Goal: Information Seeking & Learning: Learn about a topic

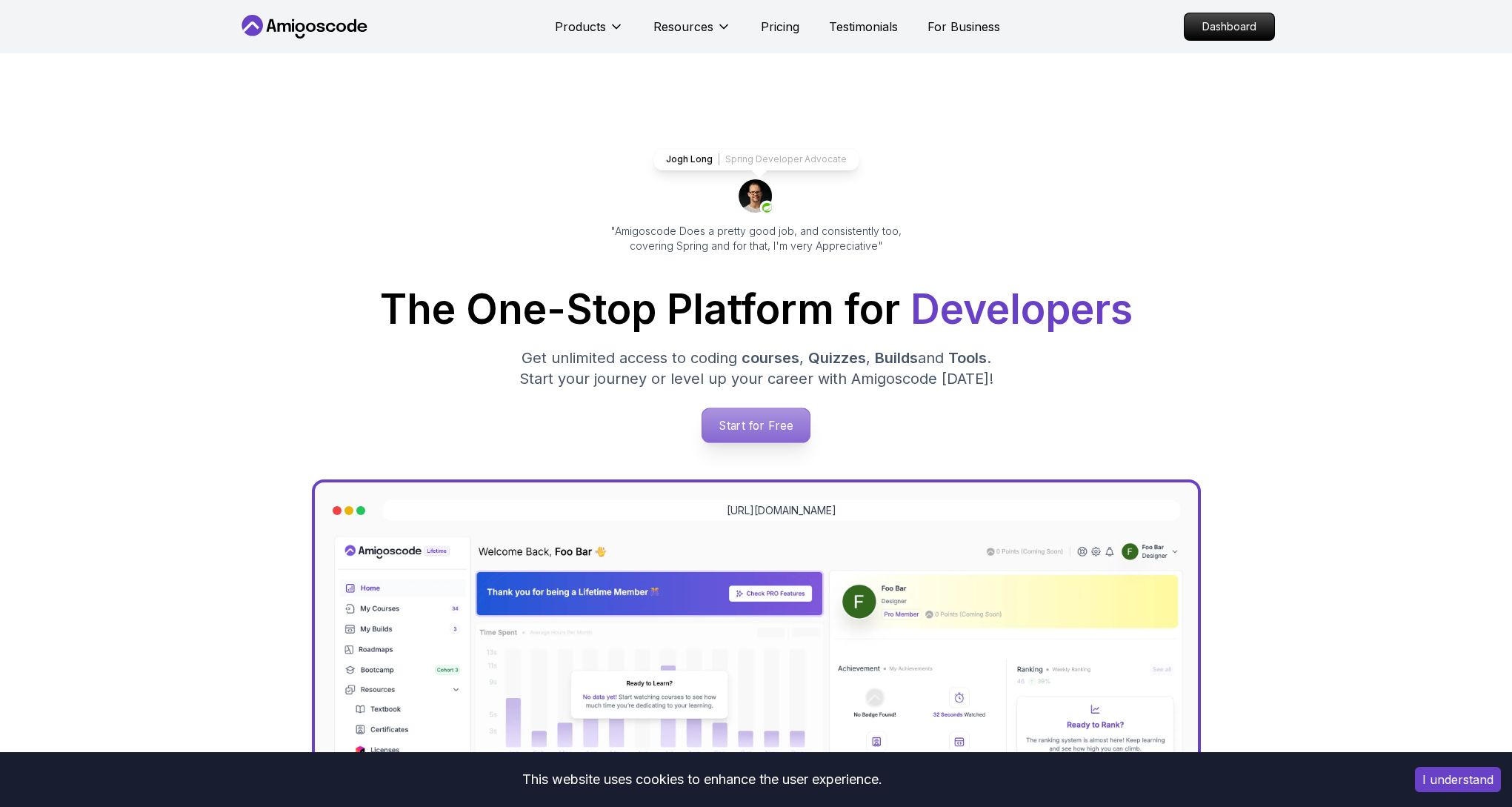
click at [786, 427] on p "Start for Free" at bounding box center [755, 425] width 108 height 34
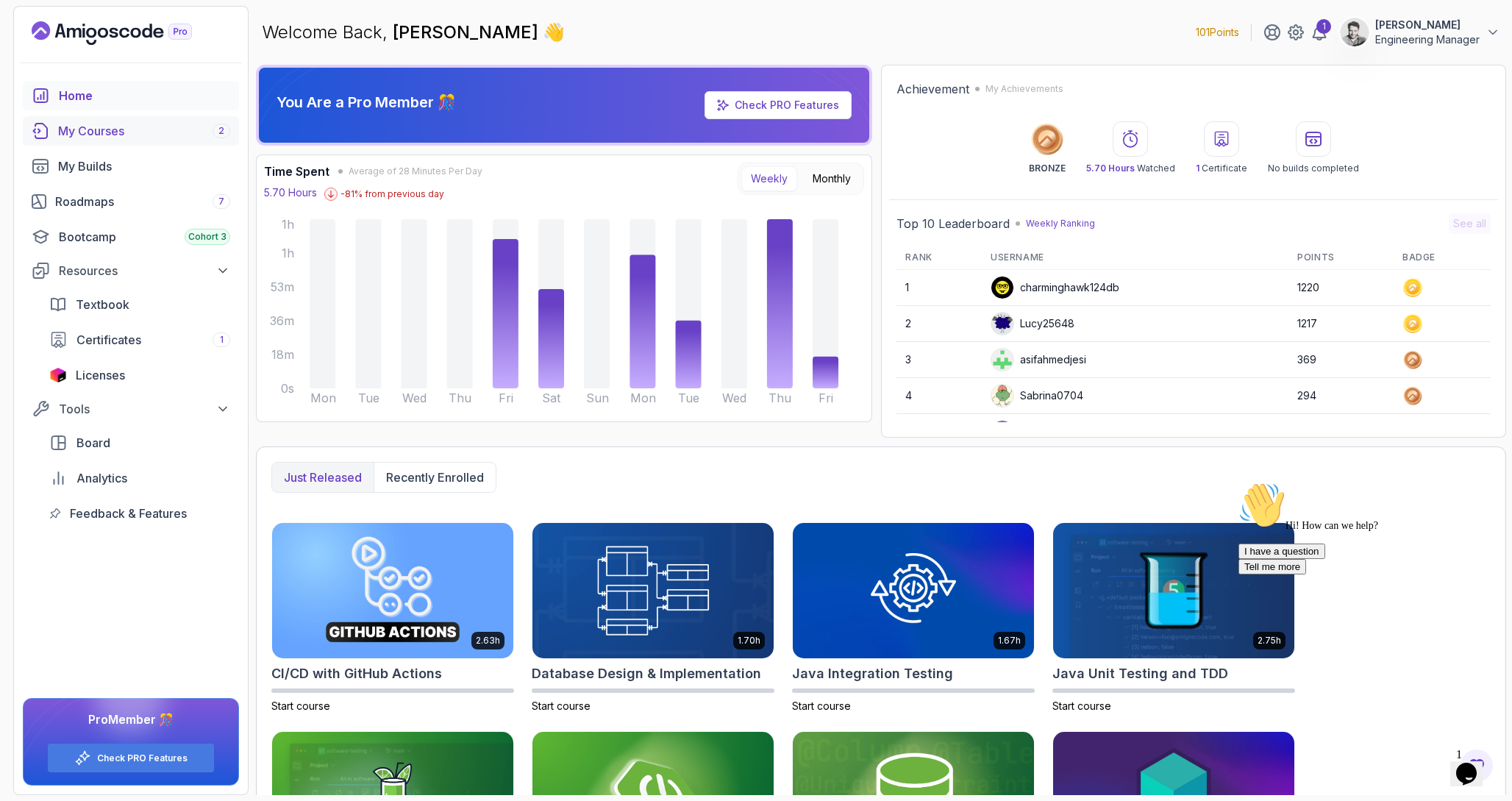
click at [100, 132] on div "My Courses 2" at bounding box center [144, 131] width 172 height 18
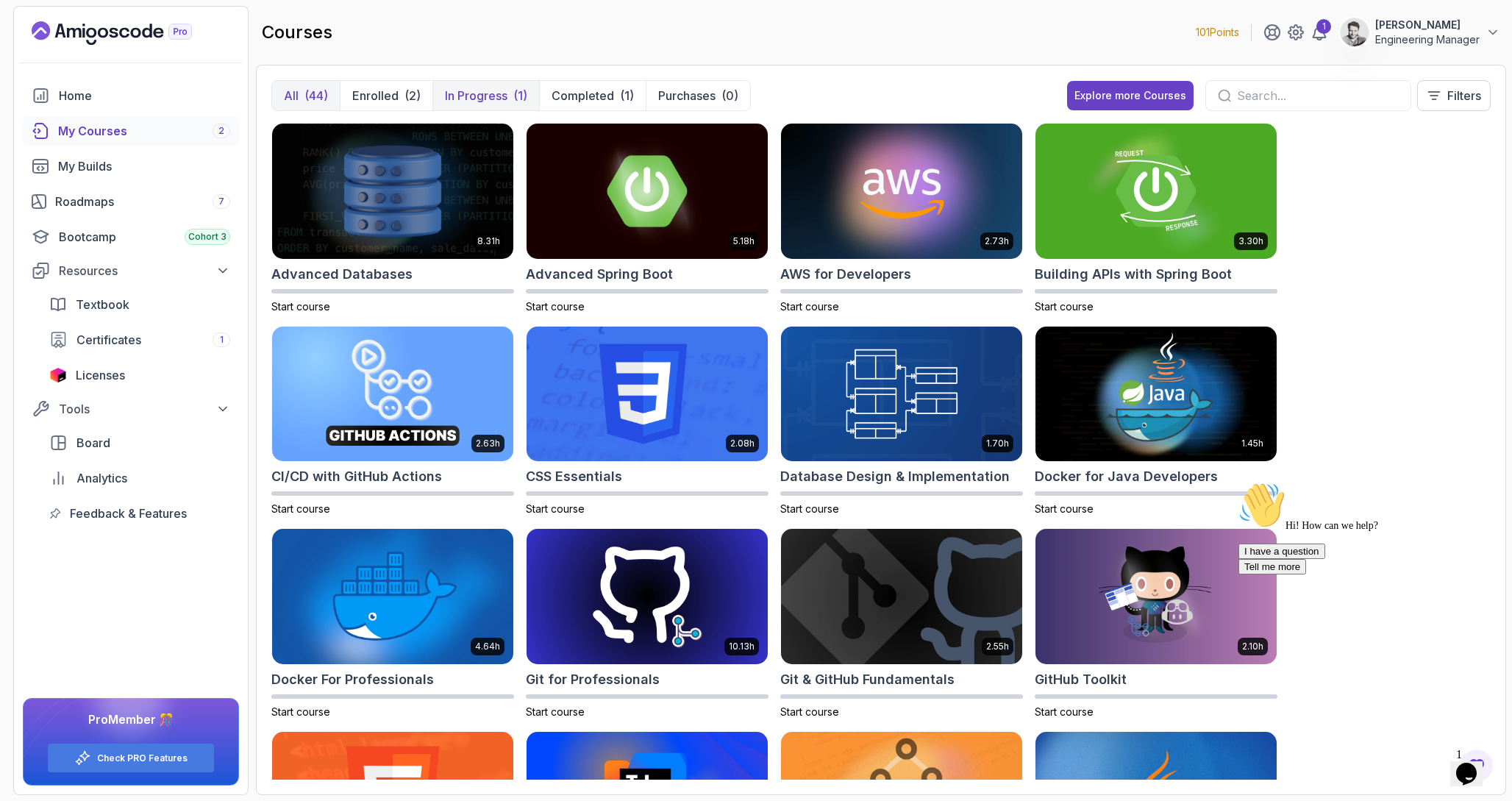
click at [503, 108] on button "In Progress (1)" at bounding box center [486, 96] width 107 height 30
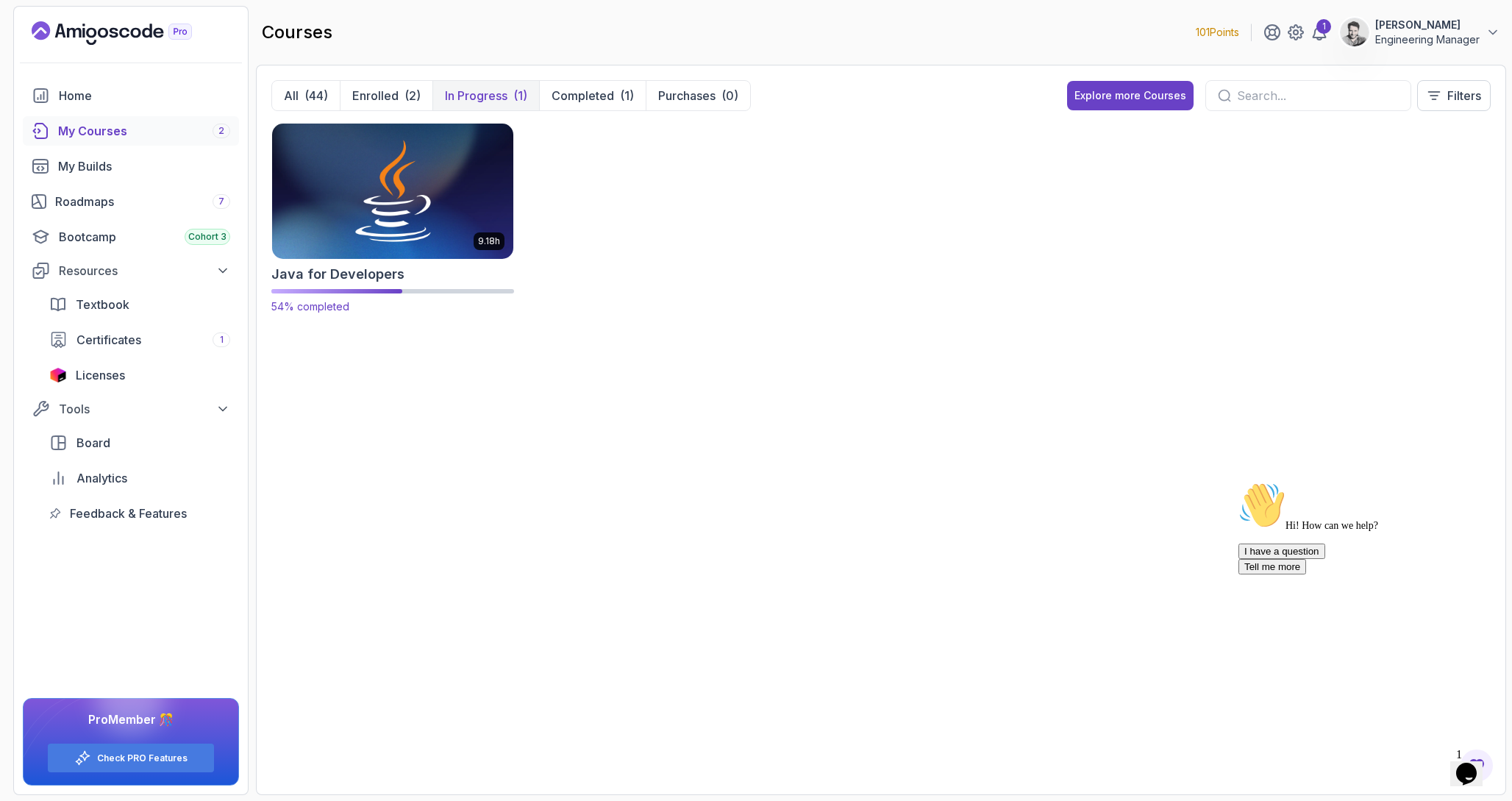
click at [428, 209] on img at bounding box center [393, 190] width 253 height 142
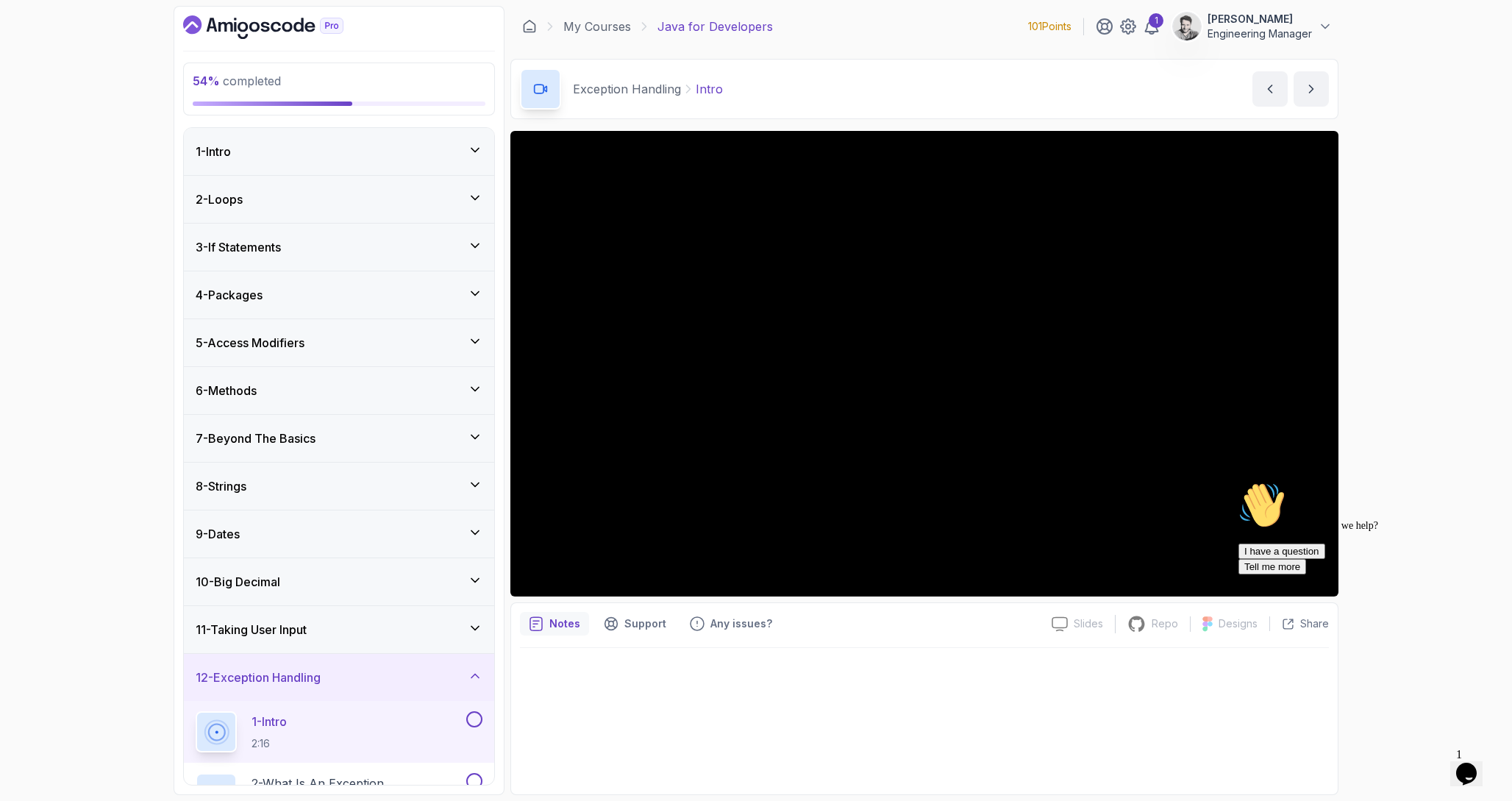
click at [304, 696] on div "12 - Exception Handling" at bounding box center [339, 677] width 311 height 47
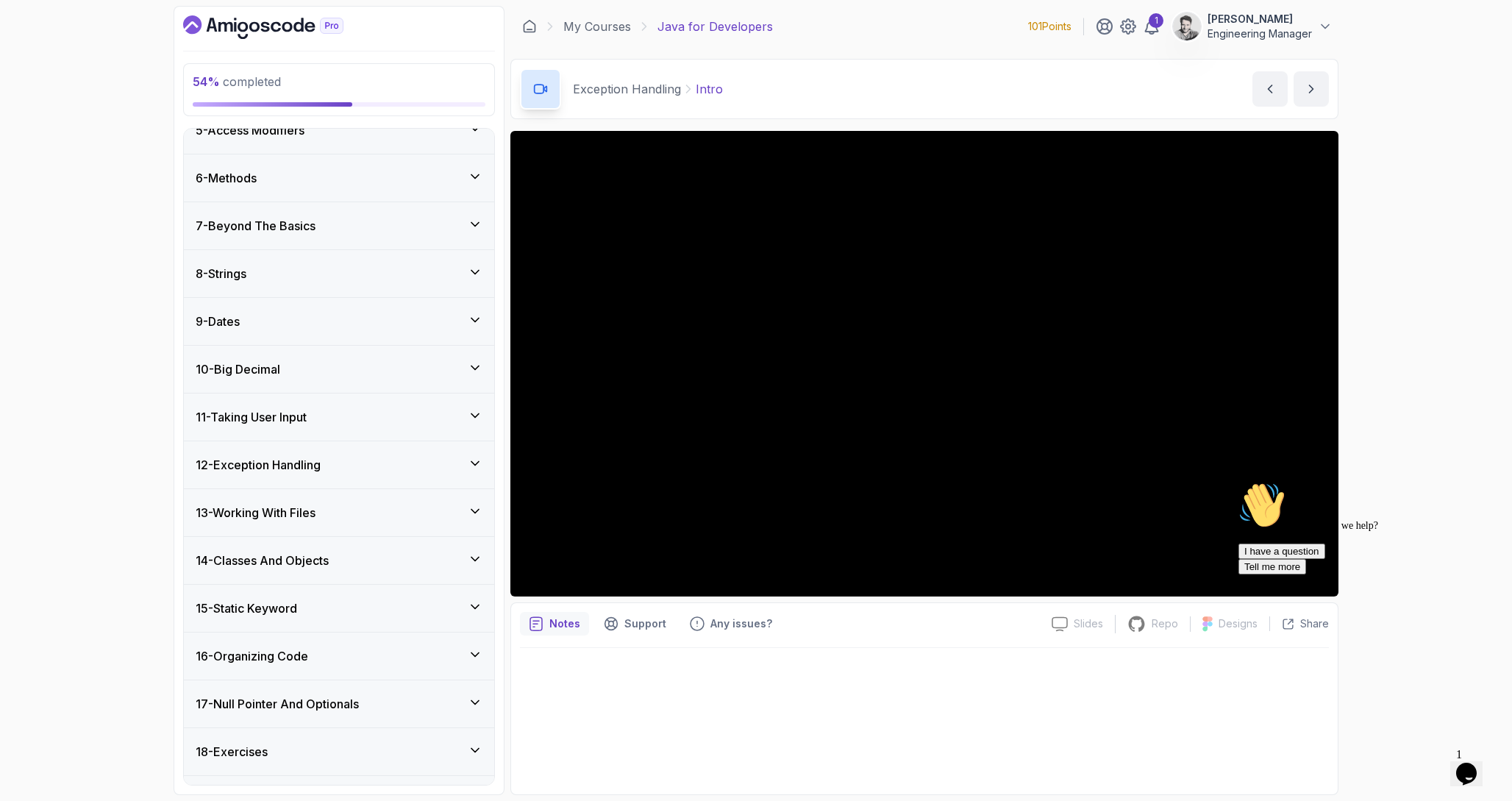
scroll to position [218, 0]
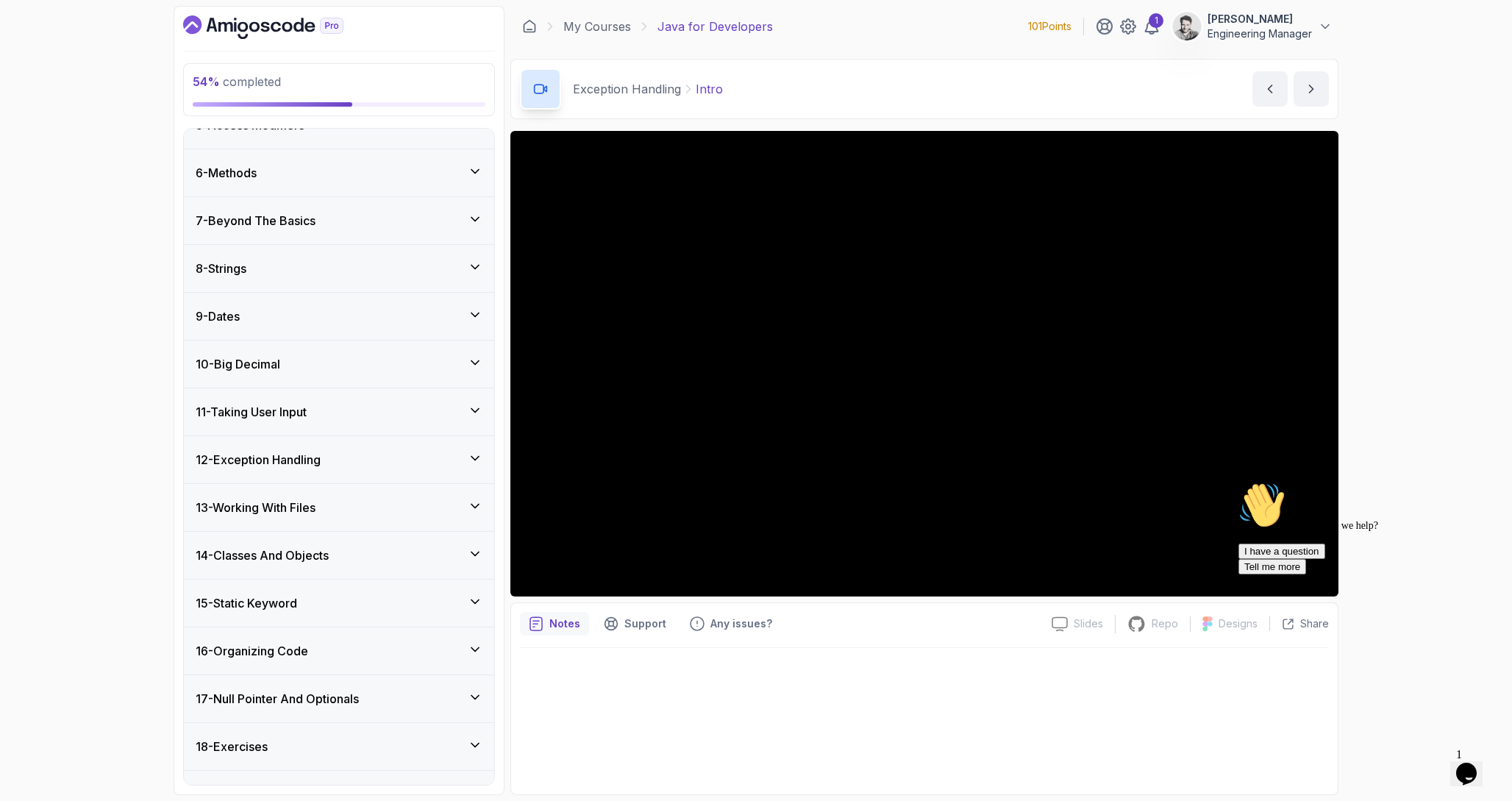
click at [316, 504] on h3 "13 - Working With Files" at bounding box center [255, 507] width 120 height 18
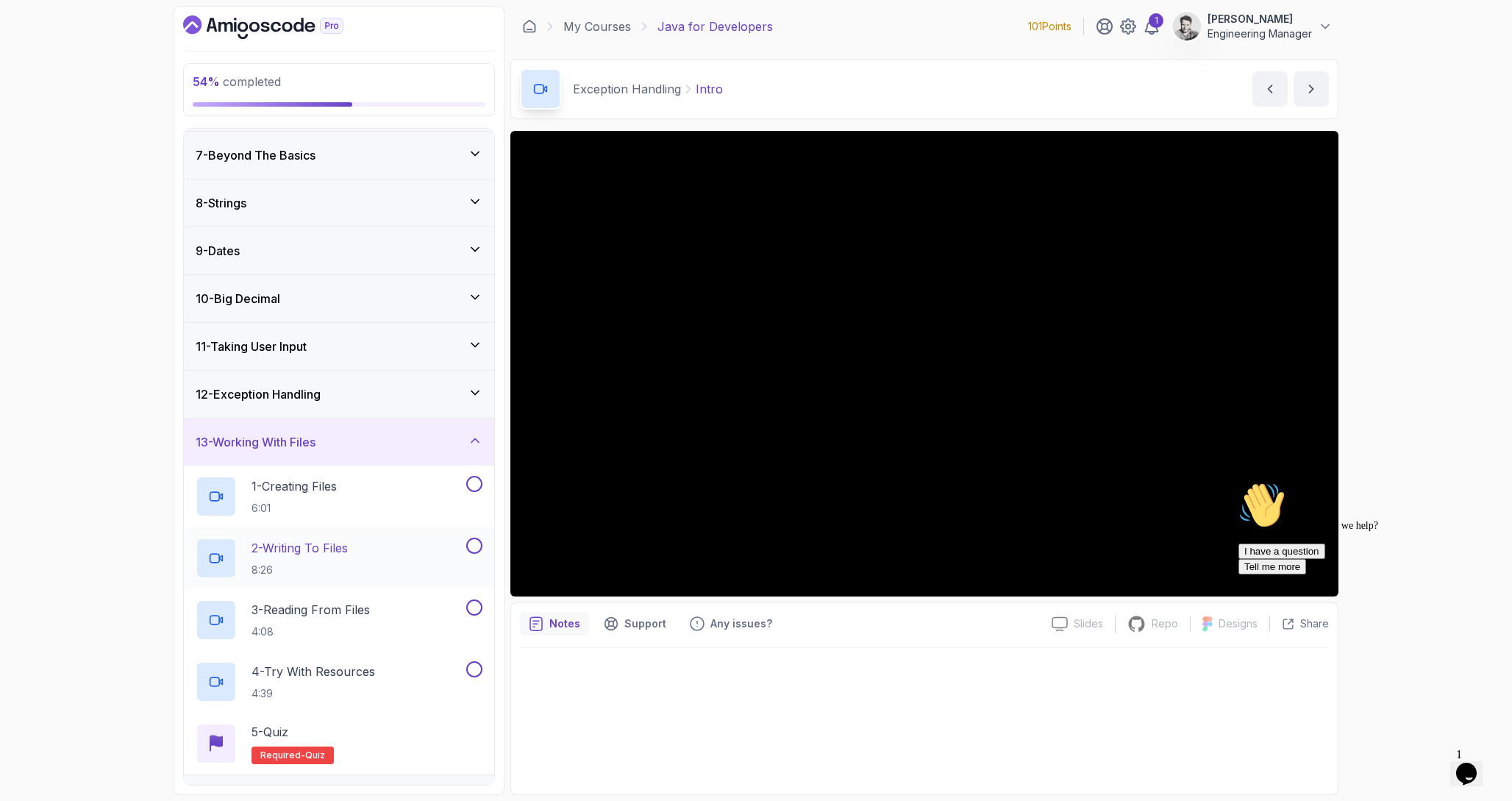
scroll to position [283, 0]
click at [1468, 151] on div "54 % completed 1 - Intro 2 - Loops 3 - If Statements 4 - Packages 5 - Access Mo…" at bounding box center [756, 400] width 1512 height 801
click at [922, 718] on div at bounding box center [925, 716] width 809 height 137
click at [304, 492] on p "1 - Creating Files" at bounding box center [294, 487] width 85 height 18
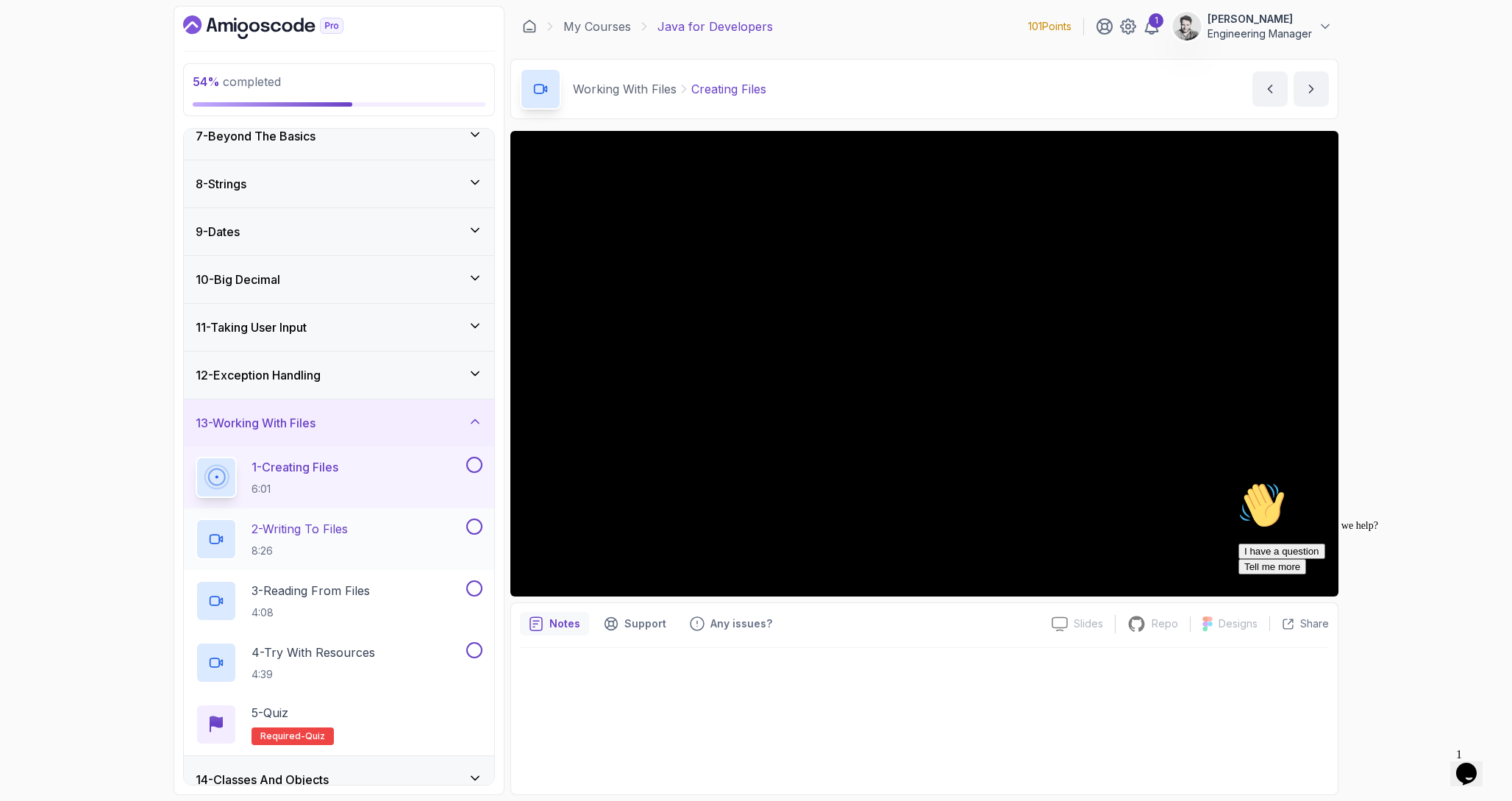
scroll to position [306, 0]
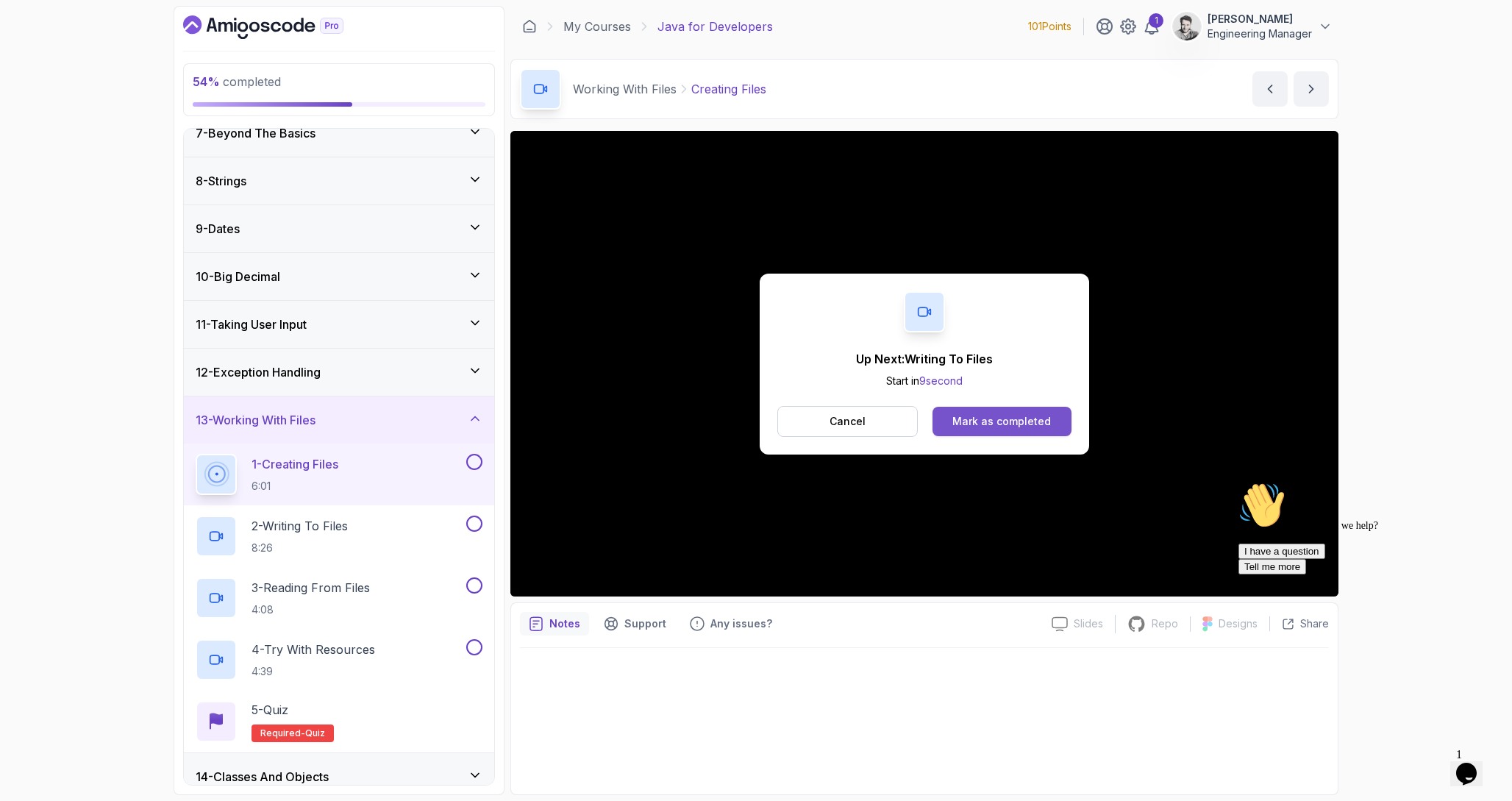
click at [1017, 424] on div "Mark as completed" at bounding box center [1001, 421] width 99 height 14
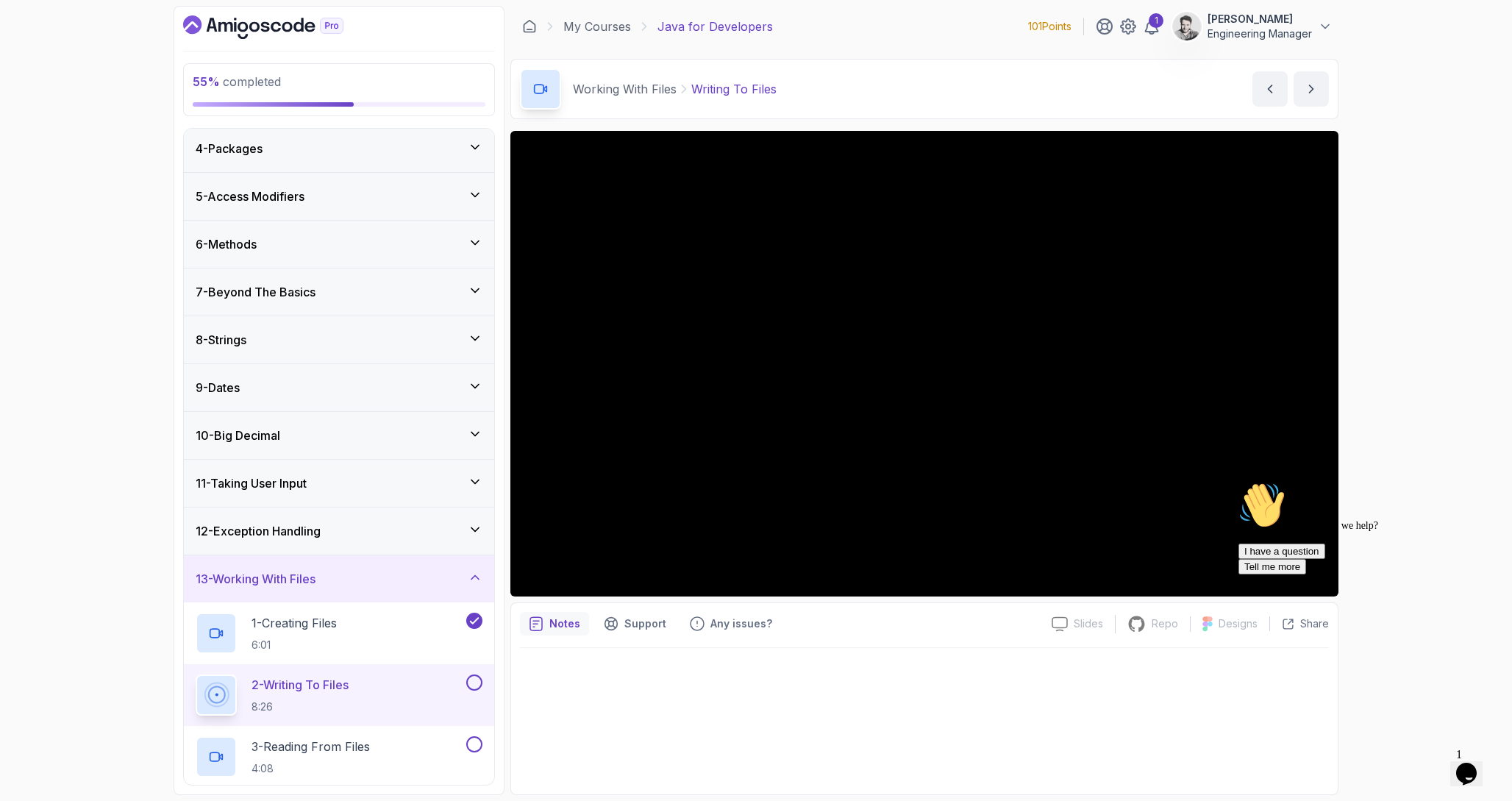
scroll to position [146, 0]
click at [316, 521] on div "12 - Exception Handling" at bounding box center [339, 531] width 311 height 47
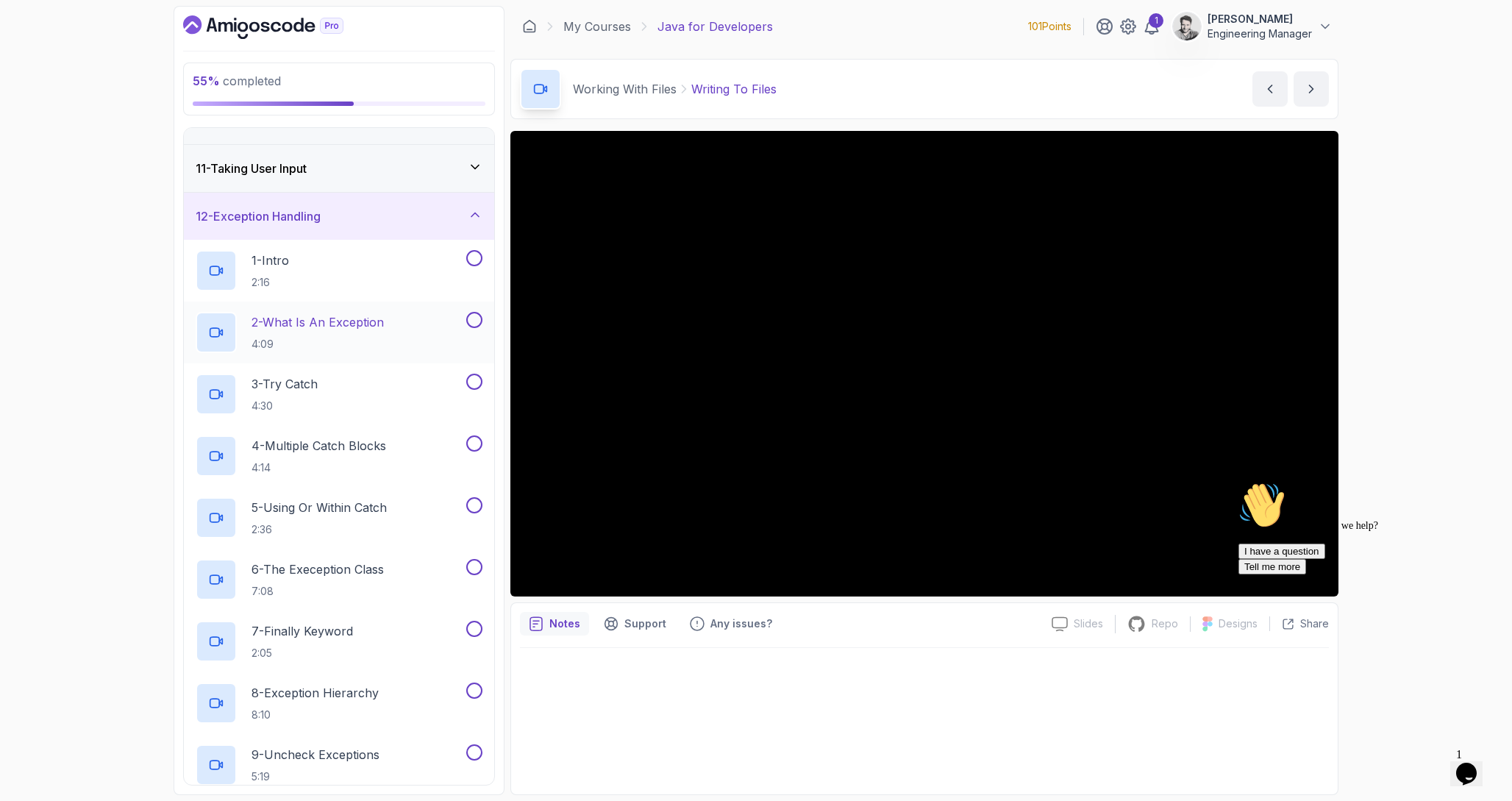
scroll to position [458, 0]
click at [323, 274] on div "1 - Intro 2:16" at bounding box center [329, 273] width 267 height 41
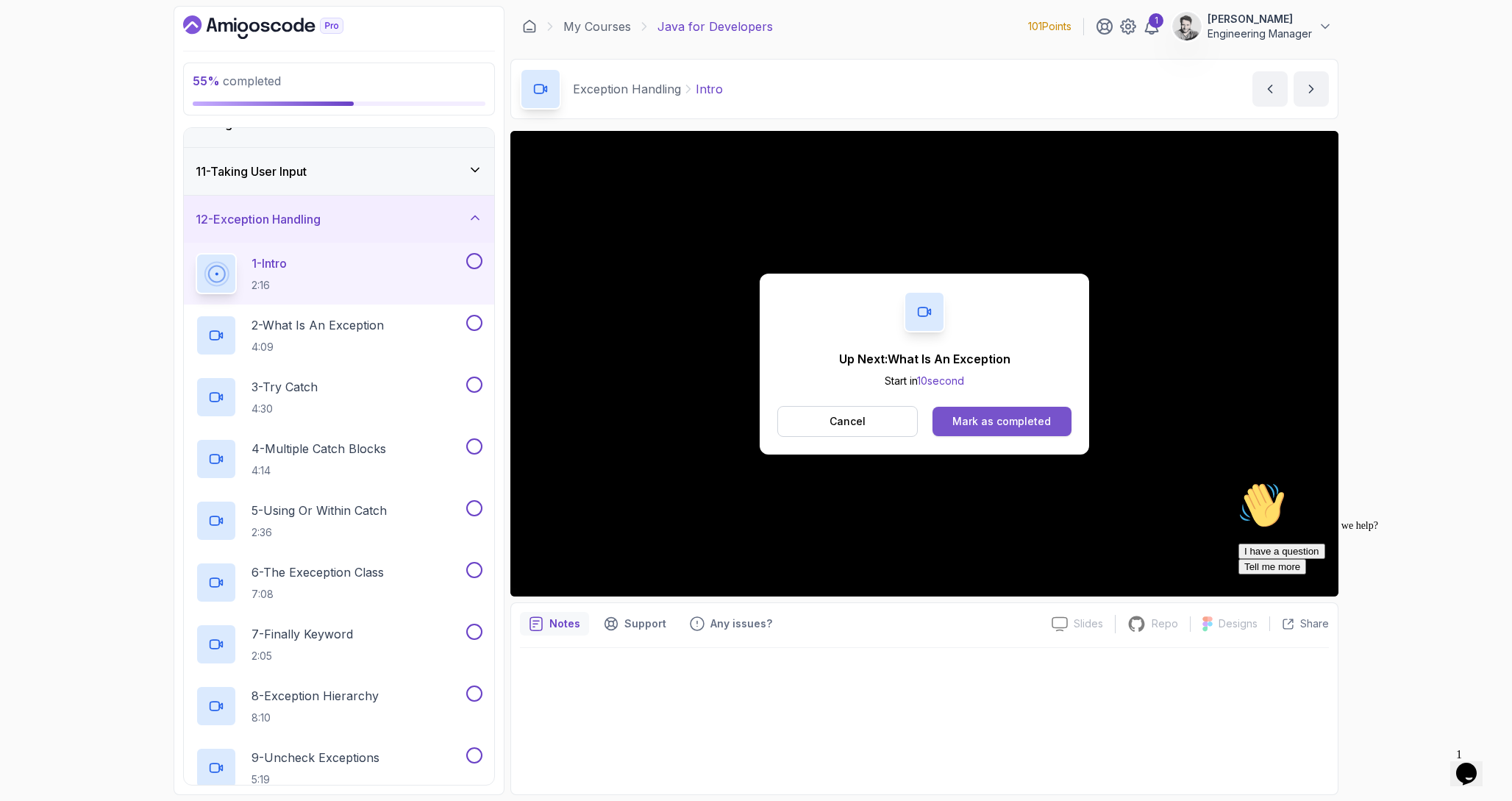
click at [1038, 420] on div "Mark as completed" at bounding box center [1001, 421] width 99 height 14
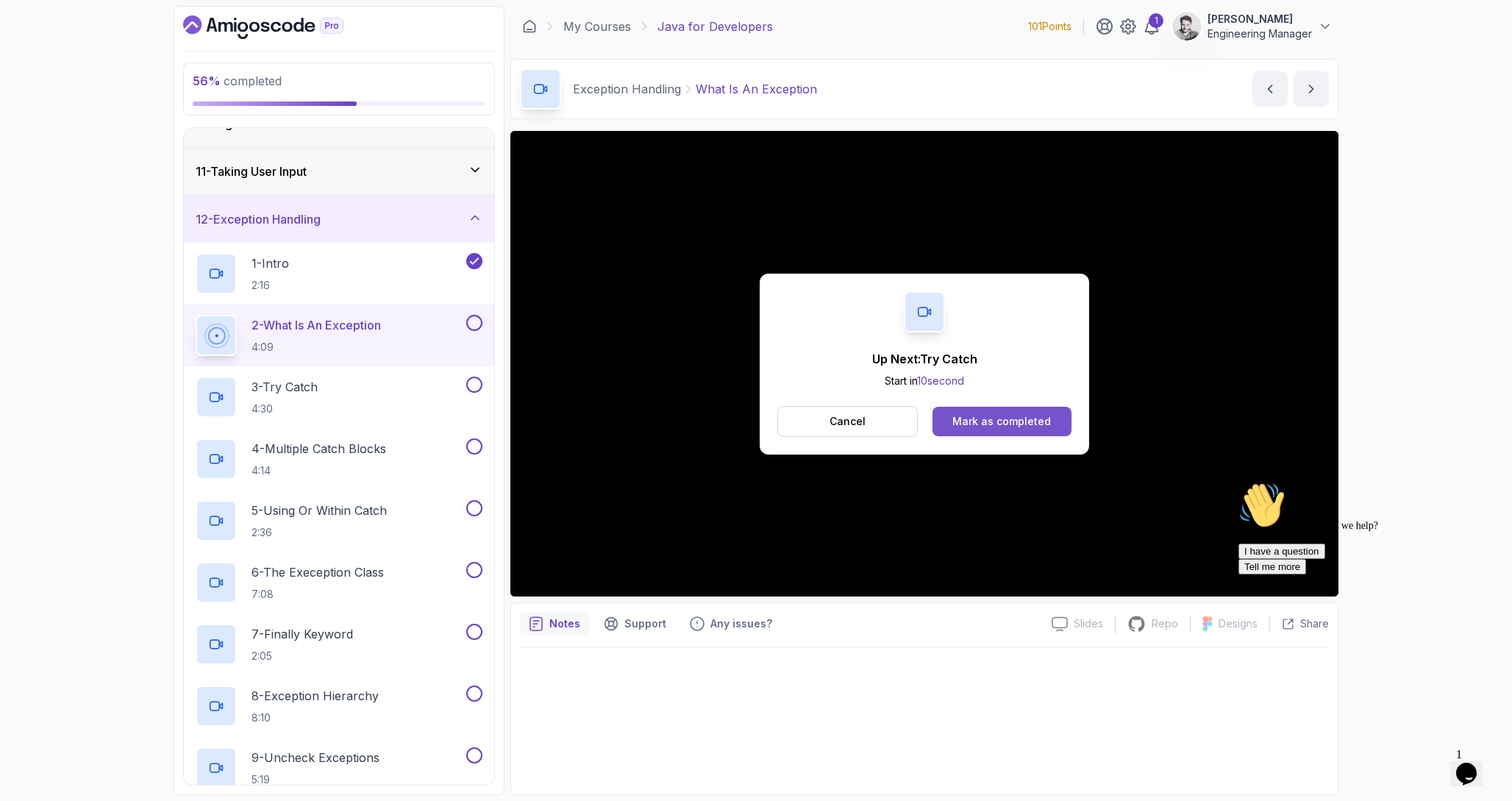
click at [1026, 429] on button "Mark as completed" at bounding box center [1002, 421] width 139 height 30
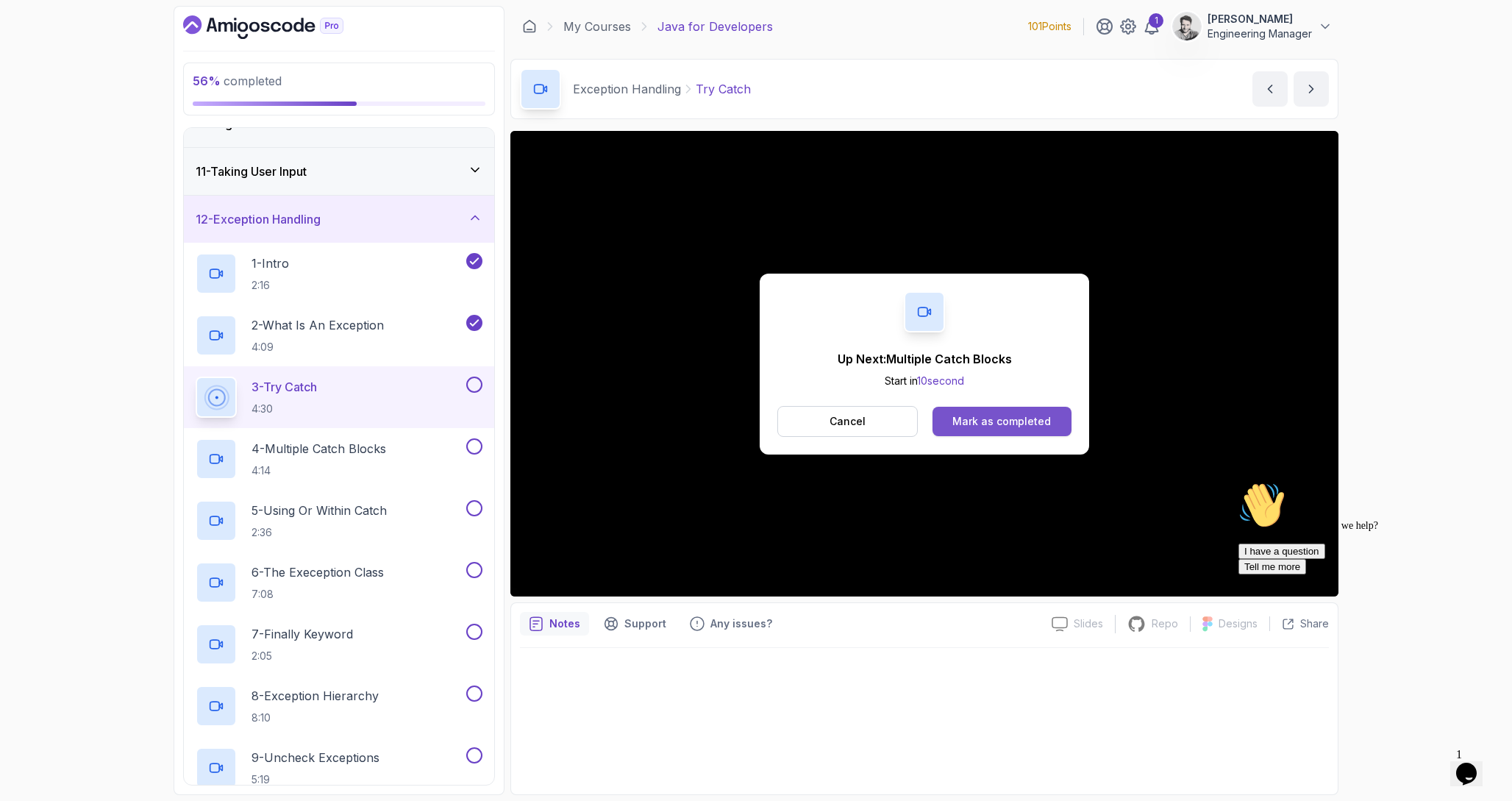
click at [1031, 417] on div "Mark as completed" at bounding box center [1001, 421] width 99 height 14
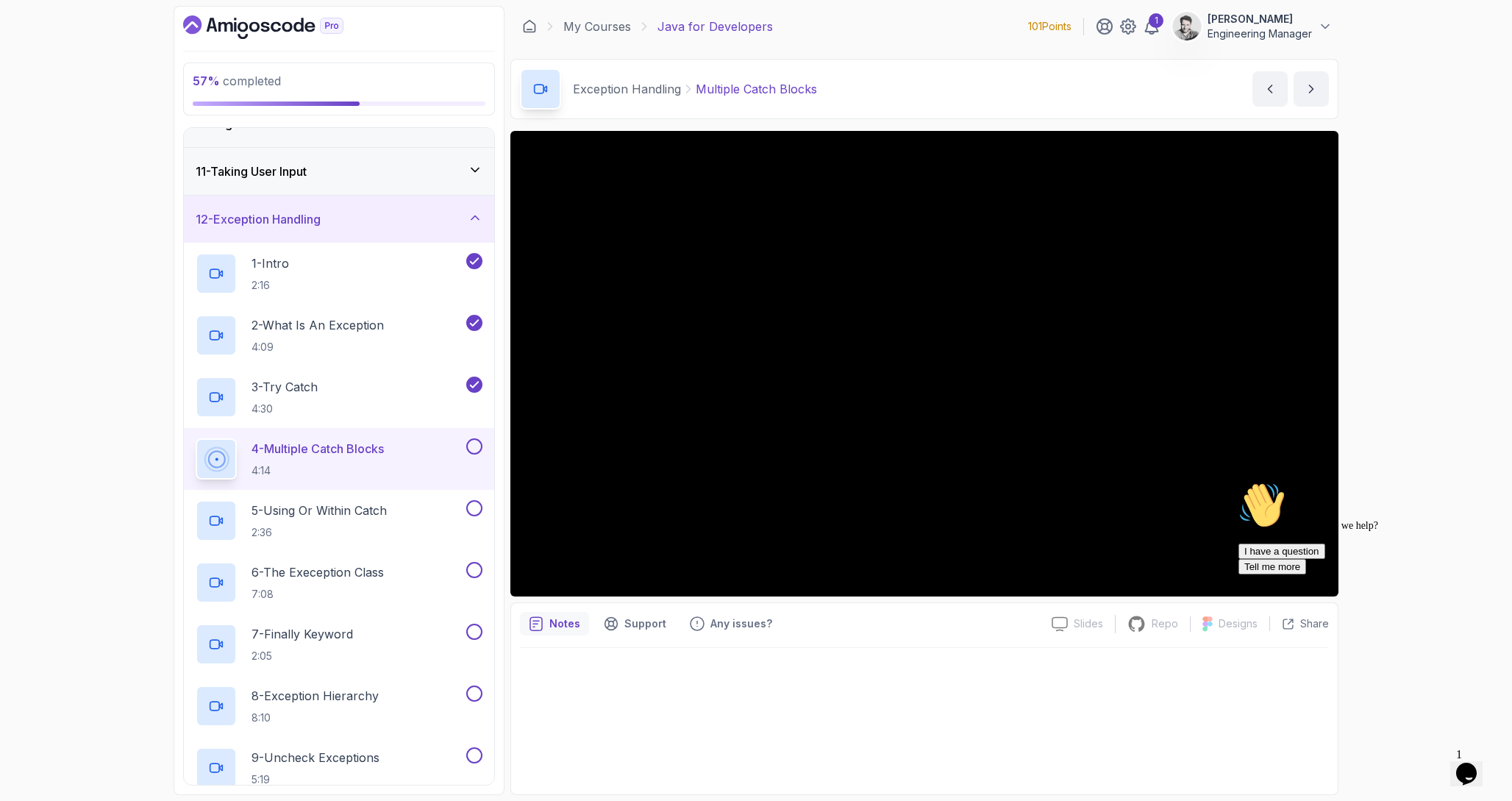
click at [1272, 574] on div "Hi! How can we help? I have a question Tell me more" at bounding box center [1371, 527] width 265 height 92
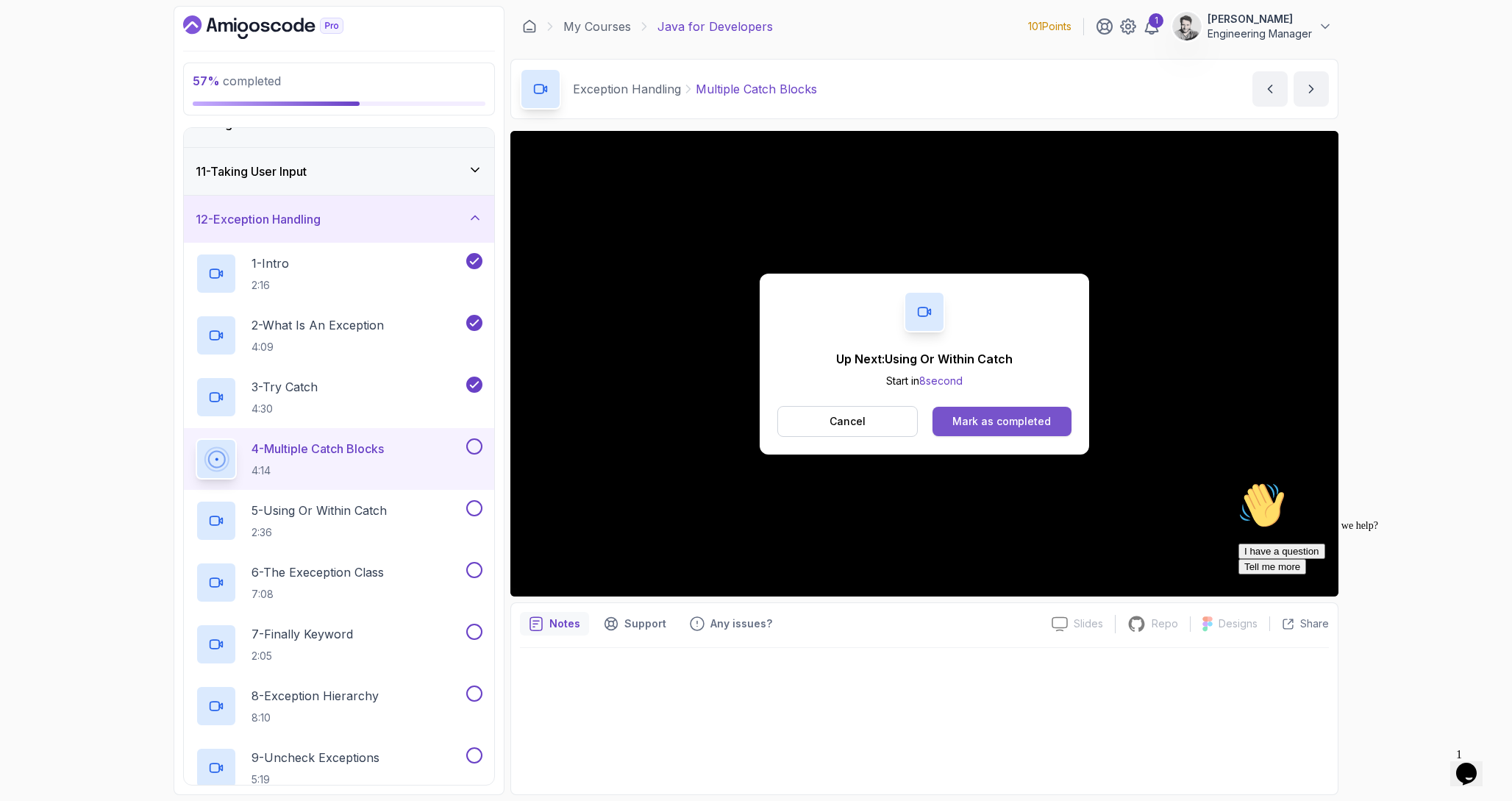
click at [1006, 430] on button "Mark as completed" at bounding box center [1002, 421] width 139 height 30
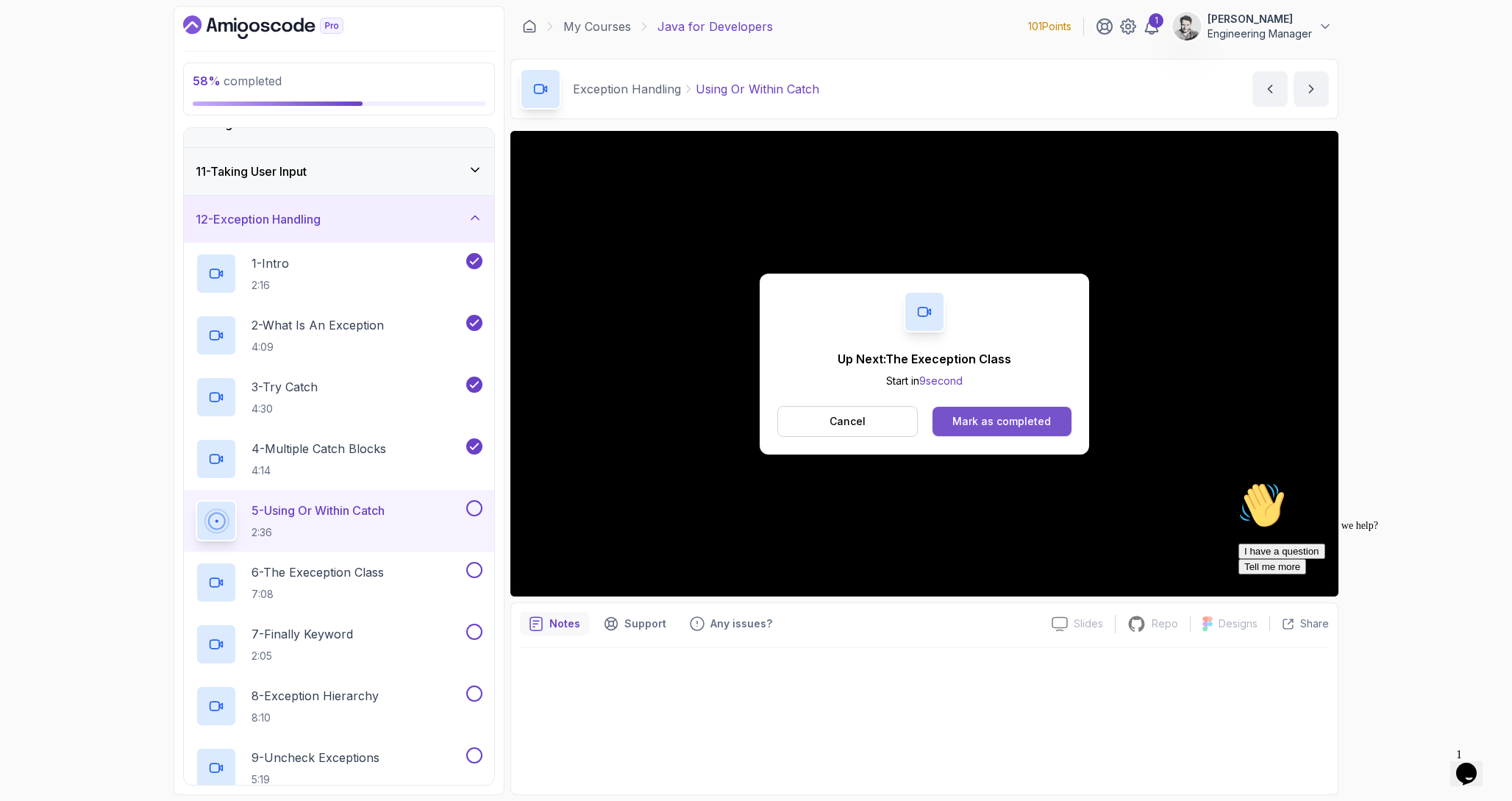
click at [1022, 425] on div "Mark as completed" at bounding box center [1001, 421] width 99 height 14
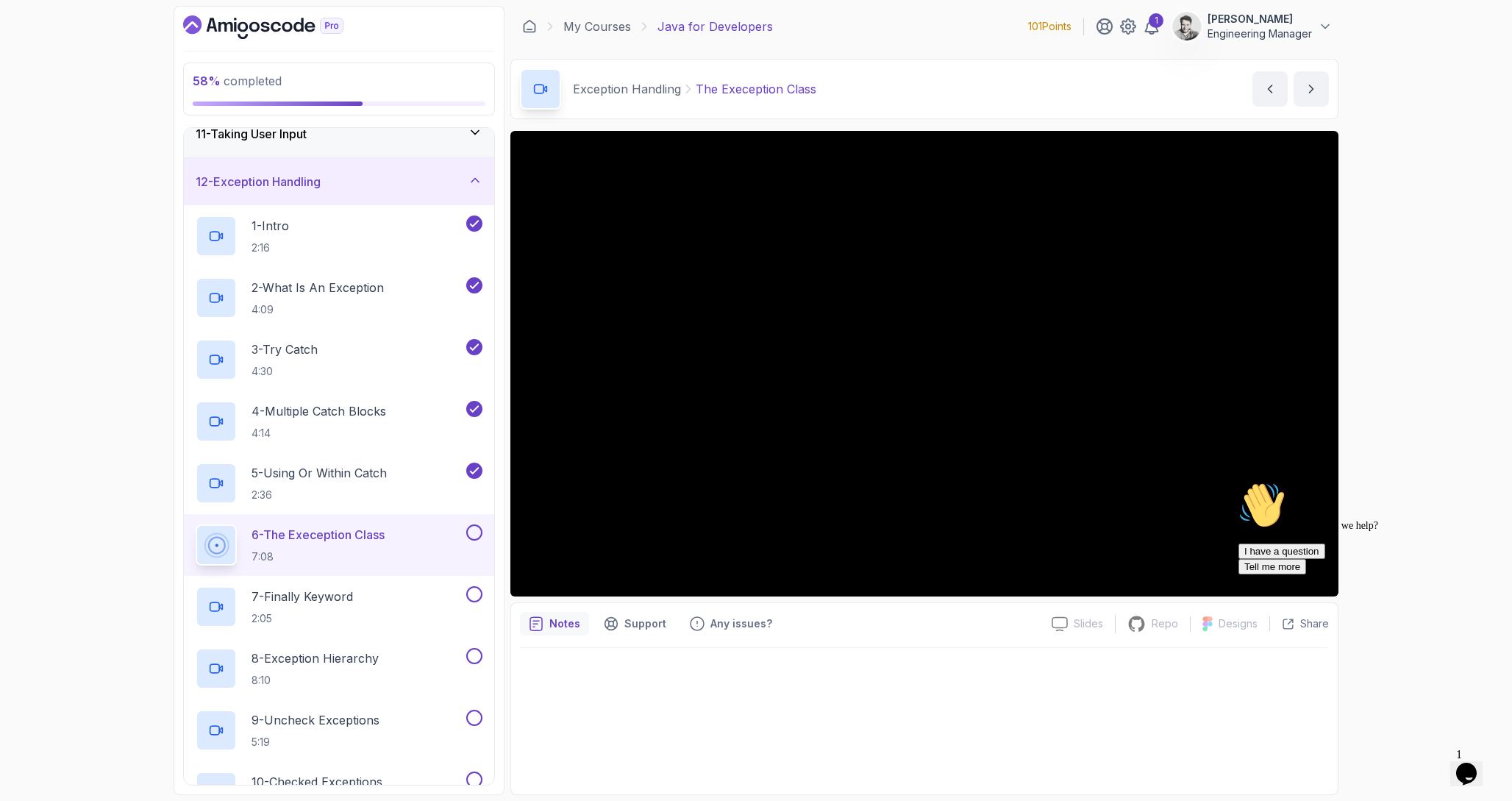
scroll to position [436, 0]
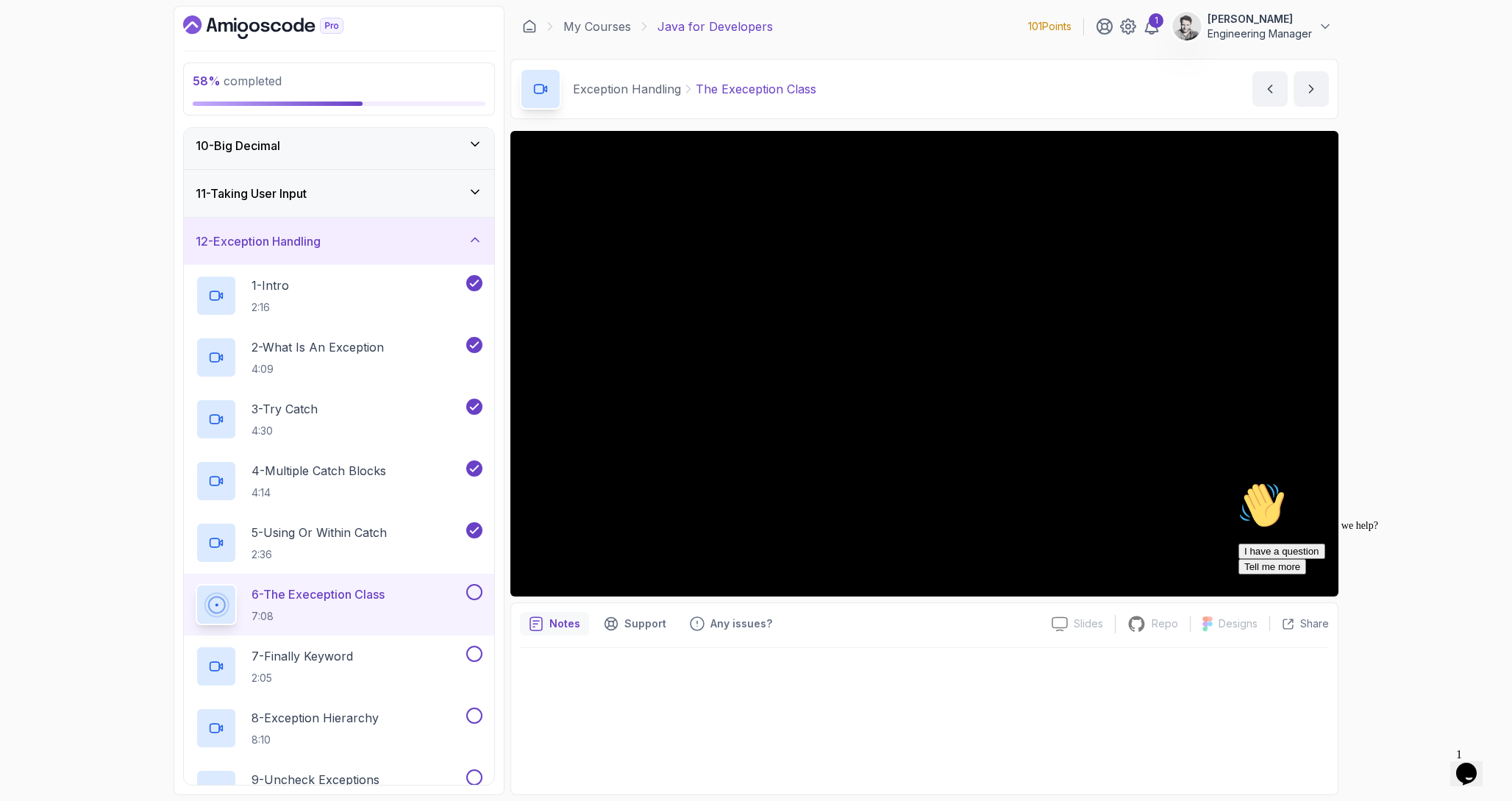
click at [938, 740] on div at bounding box center [925, 716] width 809 height 137
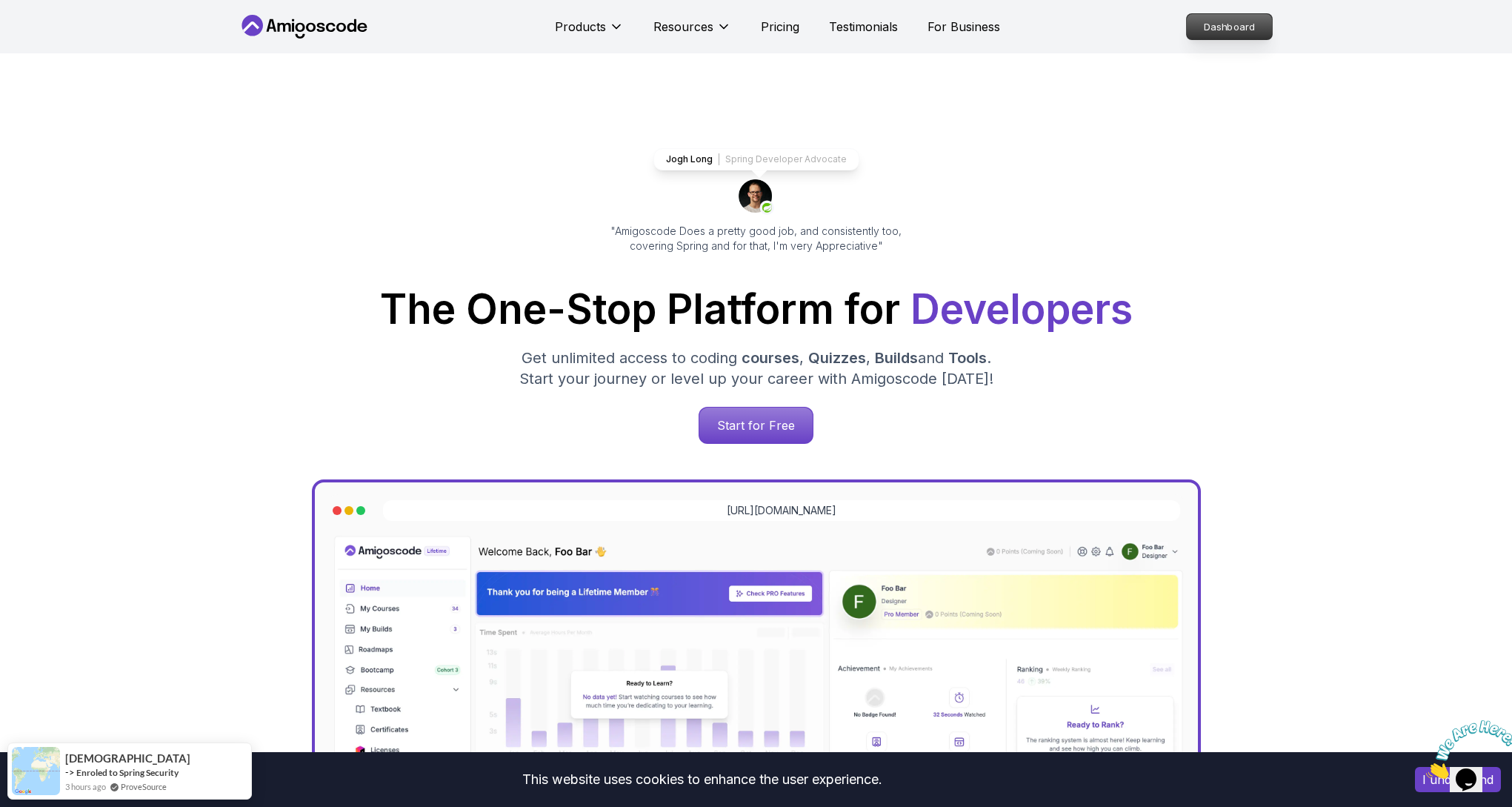
click at [1210, 36] on p "Dashboard" at bounding box center [1228, 26] width 85 height 25
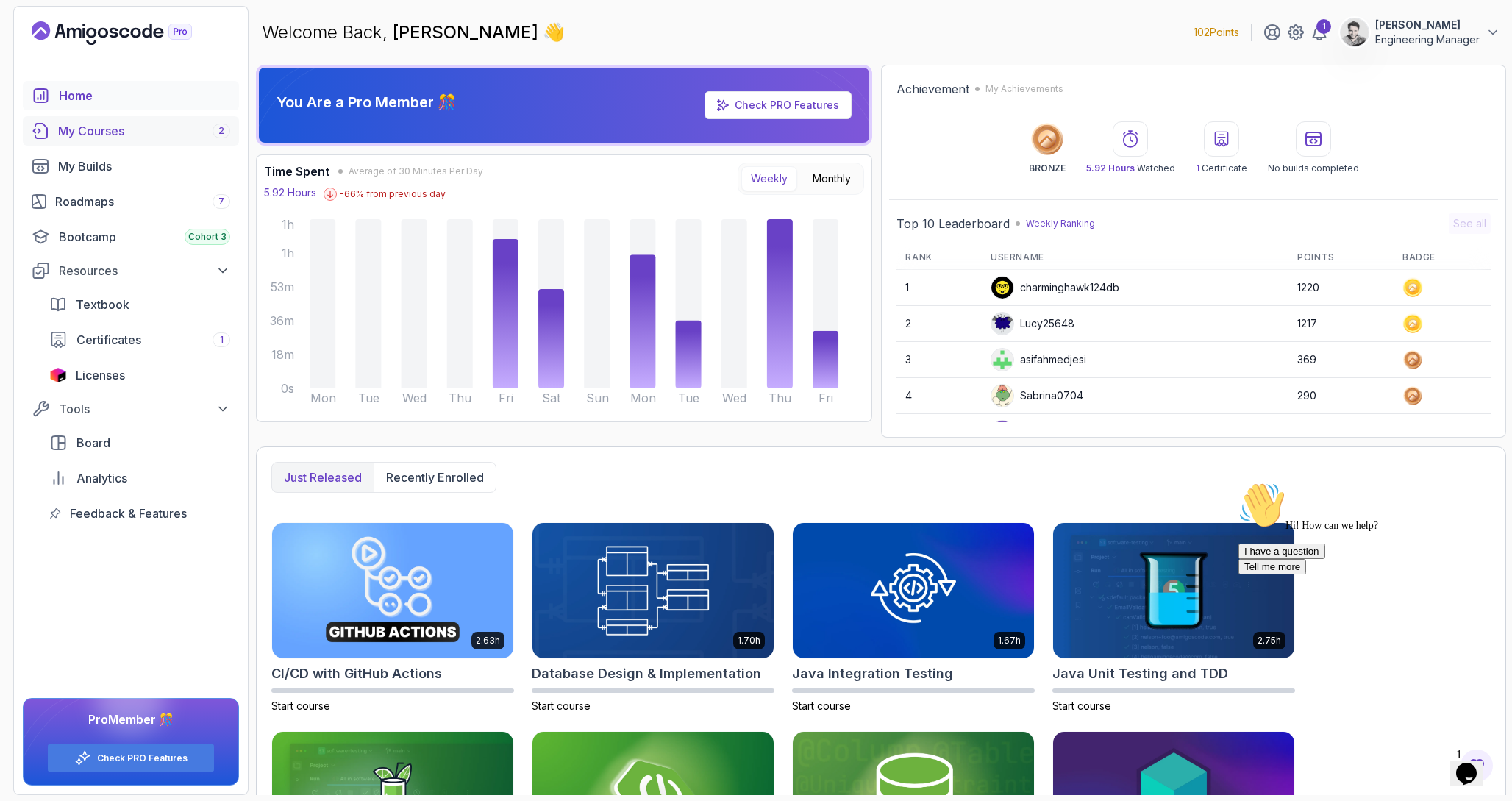
click at [173, 128] on div "My Courses 2" at bounding box center [144, 131] width 172 height 18
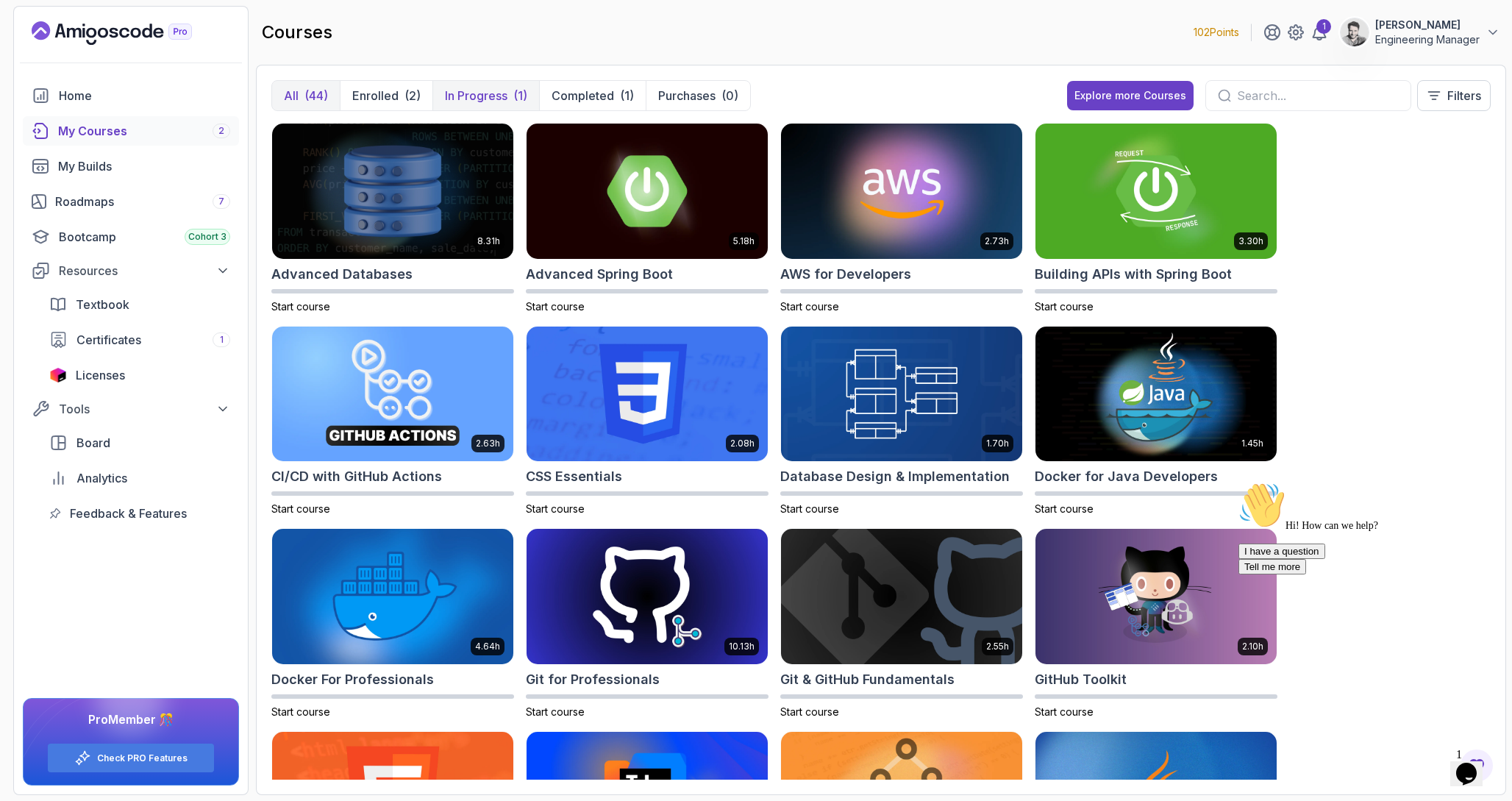
click at [516, 92] on div "(1)" at bounding box center [520, 96] width 14 height 18
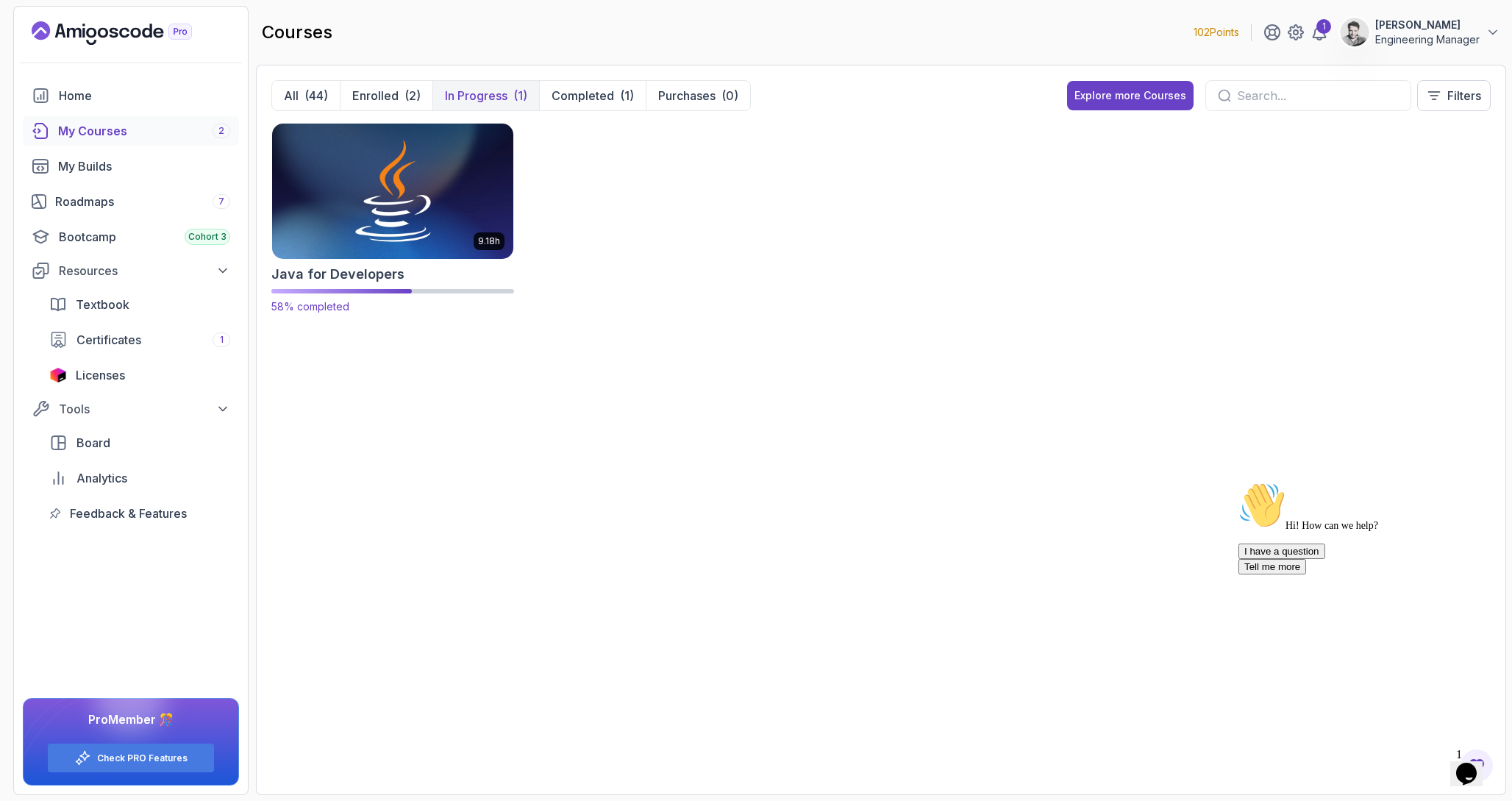
click at [441, 194] on img at bounding box center [393, 190] width 253 height 142
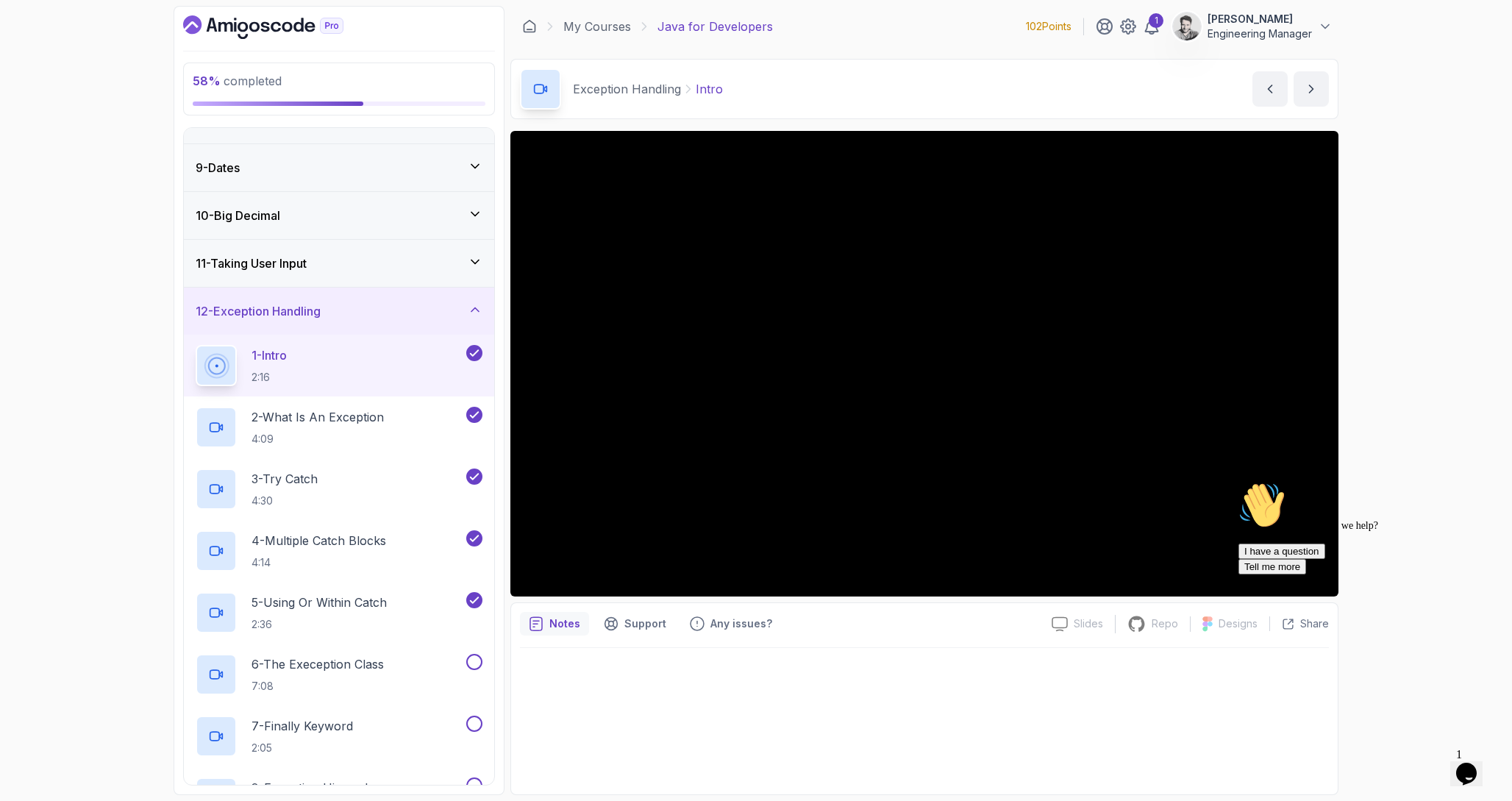
scroll to position [368, 0]
click at [290, 659] on p "6 - The Exeception Class" at bounding box center [317, 662] width 132 height 18
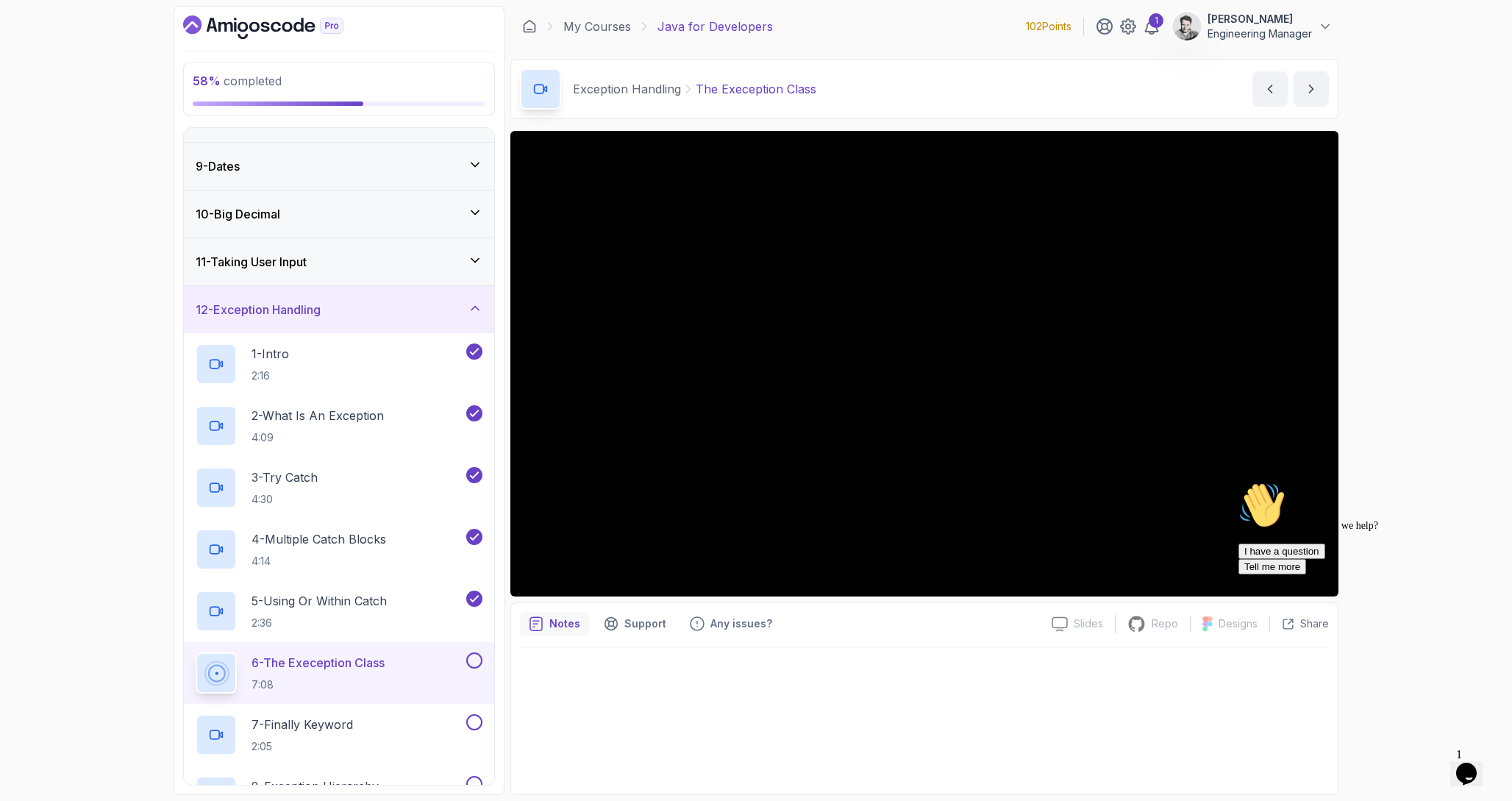
click at [1302, 574] on div "Hi! How can we help? I have a question Tell me more" at bounding box center [1371, 527] width 265 height 92
click at [821, 747] on div at bounding box center [925, 716] width 809 height 137
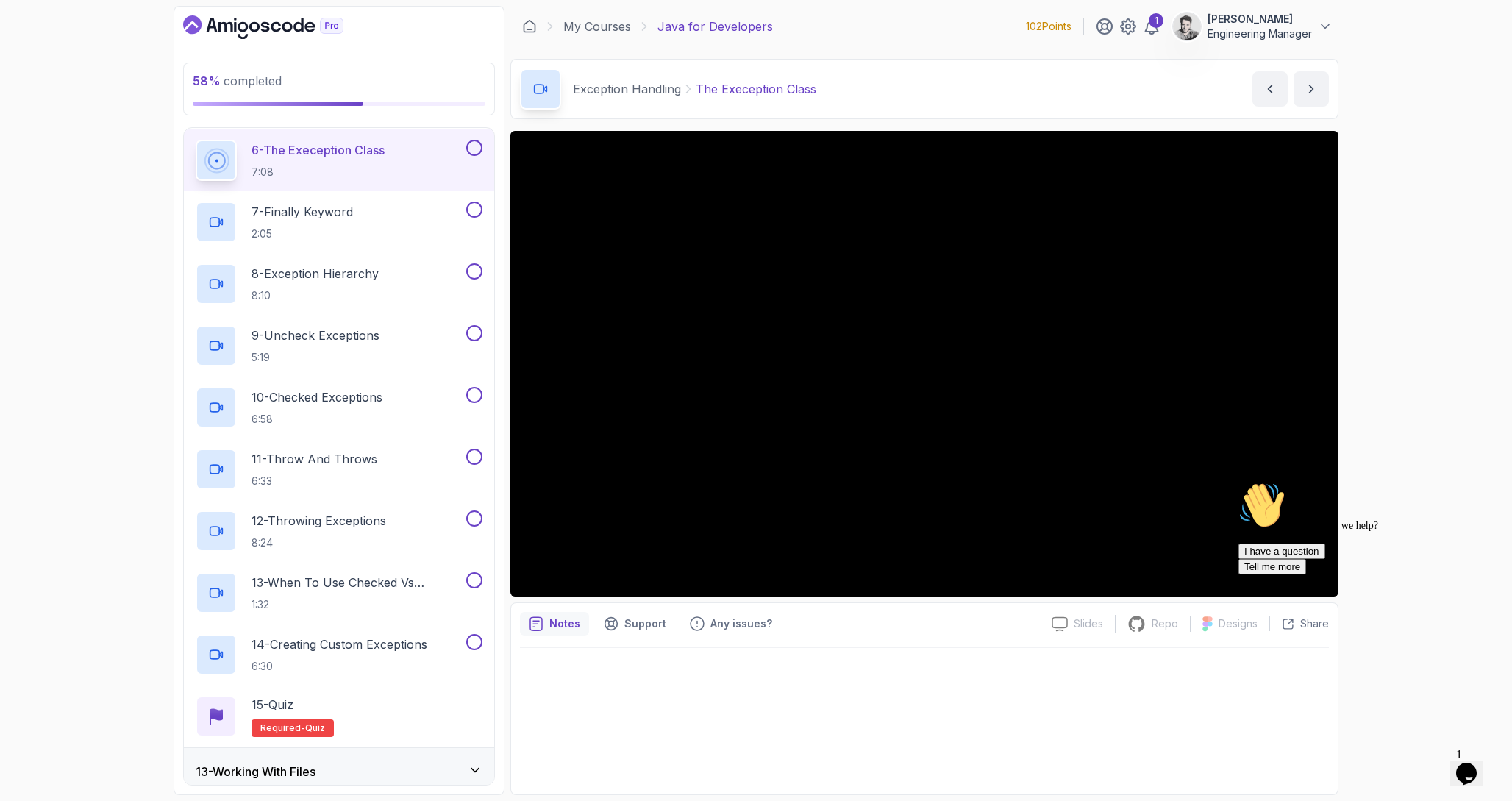
scroll to position [882, 0]
click at [883, 697] on div at bounding box center [925, 716] width 809 height 137
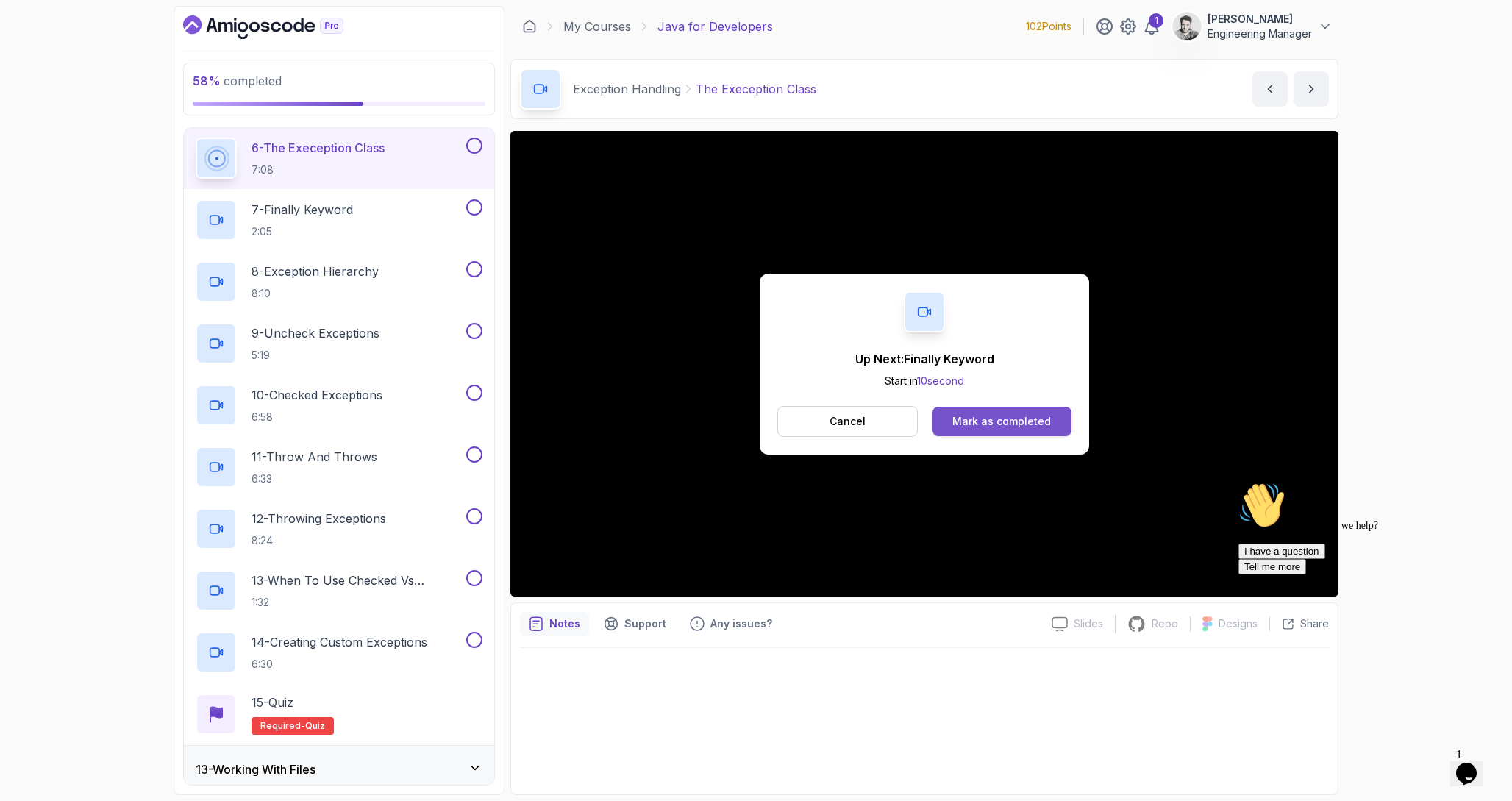
click at [1053, 418] on button "Mark as completed" at bounding box center [1002, 421] width 139 height 30
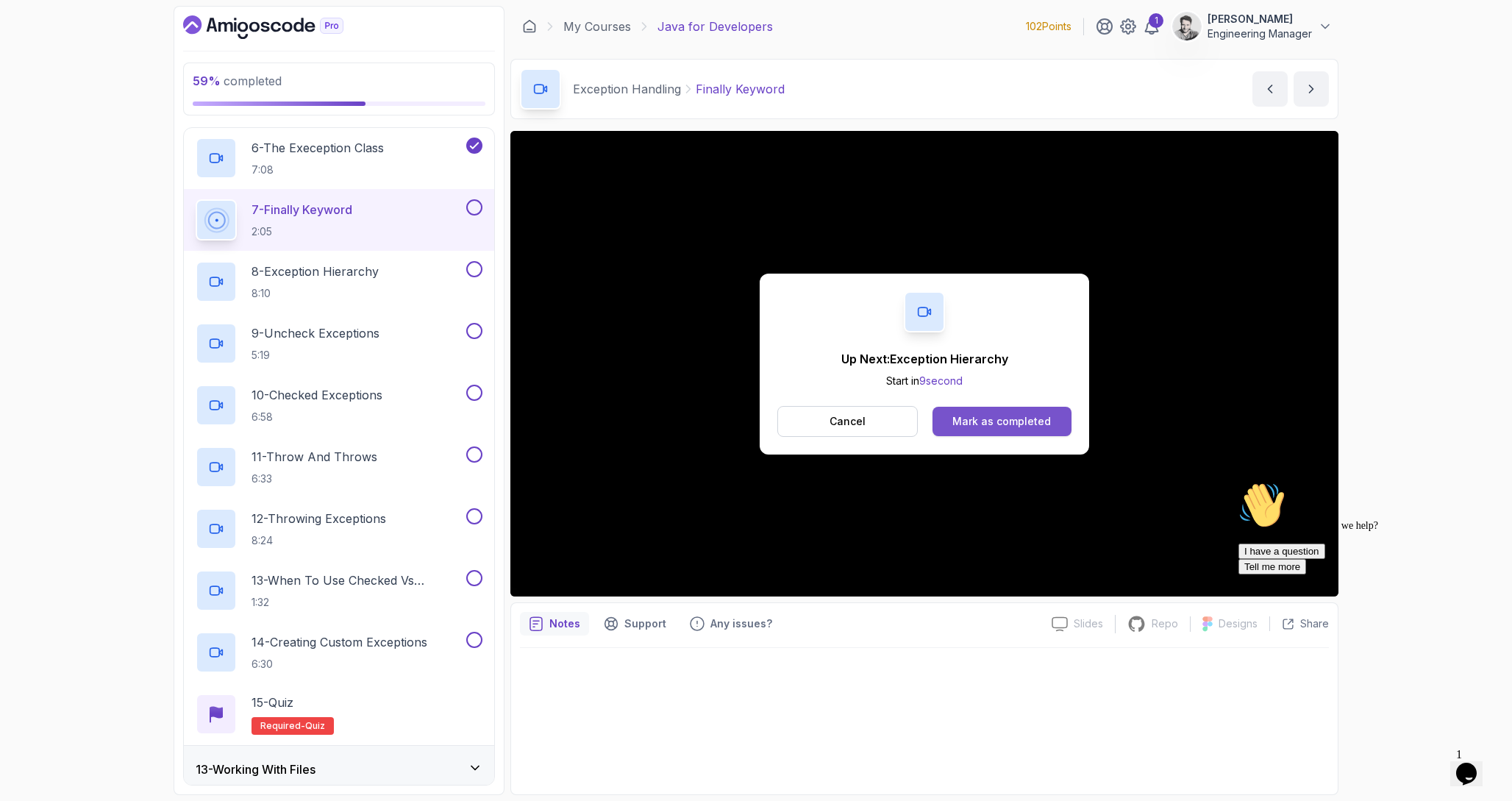
click at [1017, 421] on div "Mark as completed" at bounding box center [1001, 421] width 99 height 14
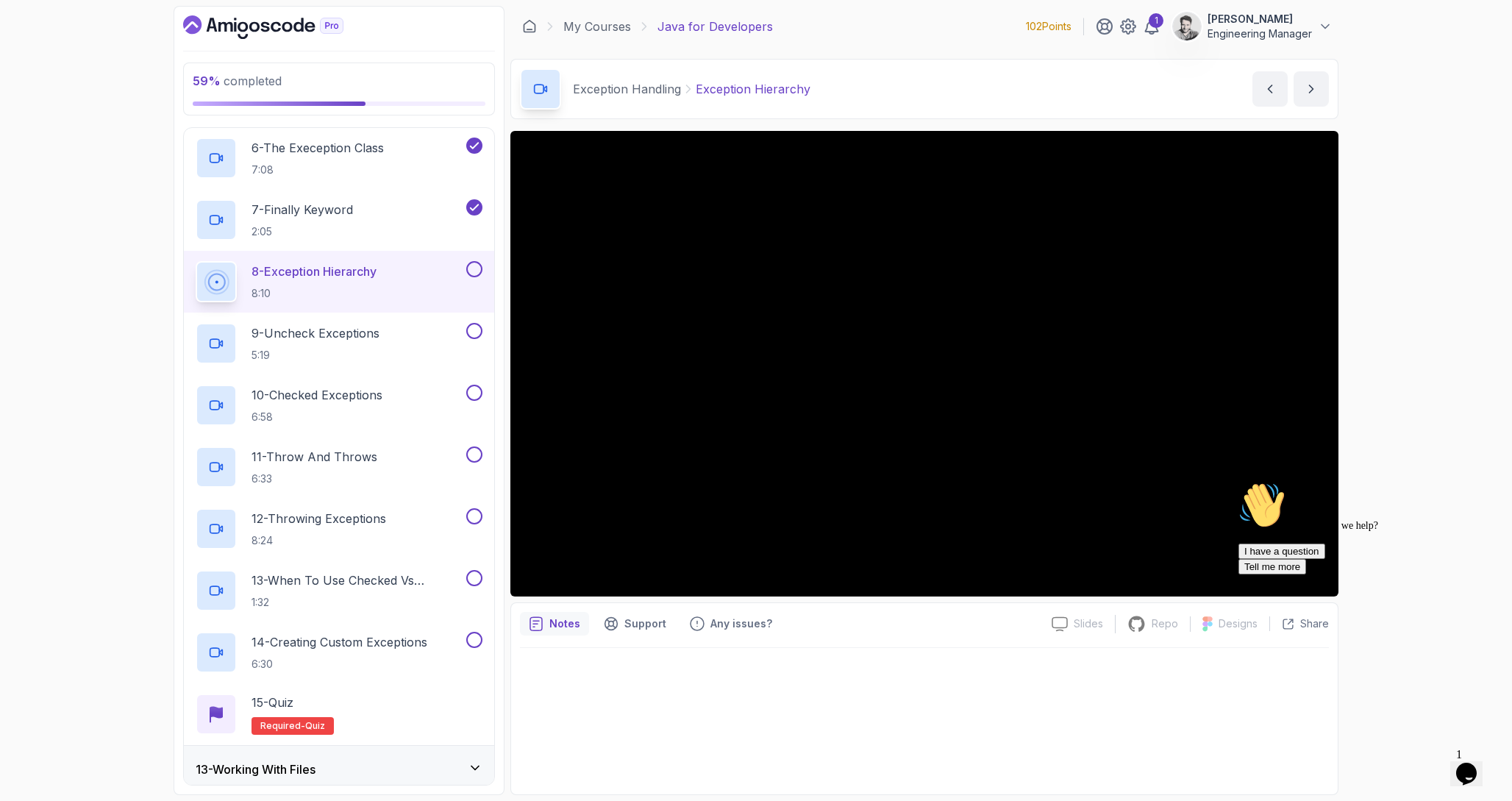
click at [1410, 373] on div "59 % completed 1 - Intro 2 - Loops 3 - If Statements 4 - Packages 5 - Access Mo…" at bounding box center [756, 400] width 1512 height 801
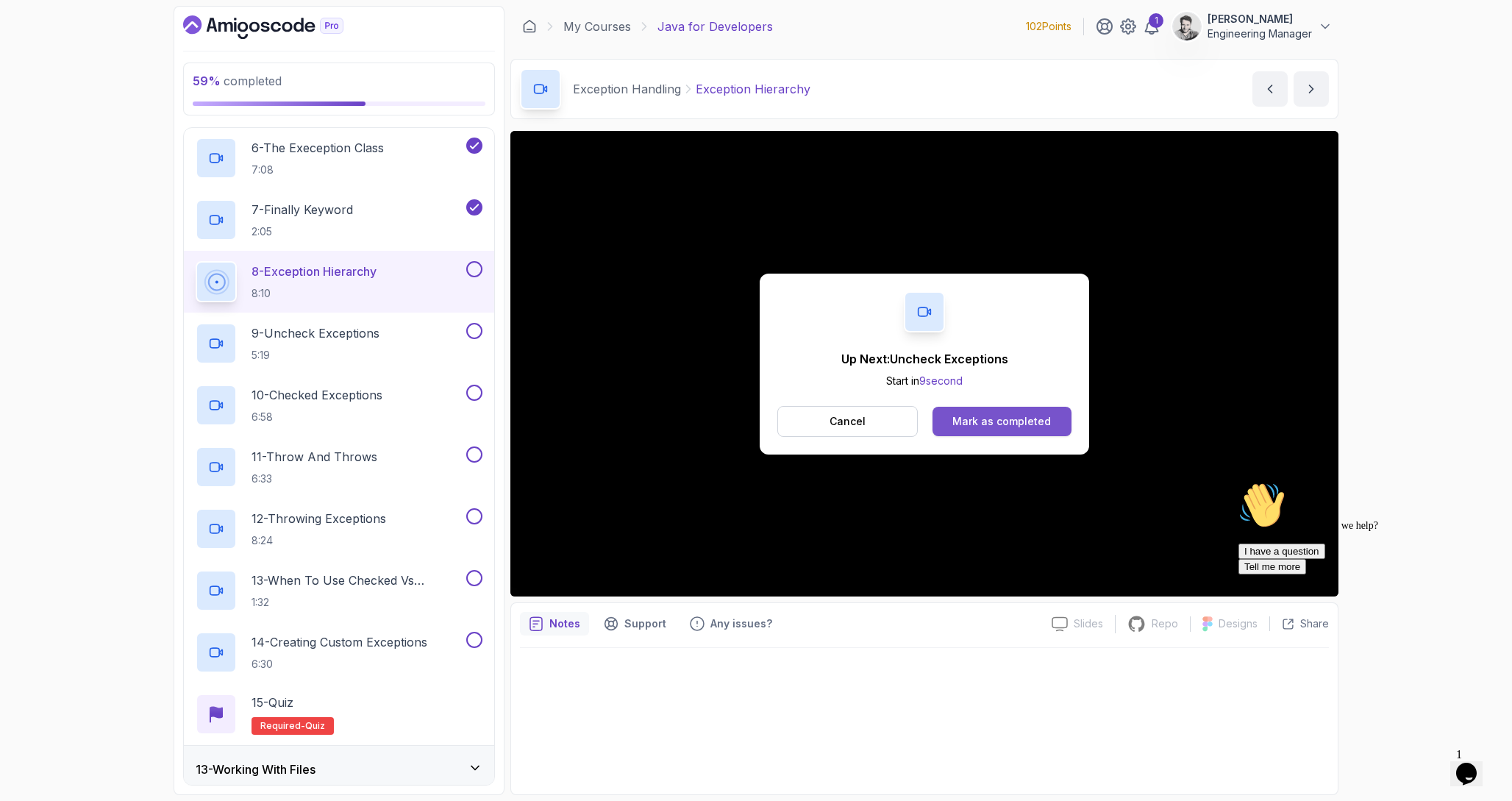
click at [996, 425] on div "Mark as completed" at bounding box center [1001, 421] width 99 height 14
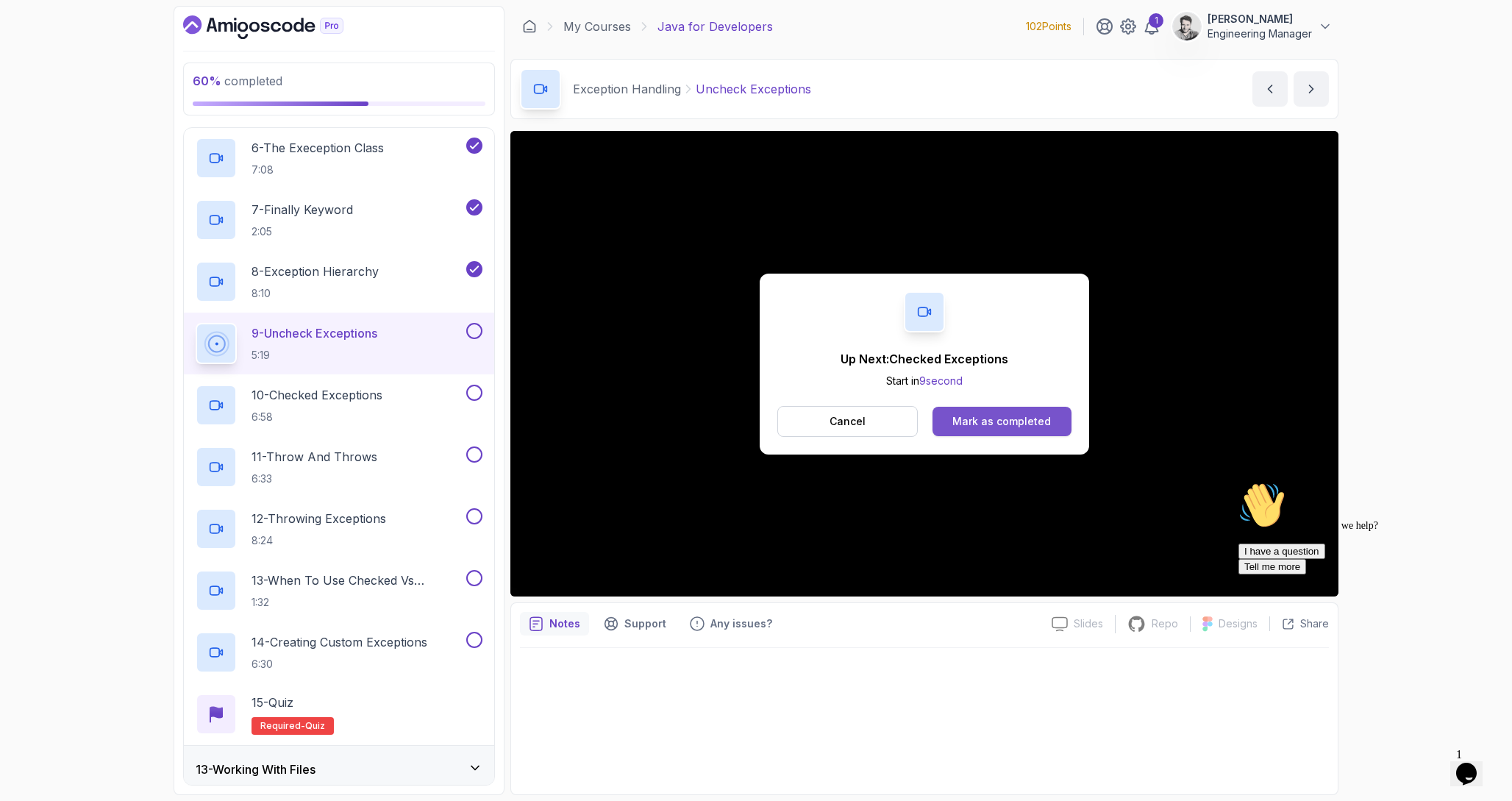
click at [1070, 413] on button "Mark as completed" at bounding box center [1002, 421] width 139 height 30
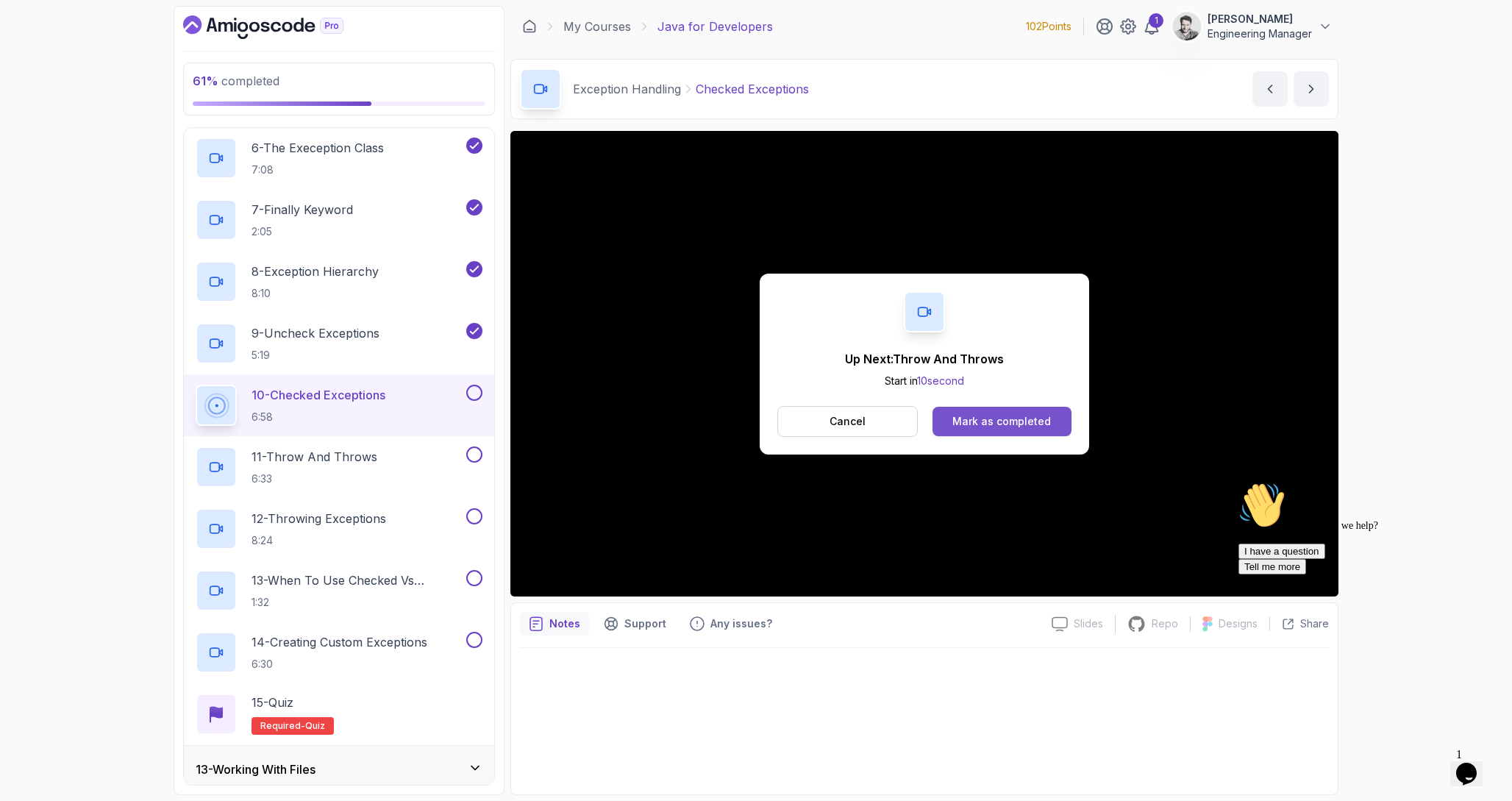
click at [1053, 417] on button "Mark as completed" at bounding box center [1002, 421] width 139 height 30
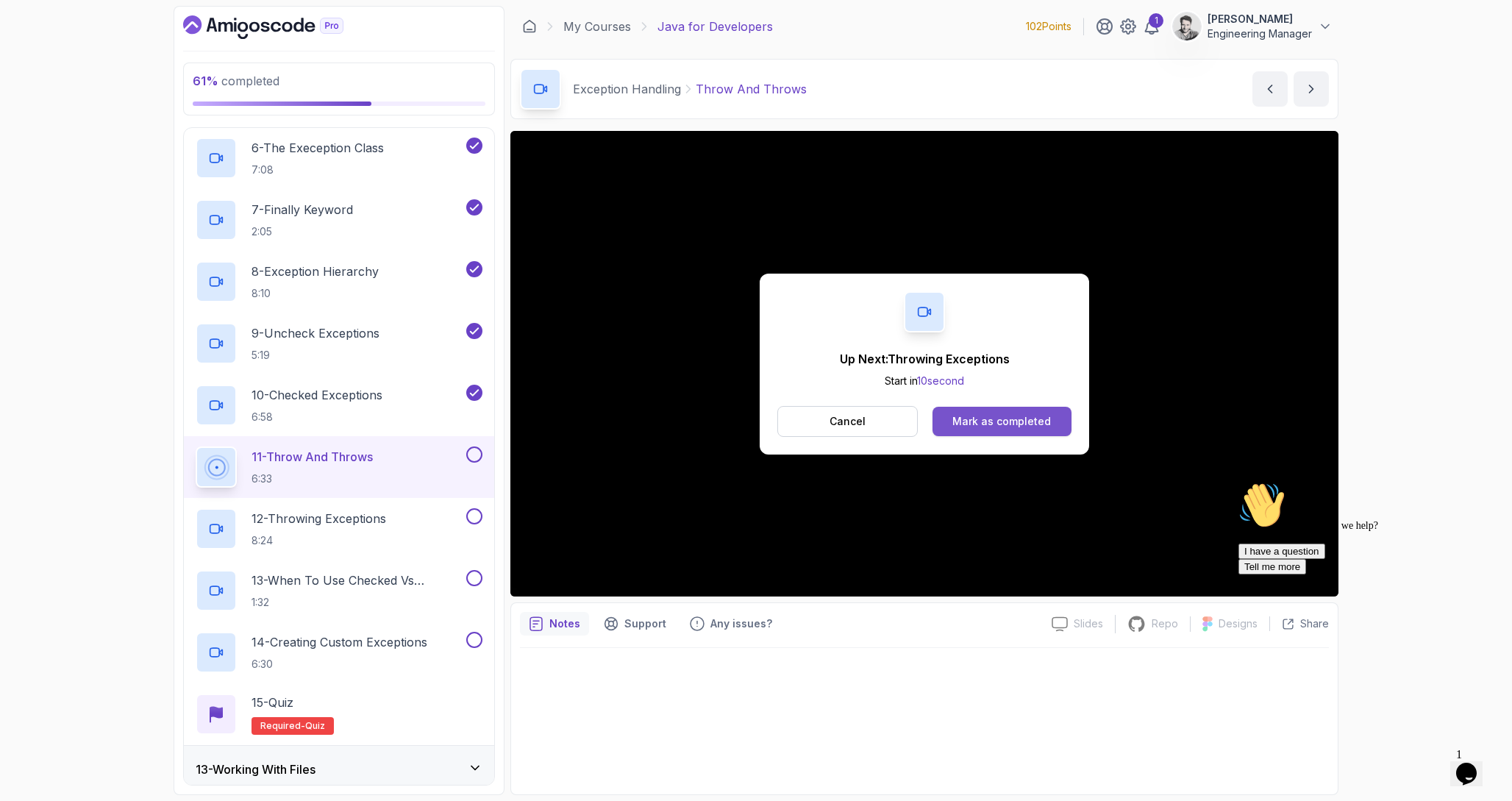
click at [1055, 425] on button "Mark as completed" at bounding box center [1002, 421] width 139 height 30
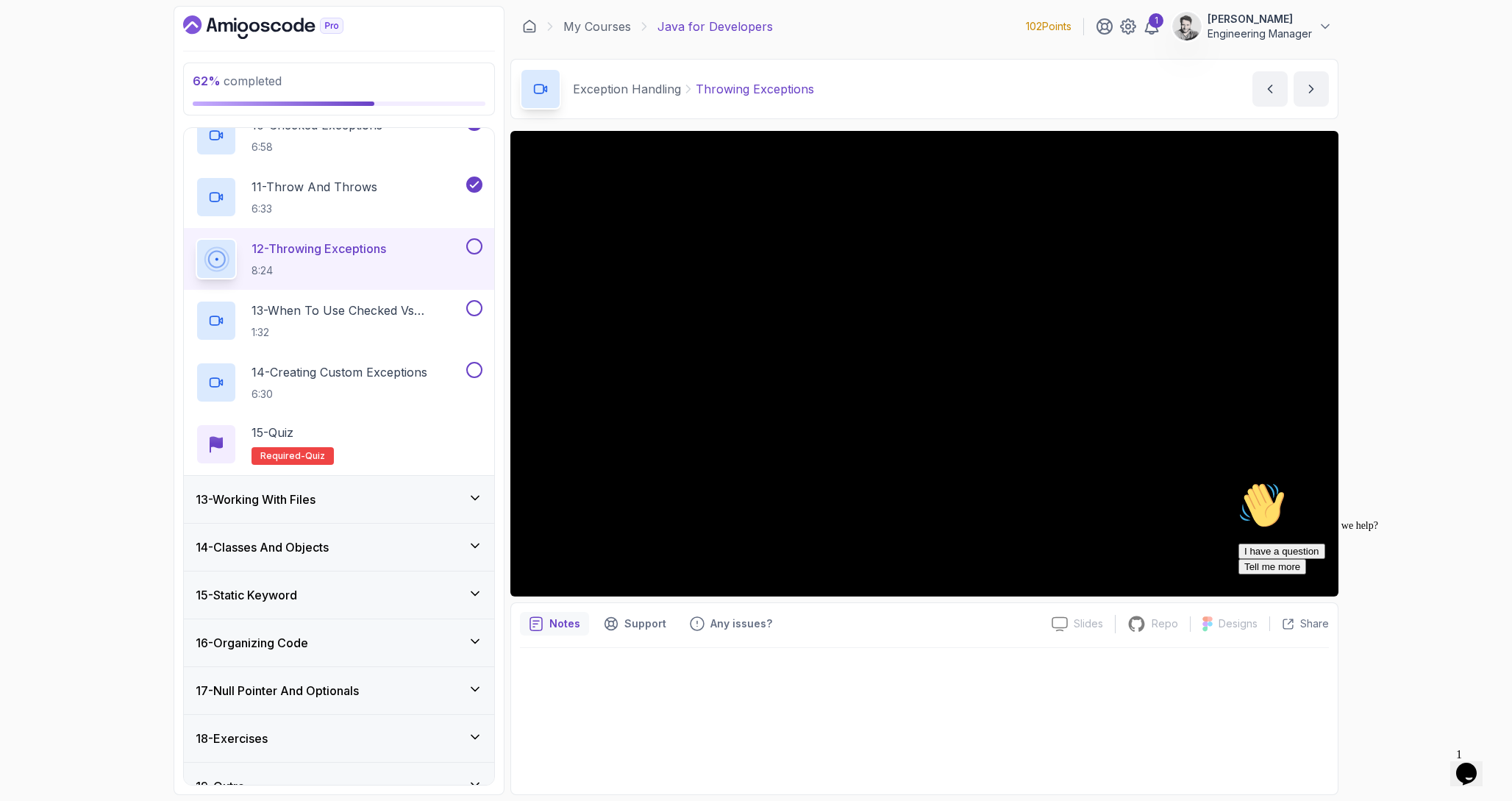
scroll to position [1177, 0]
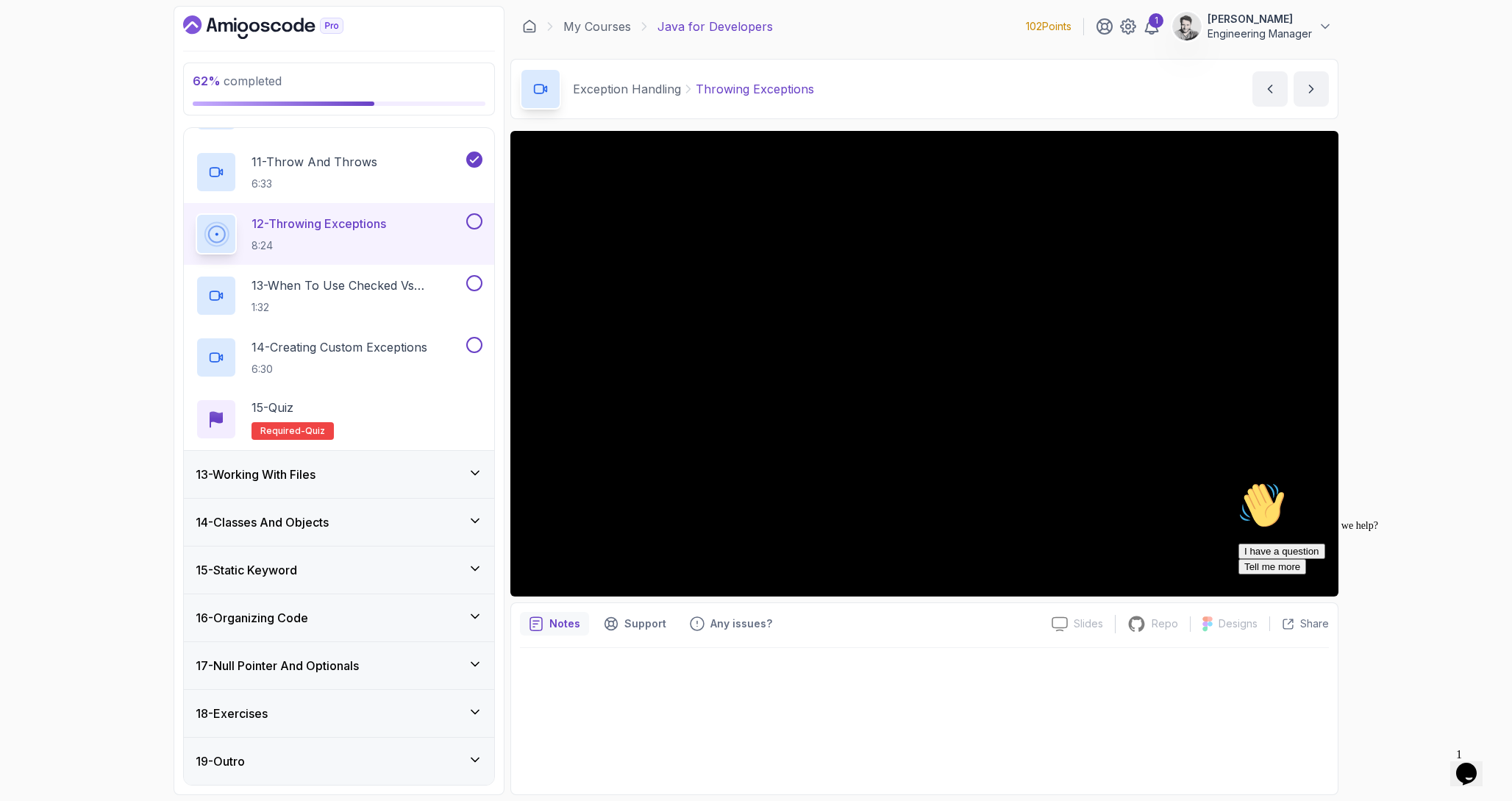
click at [354, 478] on div "13 - Working With Files" at bounding box center [339, 474] width 287 height 18
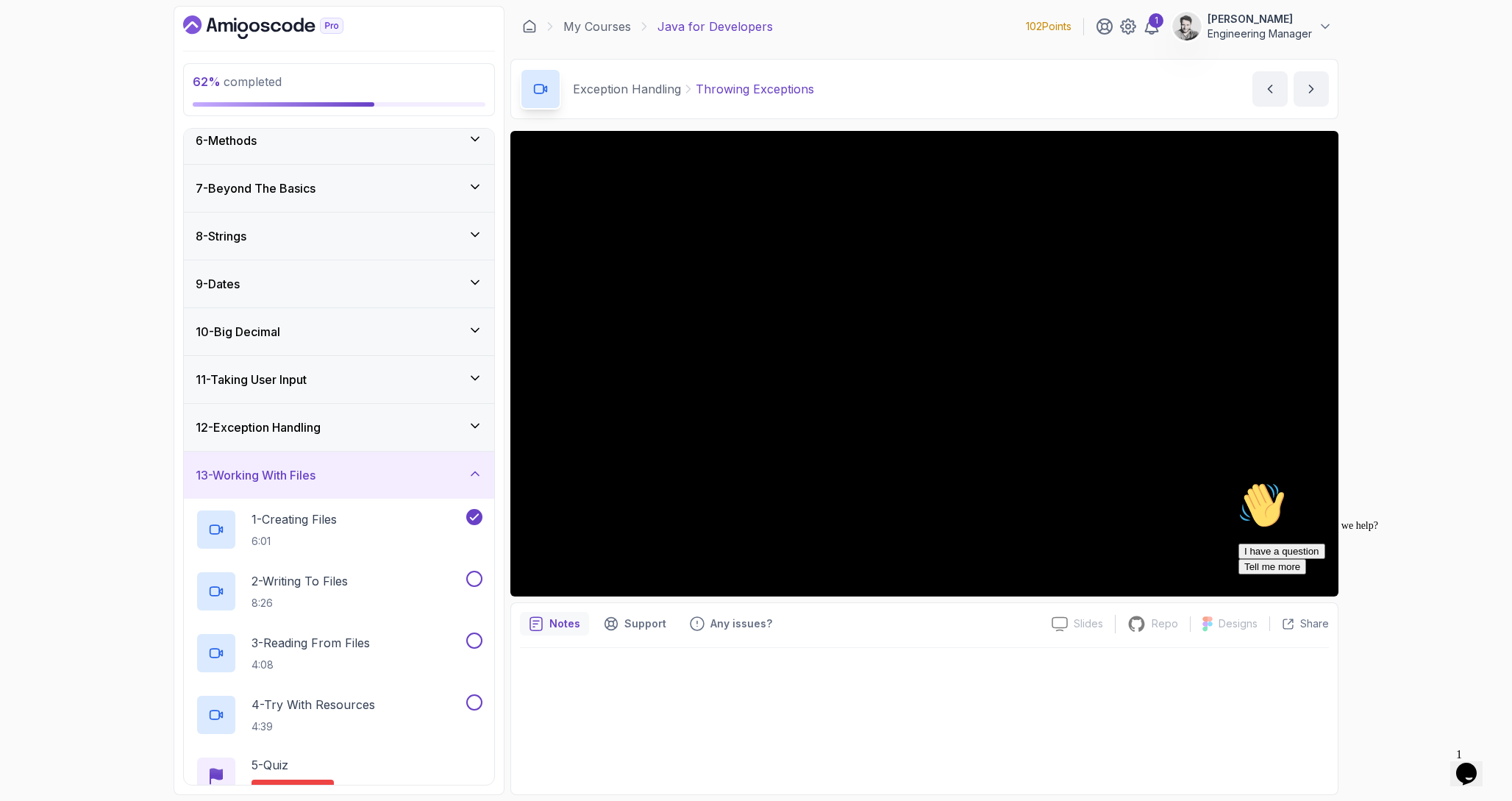
scroll to position [269, 0]
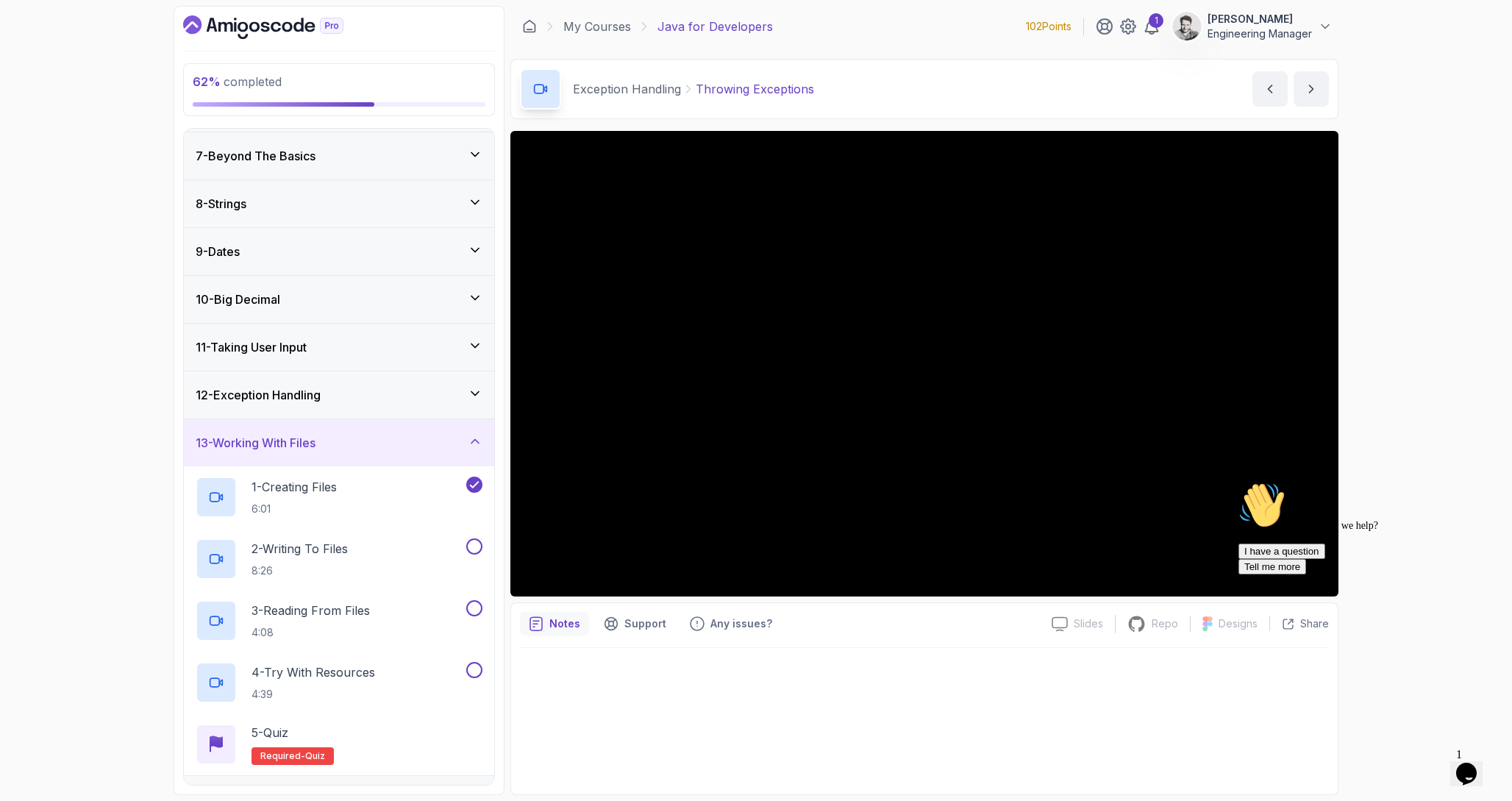
click at [345, 452] on div "13 - Working With Files" at bounding box center [339, 442] width 311 height 47
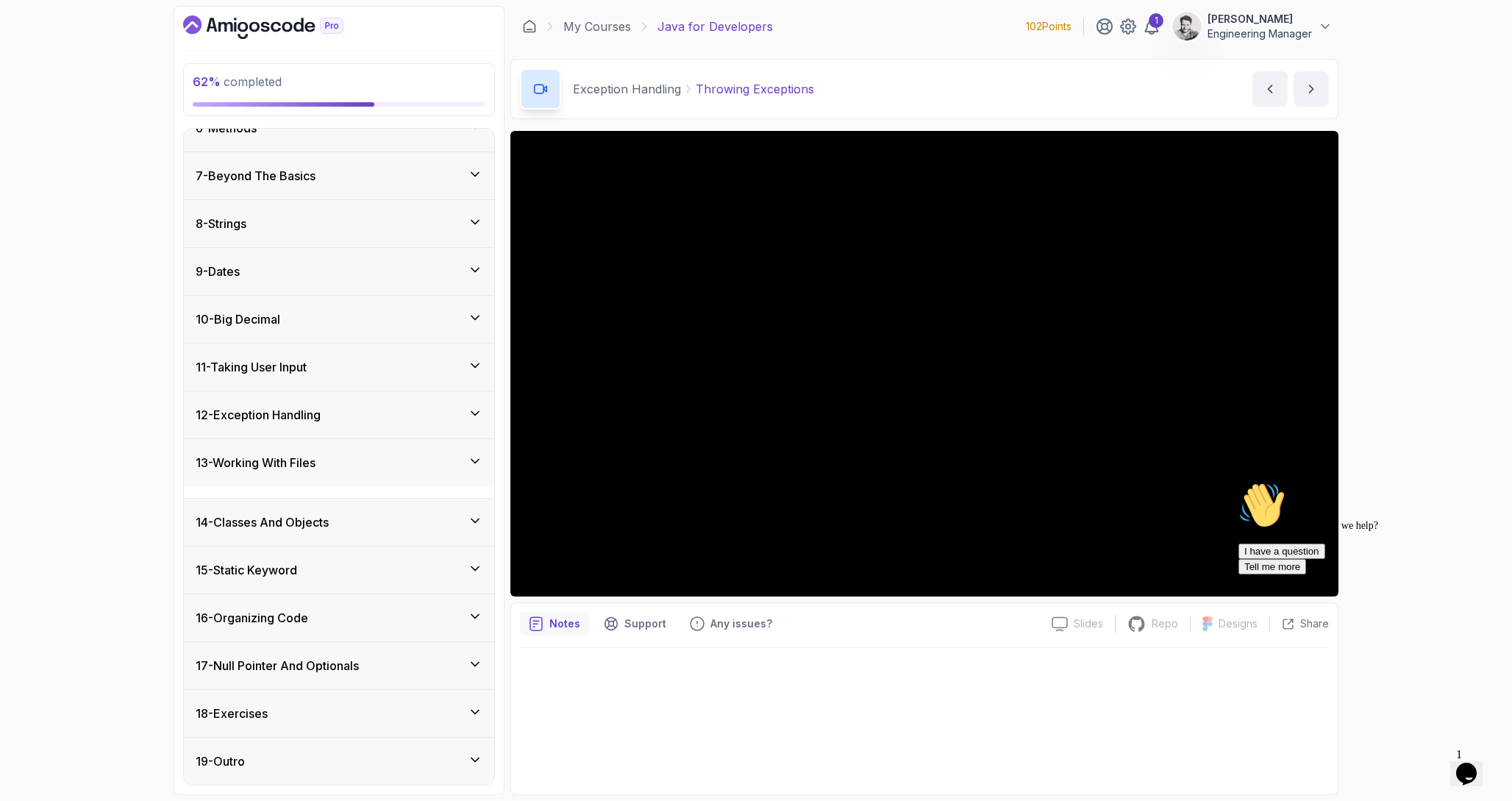
scroll to position [250, 0]
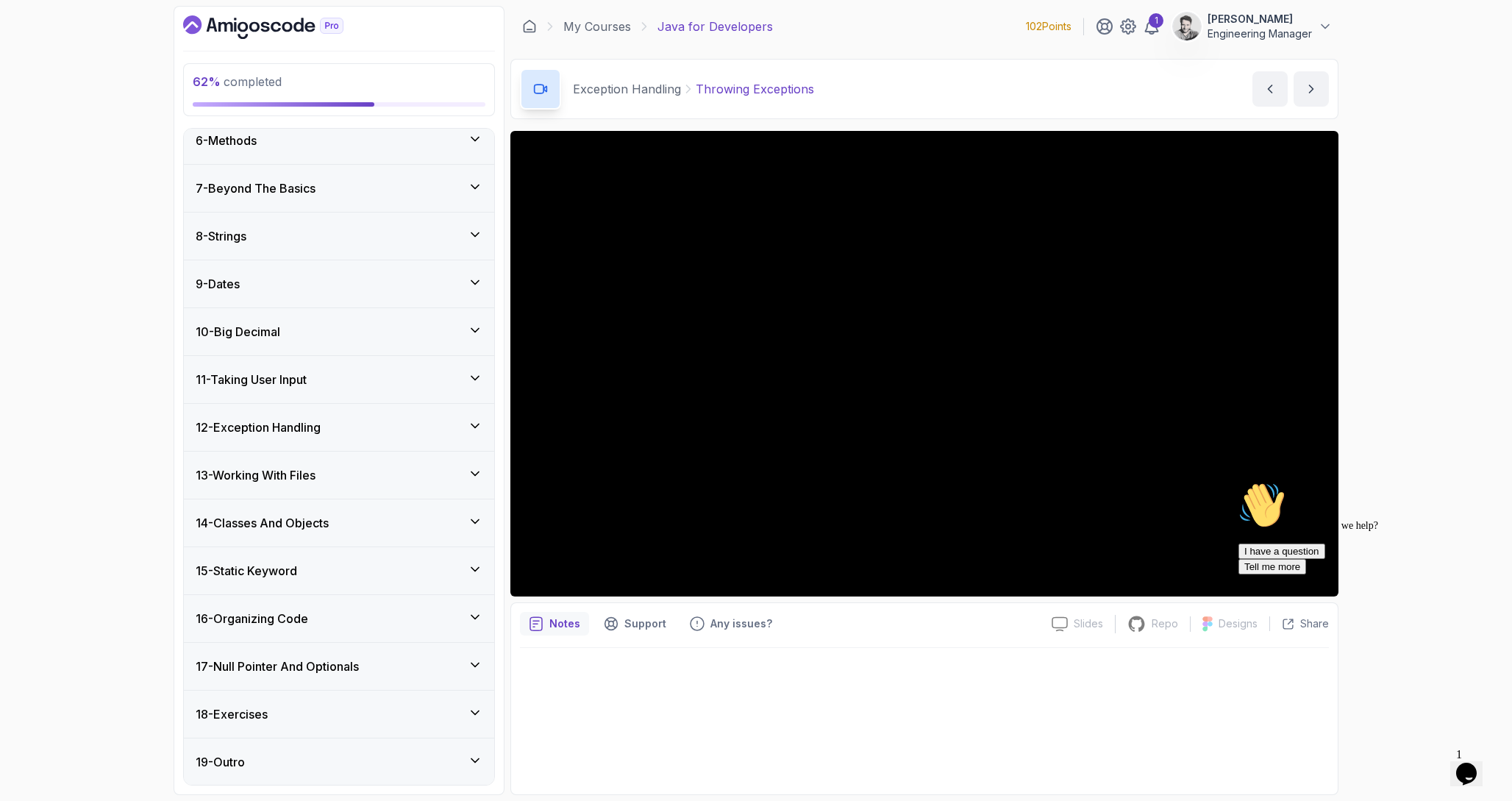
click at [345, 429] on div "12 - Exception Handling" at bounding box center [339, 427] width 287 height 18
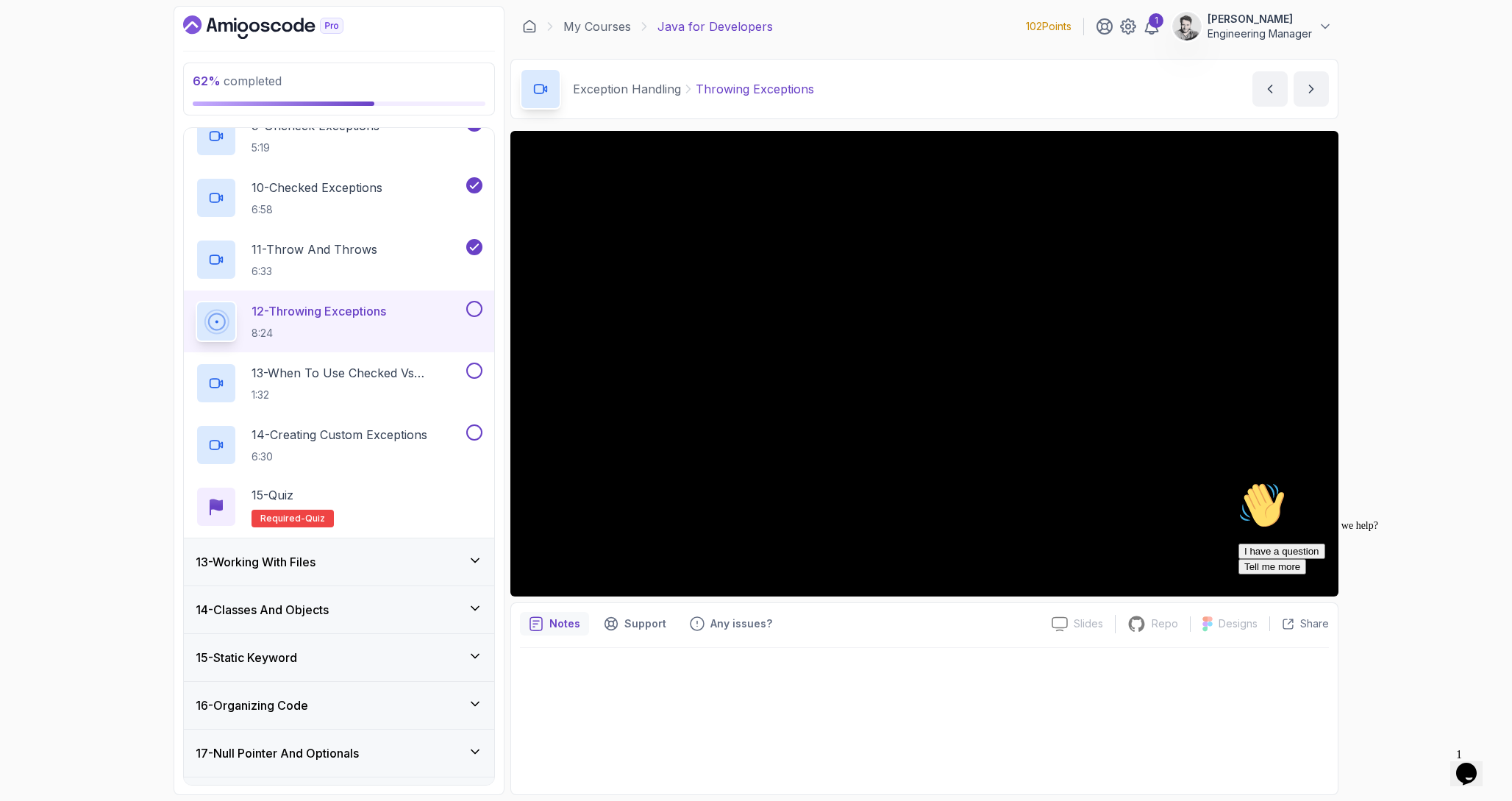
scroll to position [1031, 0]
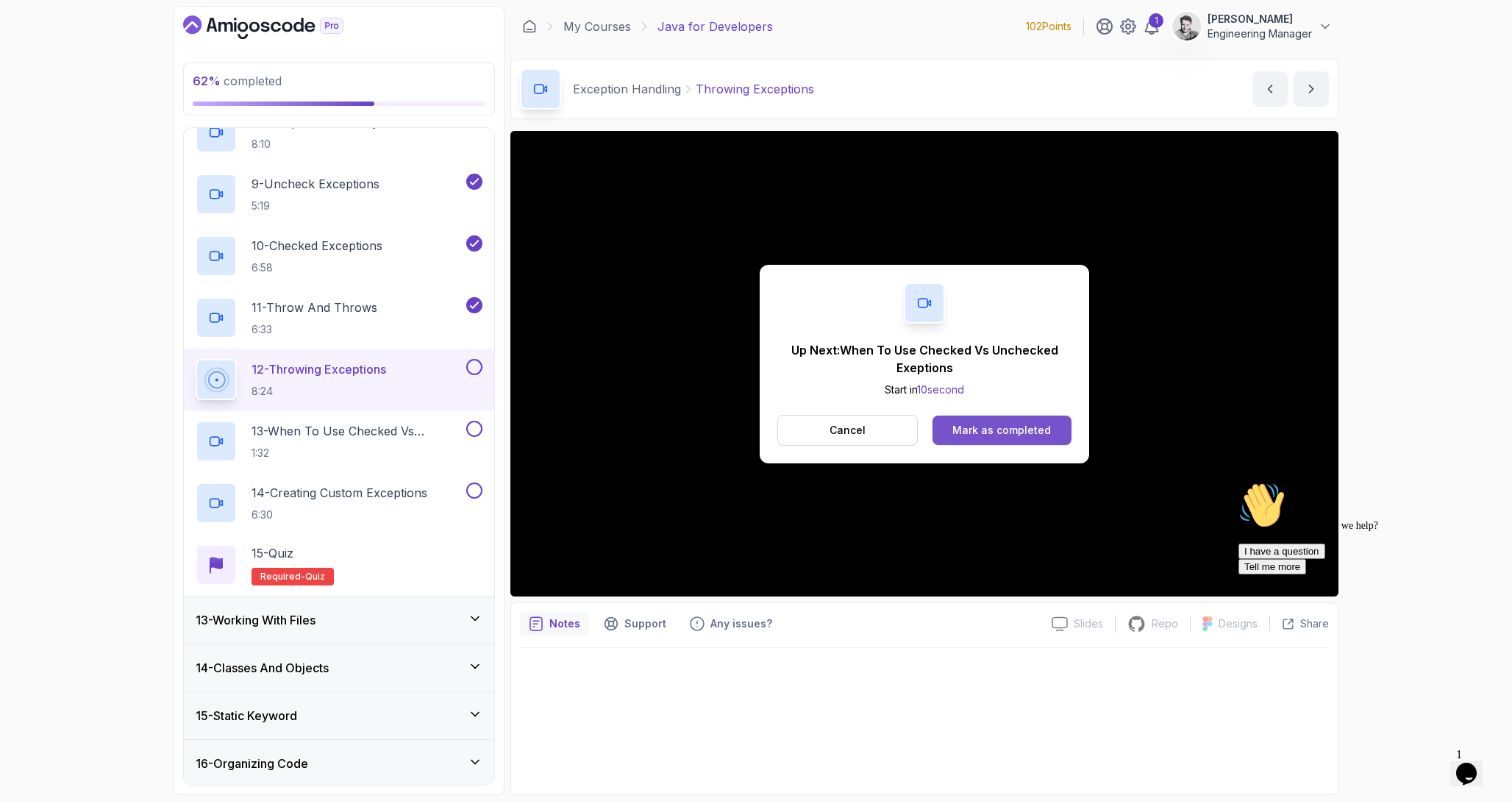
click at [1026, 432] on div "Mark as completed" at bounding box center [1001, 430] width 99 height 14
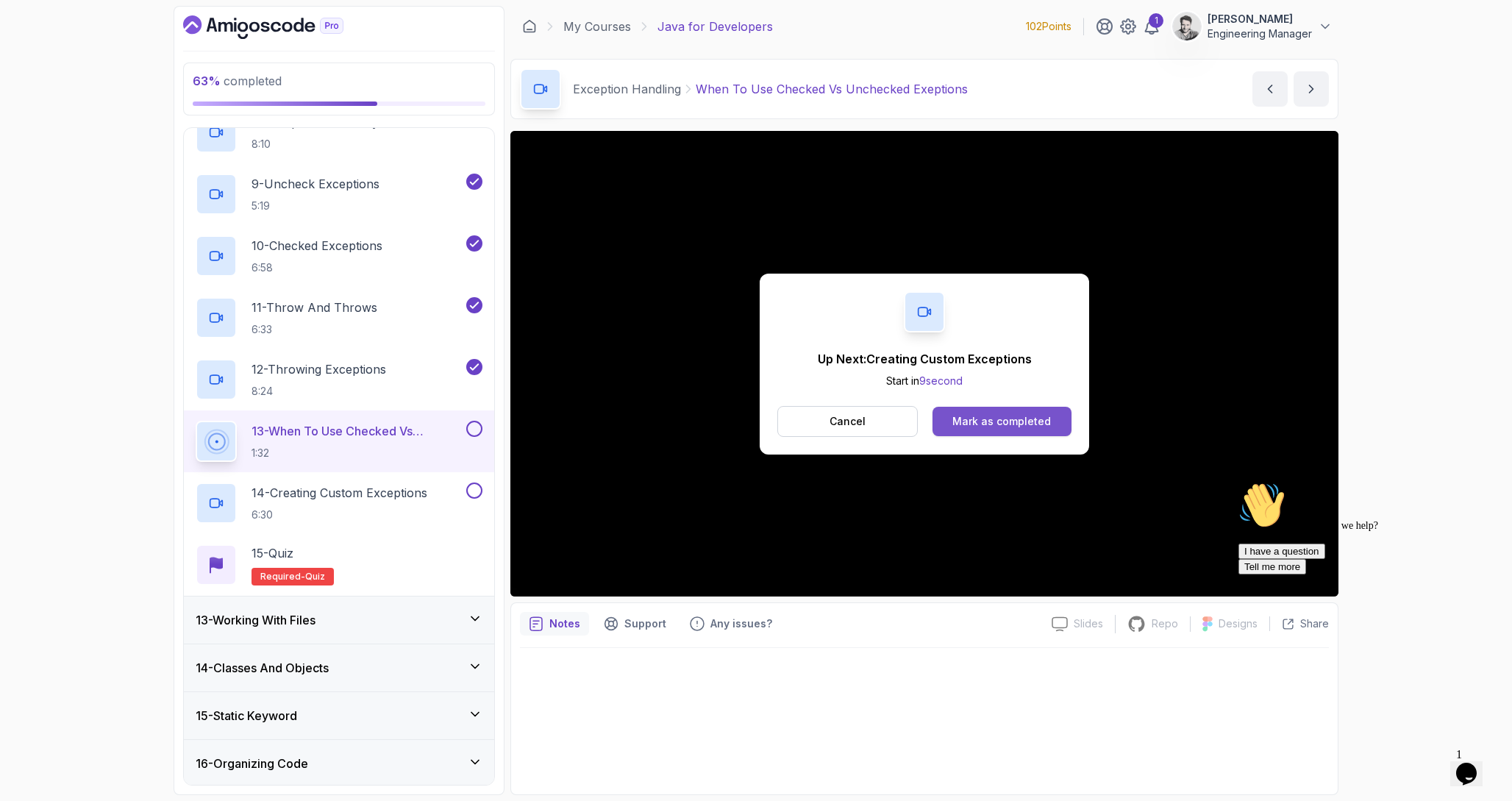
click at [1062, 422] on button "Mark as completed" at bounding box center [1002, 421] width 139 height 30
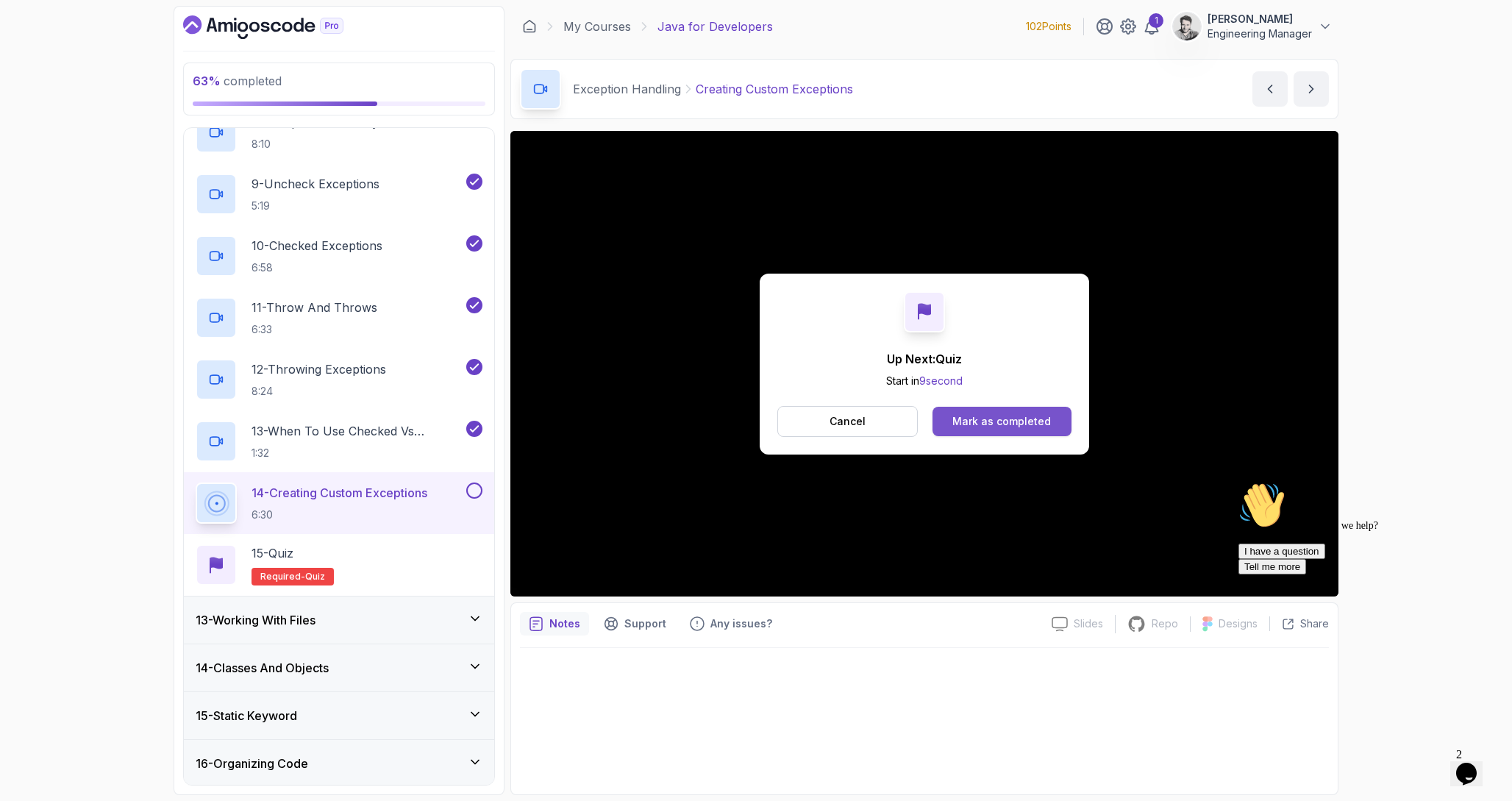
click at [939, 432] on button "Mark as completed" at bounding box center [1002, 421] width 139 height 30
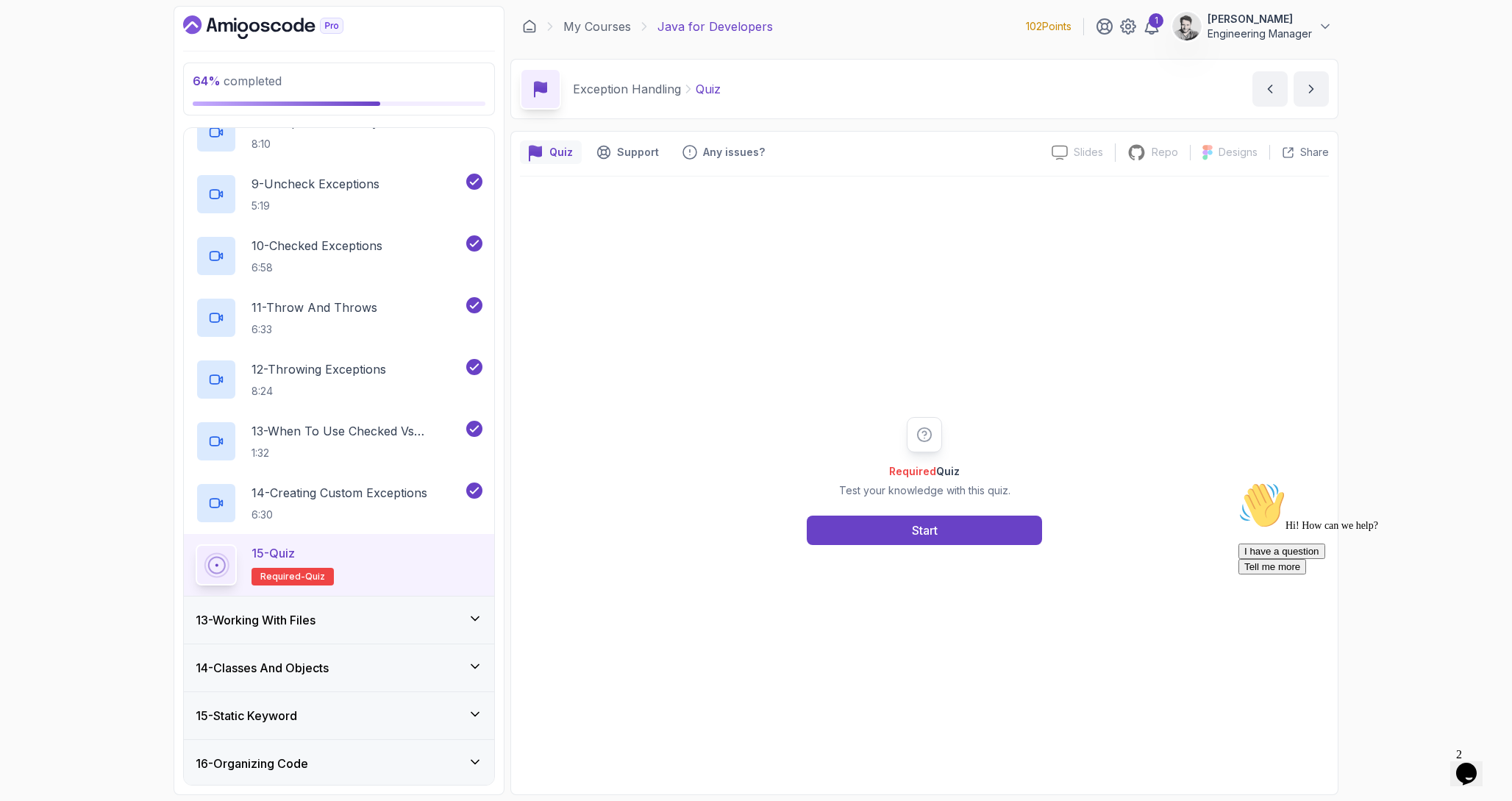
click at [849, 514] on div "Required Quiz Test your knowledge with this quiz. Start" at bounding box center [925, 480] width 283 height 128
click at [846, 535] on button "Start" at bounding box center [924, 530] width 235 height 30
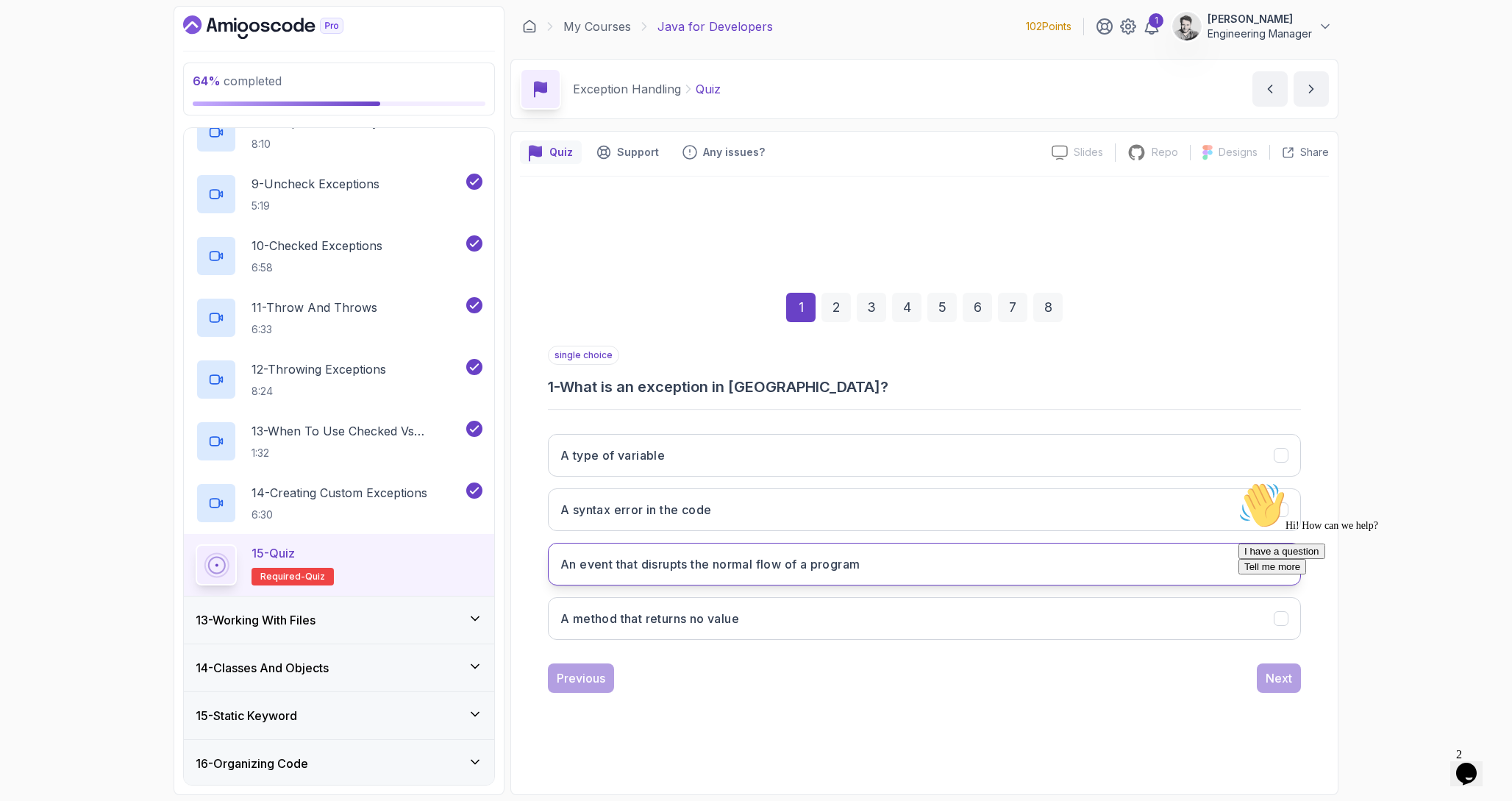
click at [856, 580] on button "An event that disrupts the normal flow of a program" at bounding box center [924, 563] width 753 height 43
click at [1270, 574] on div "I have a question Tell me more" at bounding box center [1371, 559] width 265 height 30
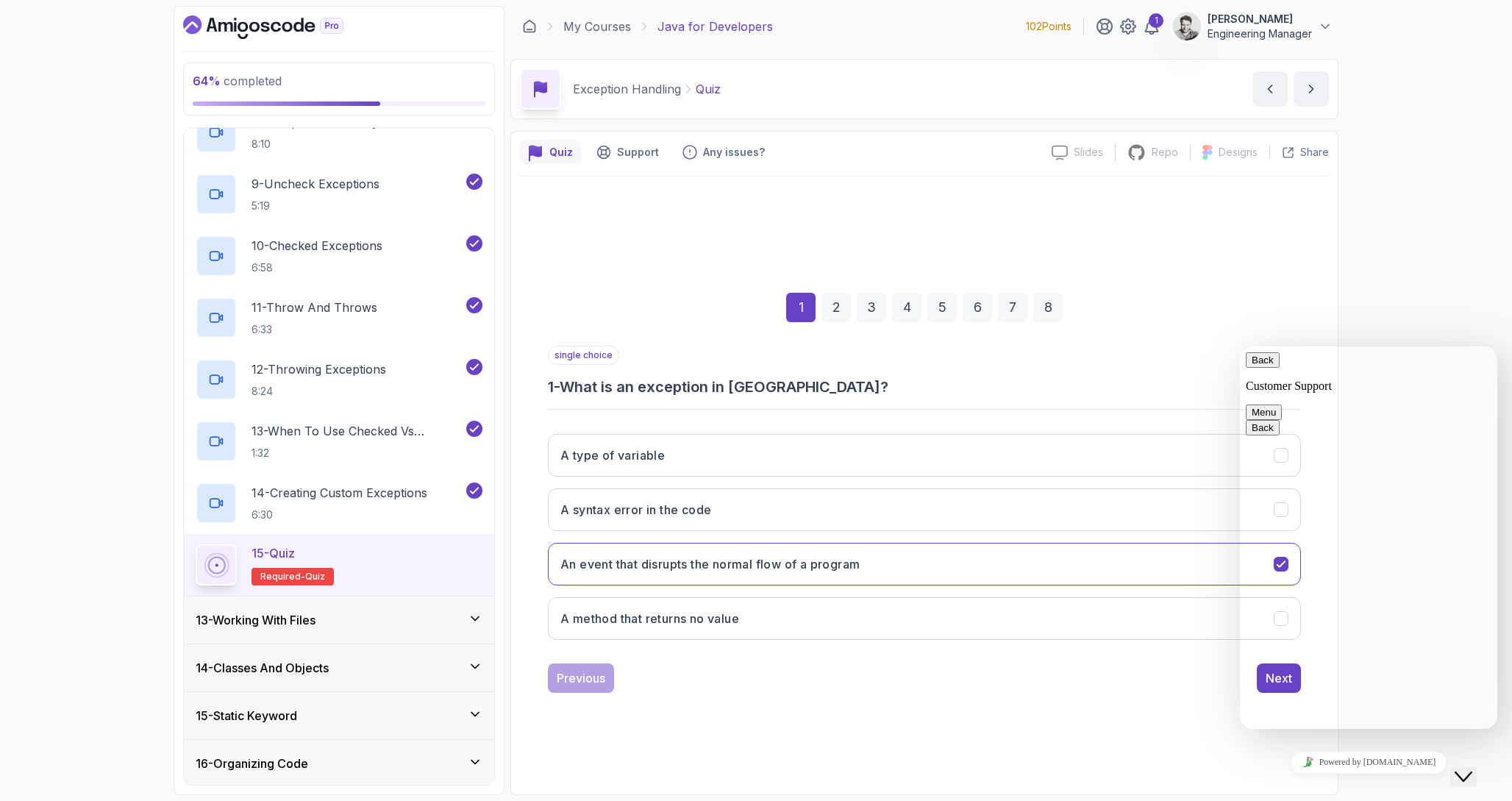
click at [1267, 365] on button "Back" at bounding box center [1263, 360] width 34 height 15
click at [1466, 767] on icon "Close Chat This icon closes the chat window." at bounding box center [1464, 776] width 18 height 18
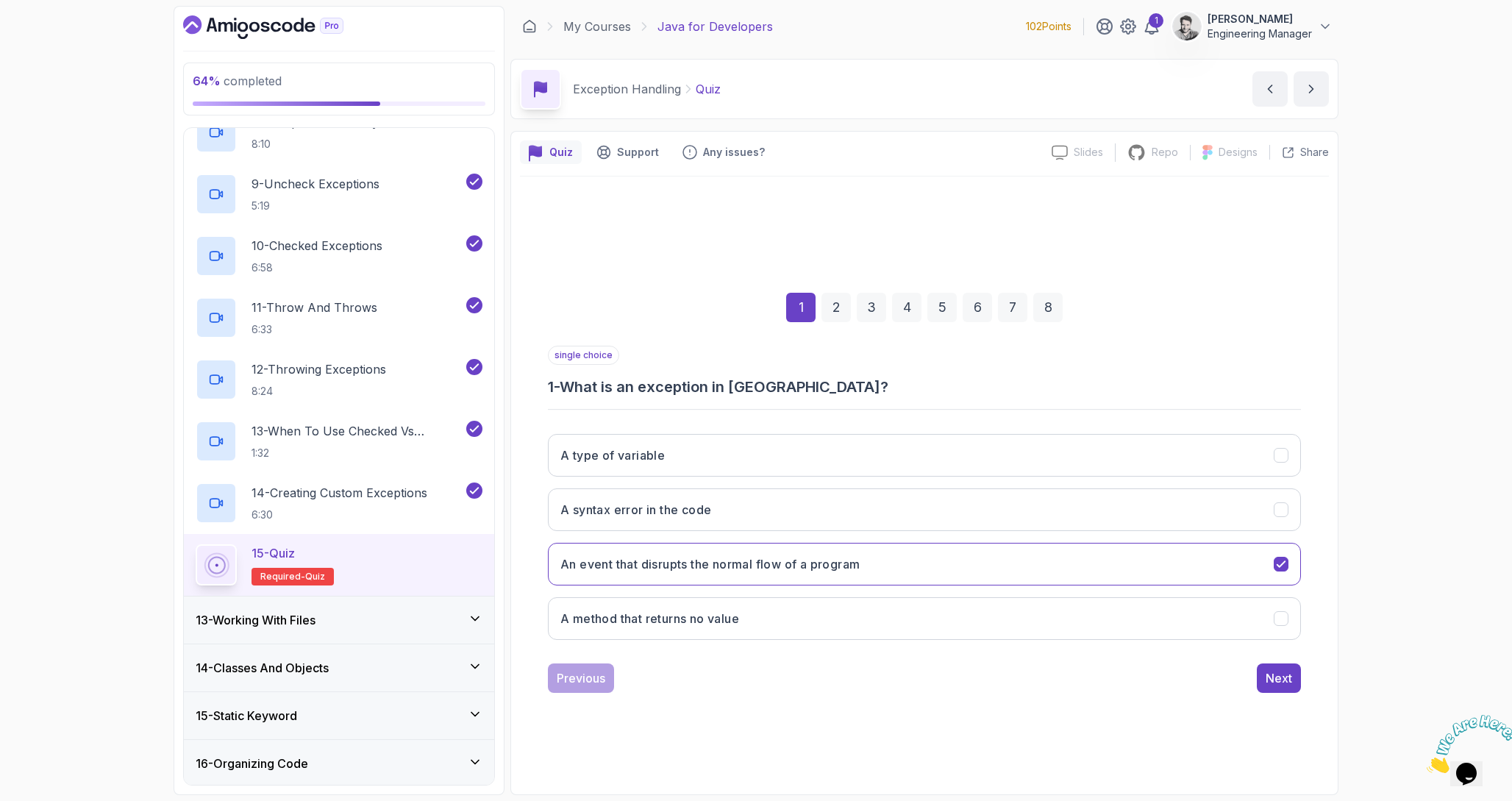
click at [1427, 762] on icon "Close" at bounding box center [1427, 769] width 0 height 13
click at [1292, 676] on button "Next" at bounding box center [1278, 677] width 44 height 30
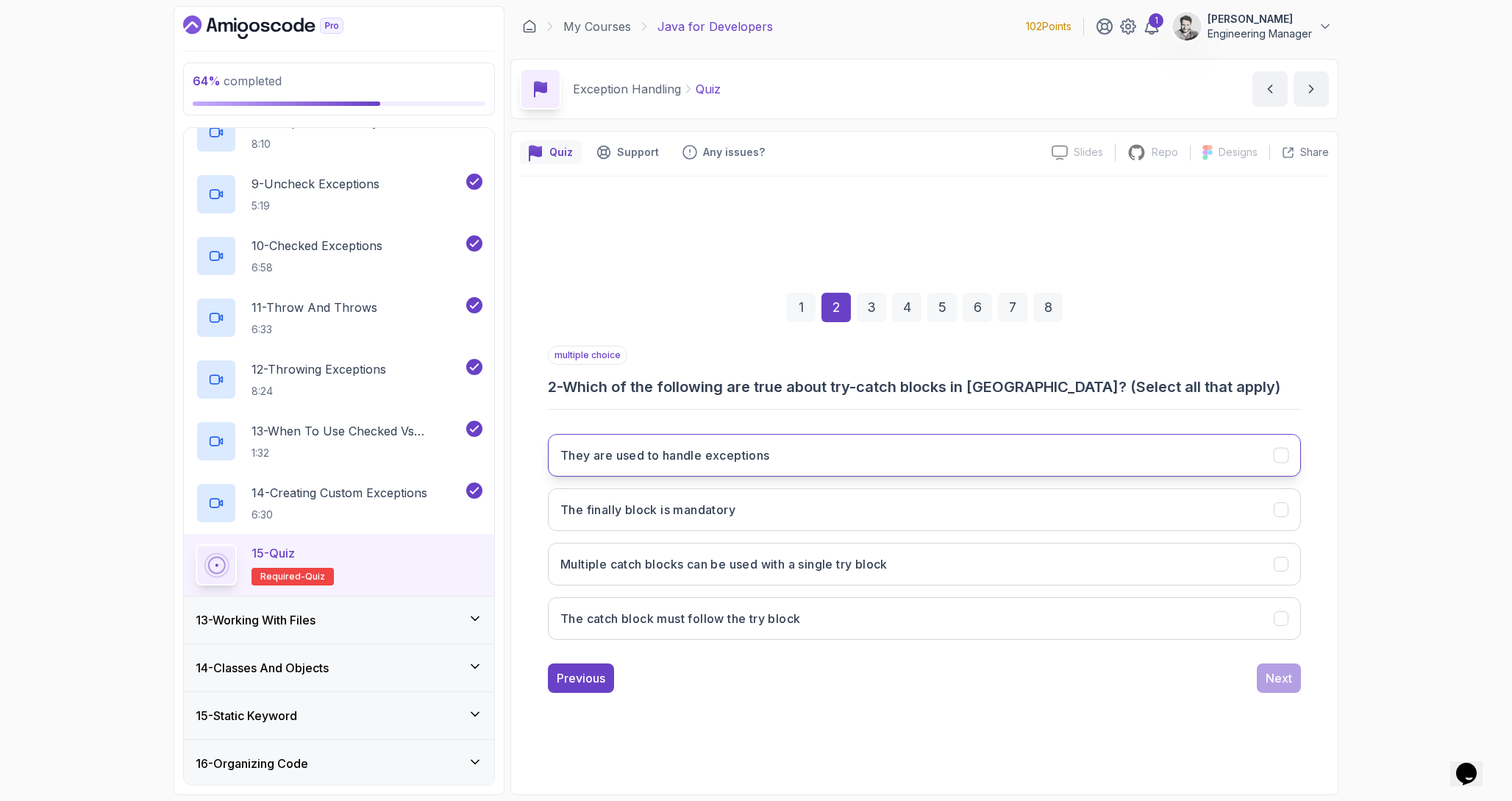
click at [769, 461] on h3 "They are used to handle exceptions" at bounding box center [665, 455] width 210 height 18
click at [898, 565] on button "Multiple catch blocks can be used with a single try block" at bounding box center [924, 563] width 753 height 43
click at [923, 614] on button "The catch block must follow the try block" at bounding box center [924, 618] width 753 height 43
click at [1269, 705] on div "1 2 3 4 5 6 7 8 multiple choice 2 - Which of the following are true about try-c…" at bounding box center [925, 481] width 809 height 608
click at [1274, 685] on div "Next" at bounding box center [1278, 678] width 26 height 18
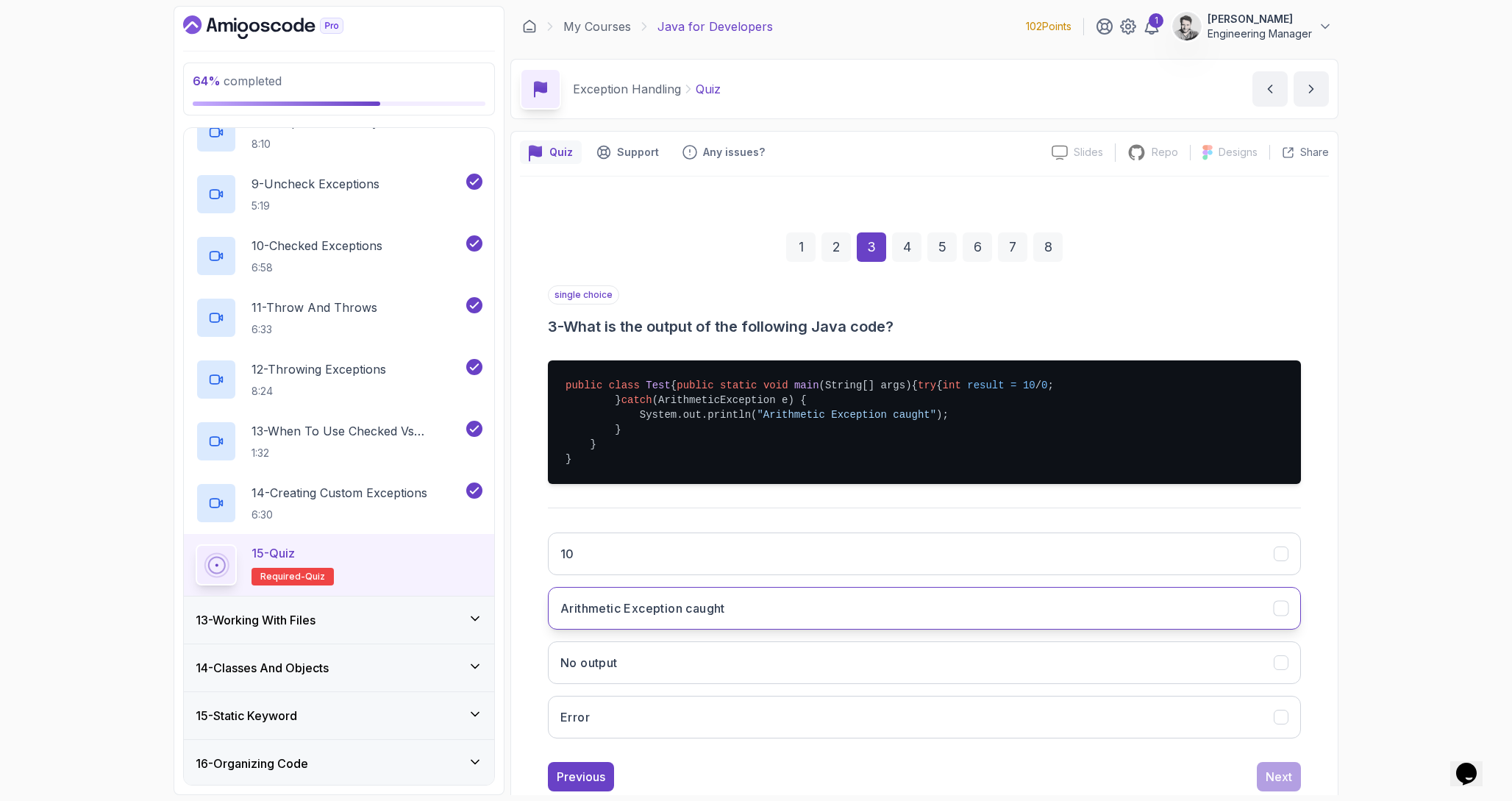
click at [790, 629] on button "Arithmetic Exception caught" at bounding box center [924, 608] width 753 height 43
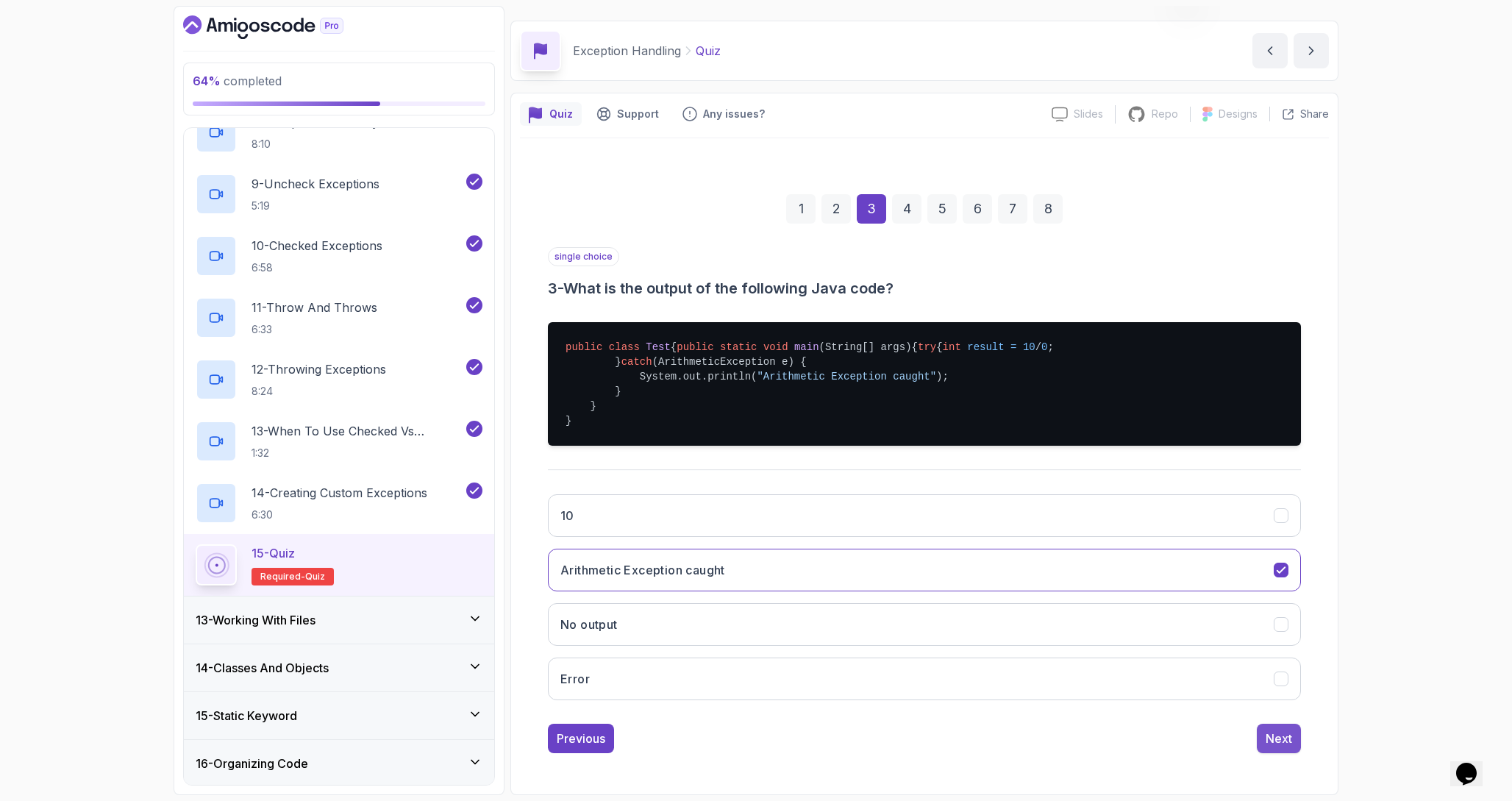
click at [1278, 736] on div "Next" at bounding box center [1278, 738] width 26 height 18
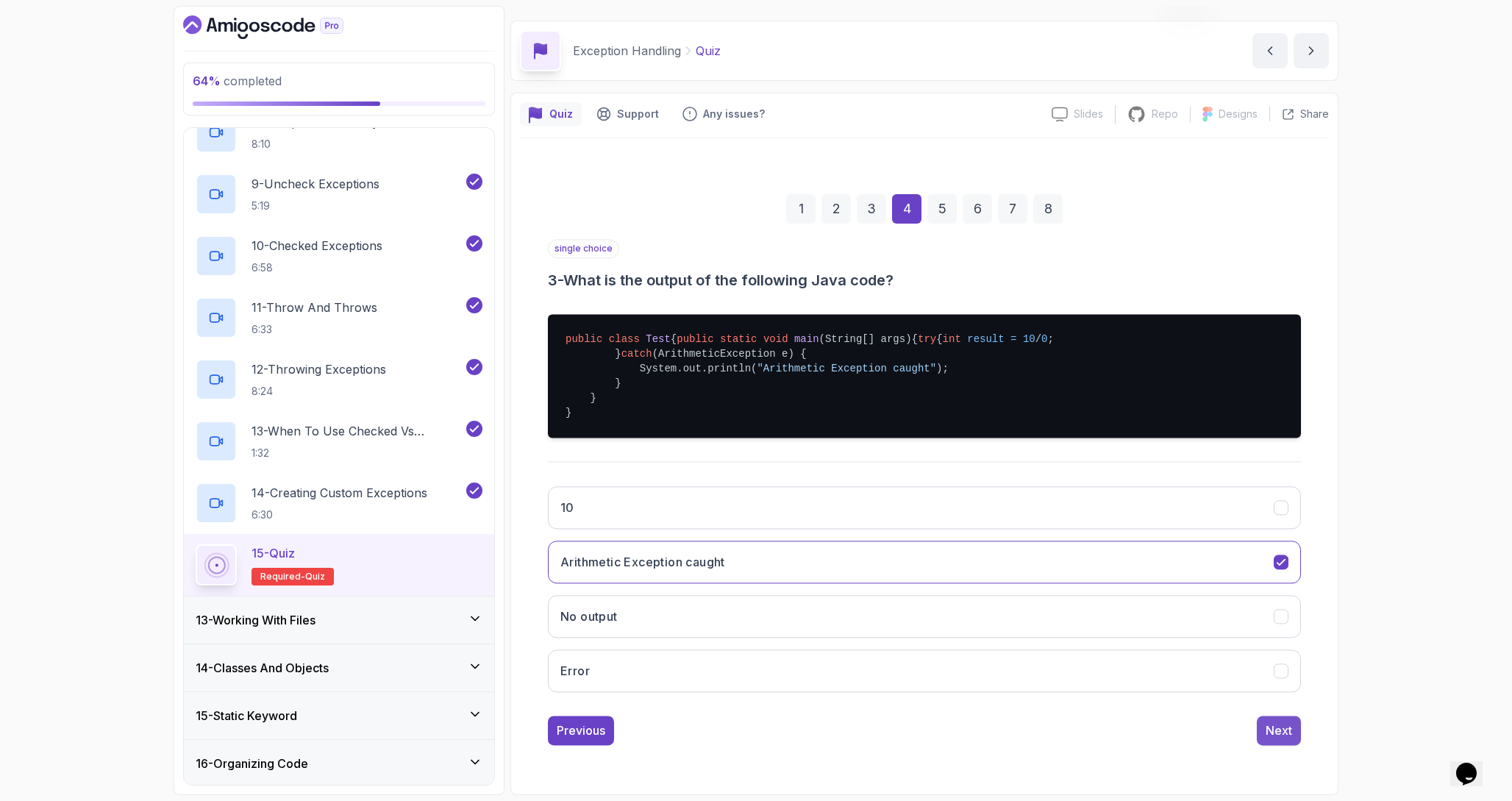
scroll to position [0, 0]
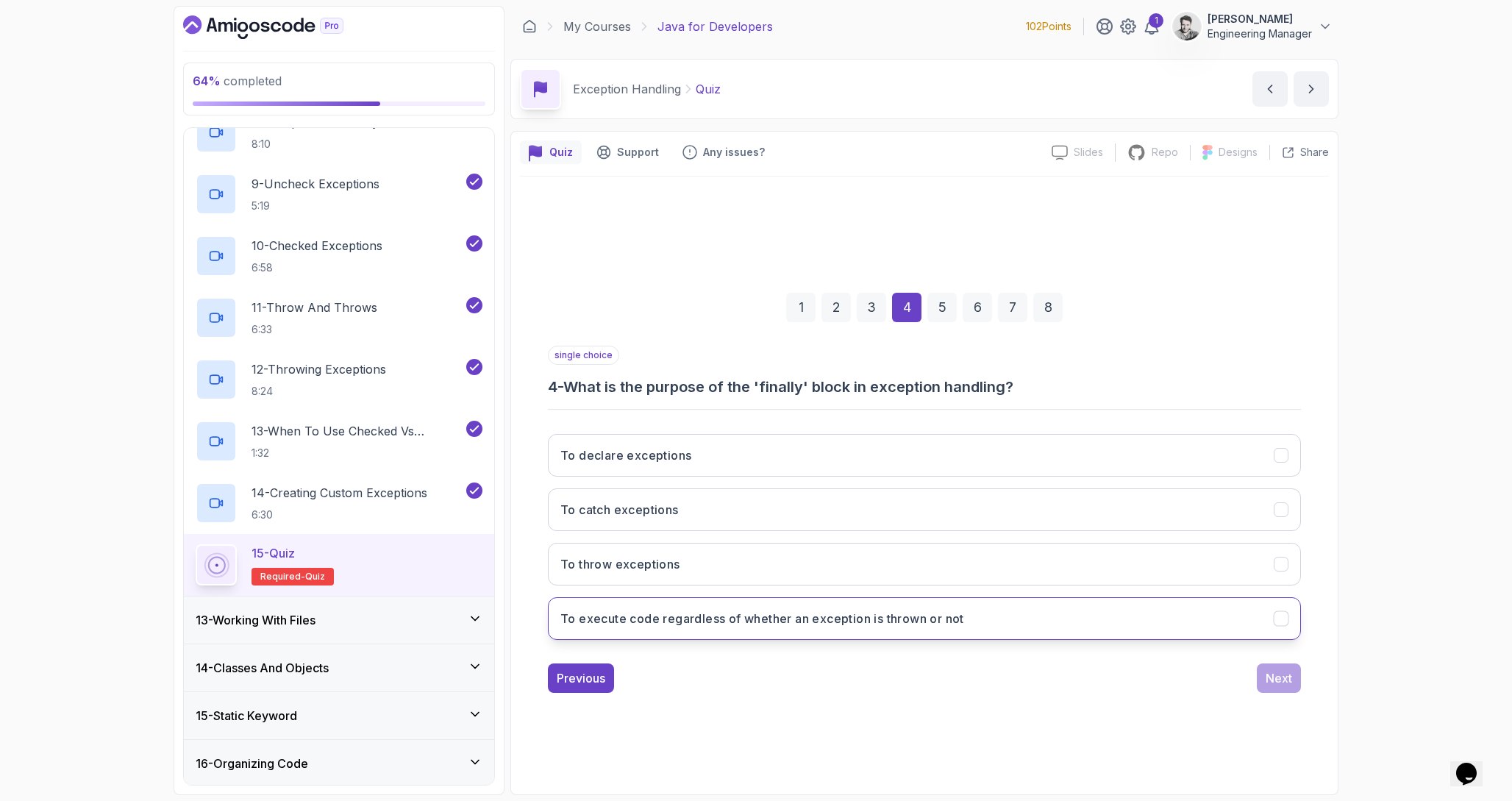
click at [860, 624] on h3 "To execute code regardless of whether an exception is thrown or not" at bounding box center [762, 618] width 404 height 18
click at [1276, 685] on div "Next" at bounding box center [1278, 678] width 26 height 18
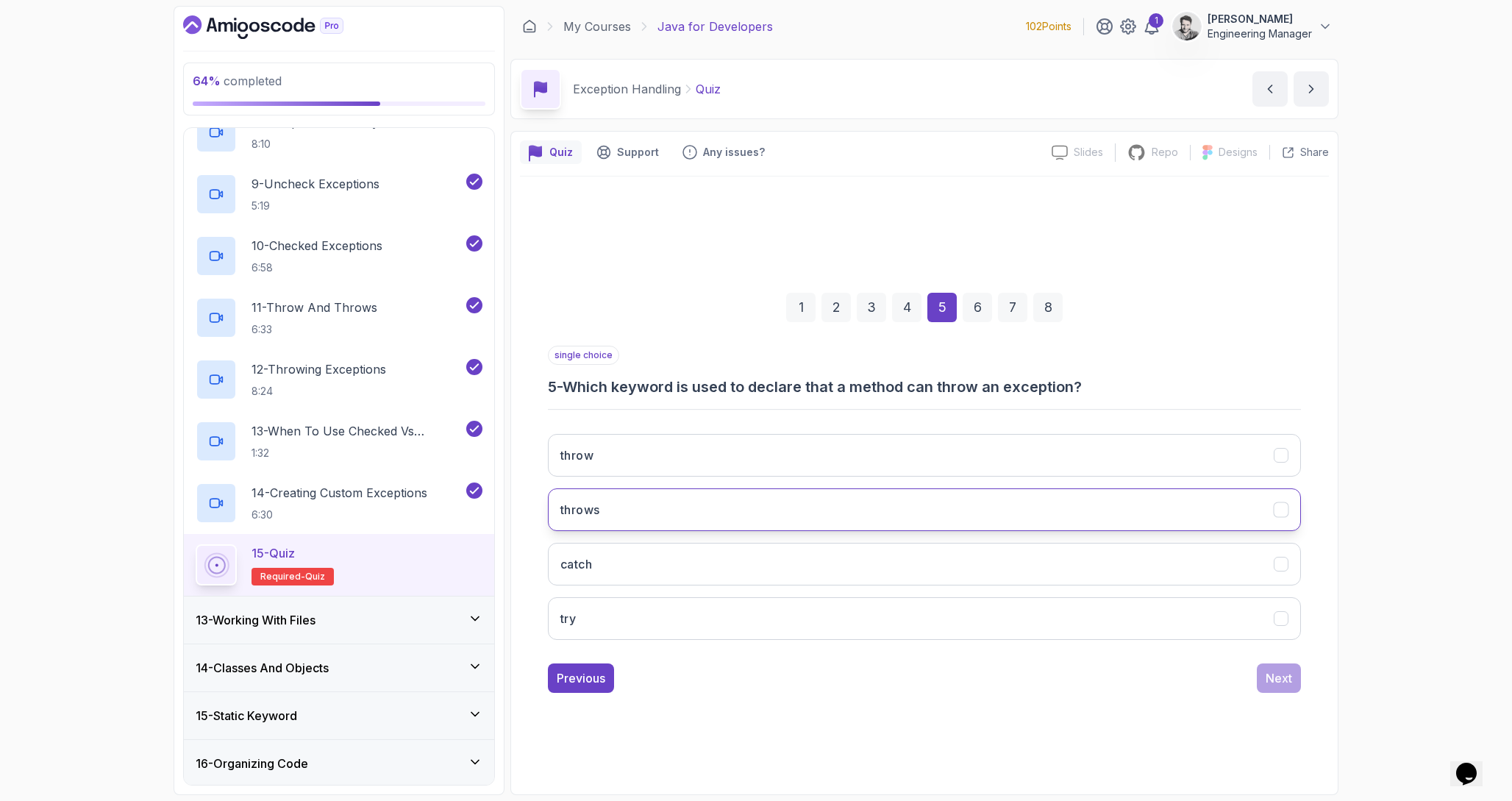
click at [709, 527] on button "throws" at bounding box center [924, 509] width 753 height 43
click at [1283, 660] on div "single choice 5 - Which keyword is used to declare that a method can throw an e…" at bounding box center [924, 519] width 753 height 347
click at [1280, 673] on div "Next" at bounding box center [1278, 678] width 26 height 18
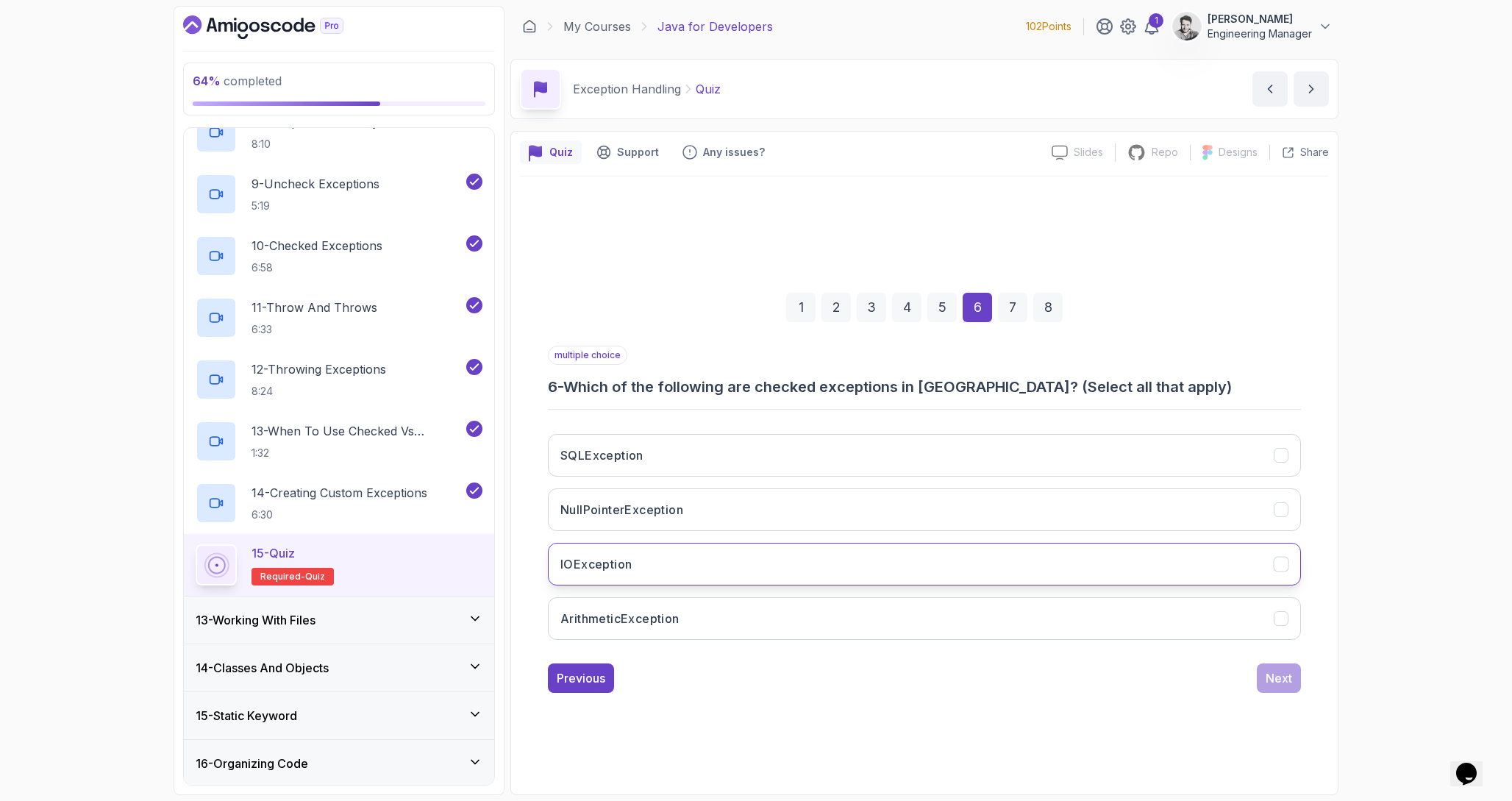
click at [654, 563] on button "IOException" at bounding box center [924, 563] width 753 height 43
click at [1283, 673] on div "Next" at bounding box center [1278, 678] width 26 height 18
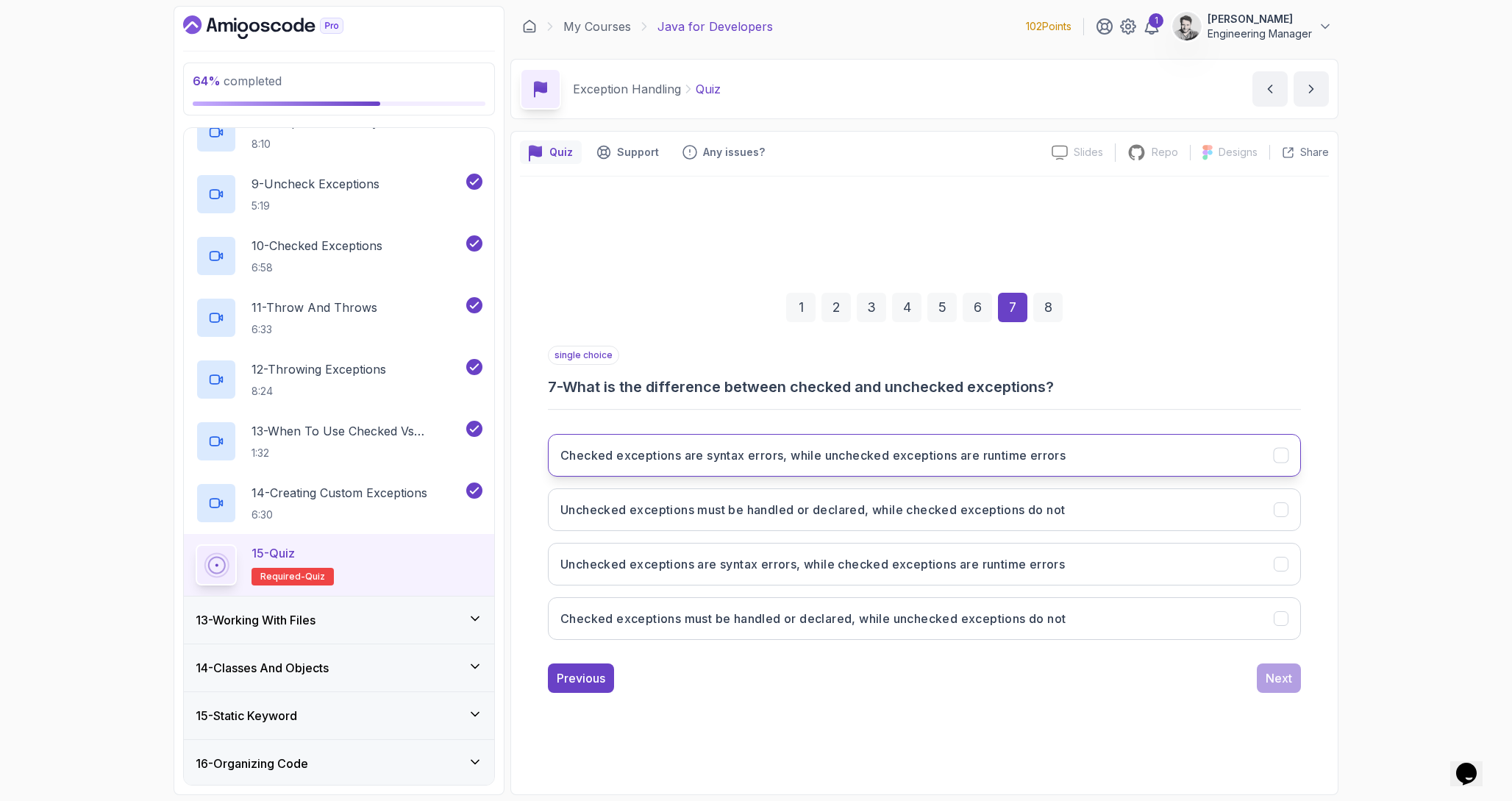
click at [806, 451] on h3 "Checked exceptions are syntax errors, while unchecked exceptions are runtime er…" at bounding box center [813, 455] width 505 height 18
click at [817, 454] on h3 "Checked exceptions are syntax errors, while unchecked exceptions are runtime er…" at bounding box center [813, 455] width 505 height 18
click at [887, 619] on h3 "Checked exceptions must be handled or declared, while unchecked exceptions do n…" at bounding box center [813, 618] width 505 height 18
click at [1292, 686] on button "Next" at bounding box center [1278, 677] width 44 height 30
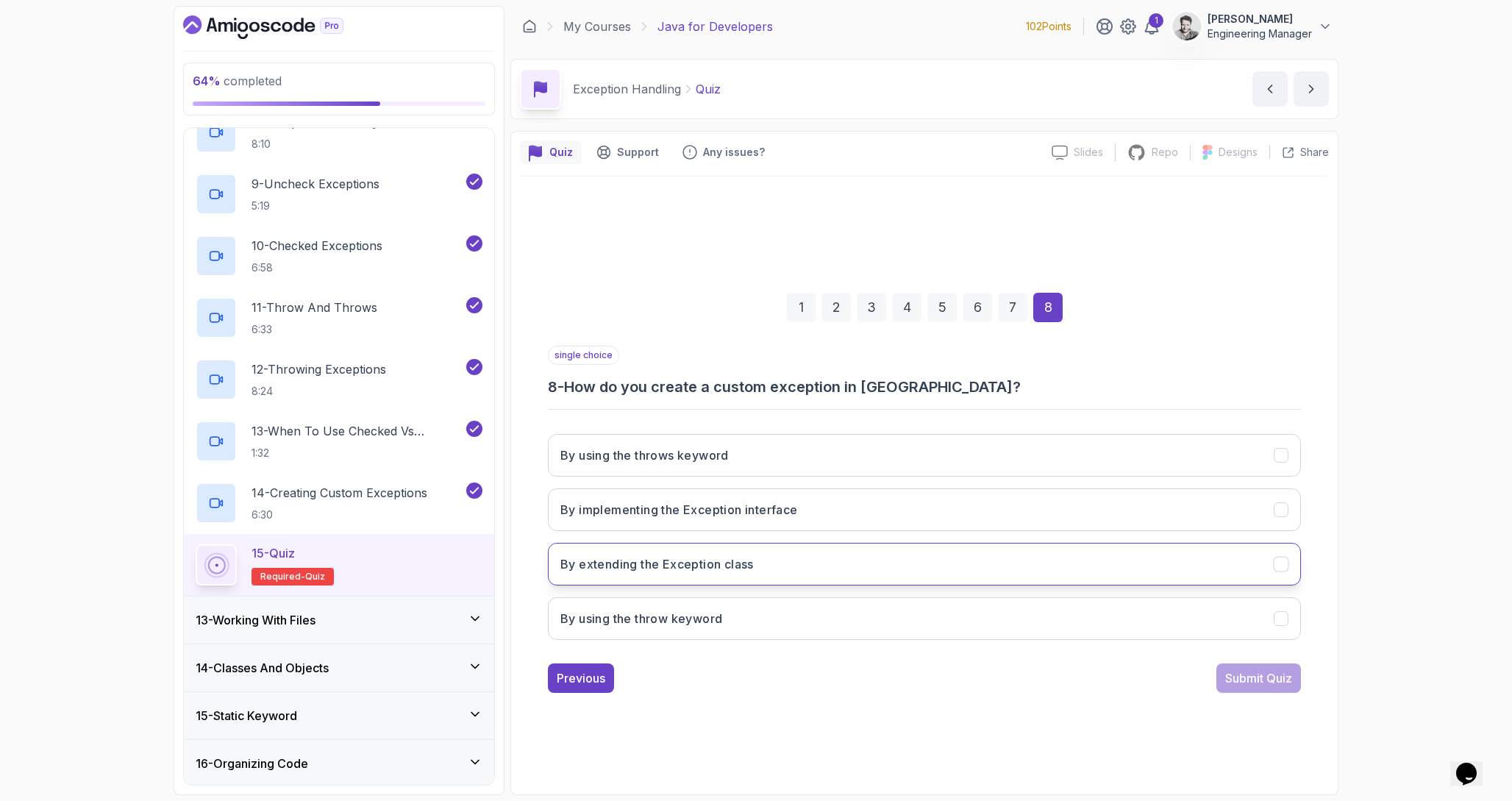
click at [814, 568] on button "By extending the Exception class" at bounding box center [924, 563] width 753 height 43
click at [1260, 685] on div "Submit Quiz" at bounding box center [1258, 678] width 67 height 18
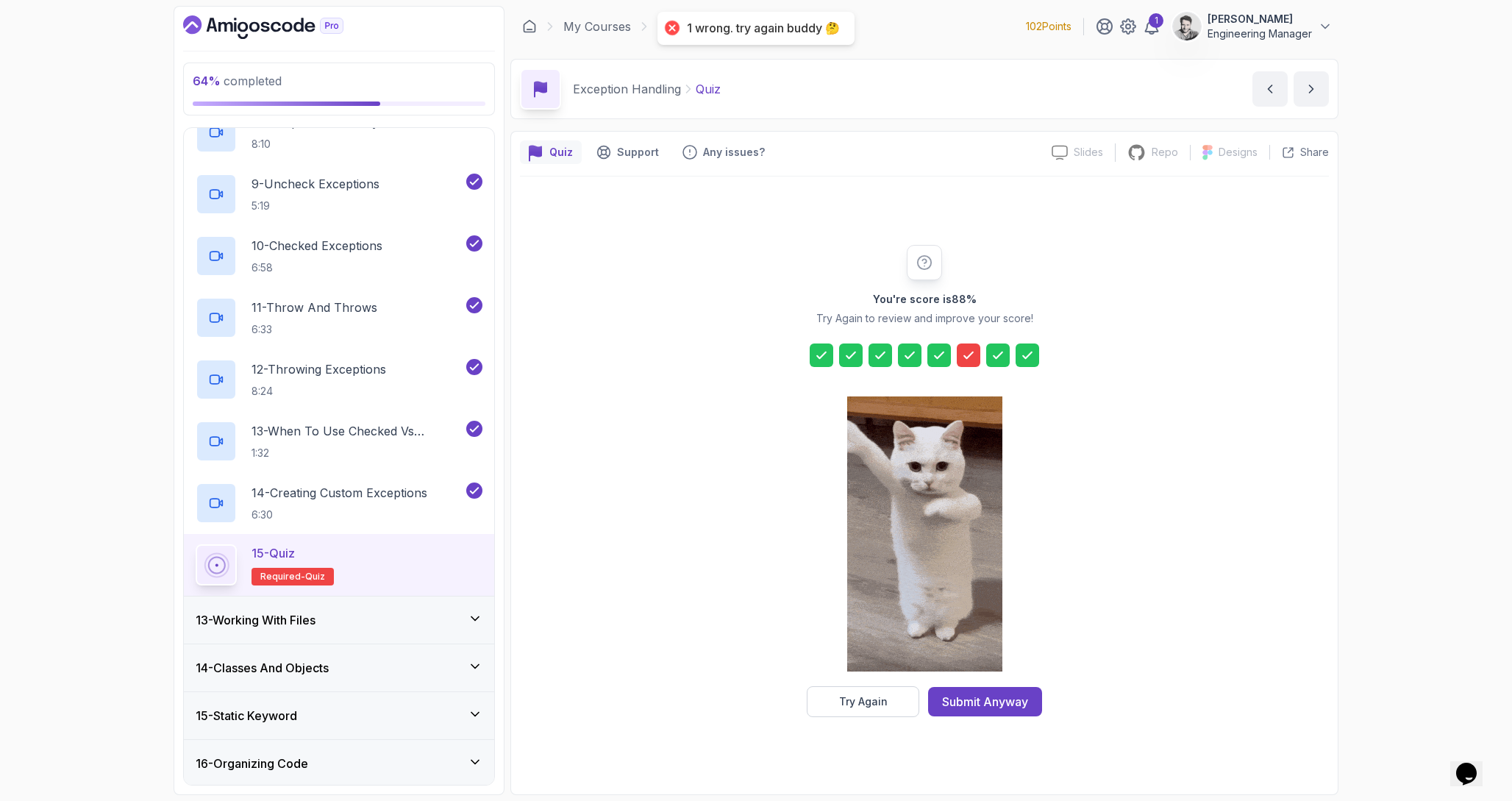
click at [968, 354] on icon at bounding box center [968, 355] width 14 height 14
click at [889, 693] on button "Try Again" at bounding box center [863, 701] width 112 height 30
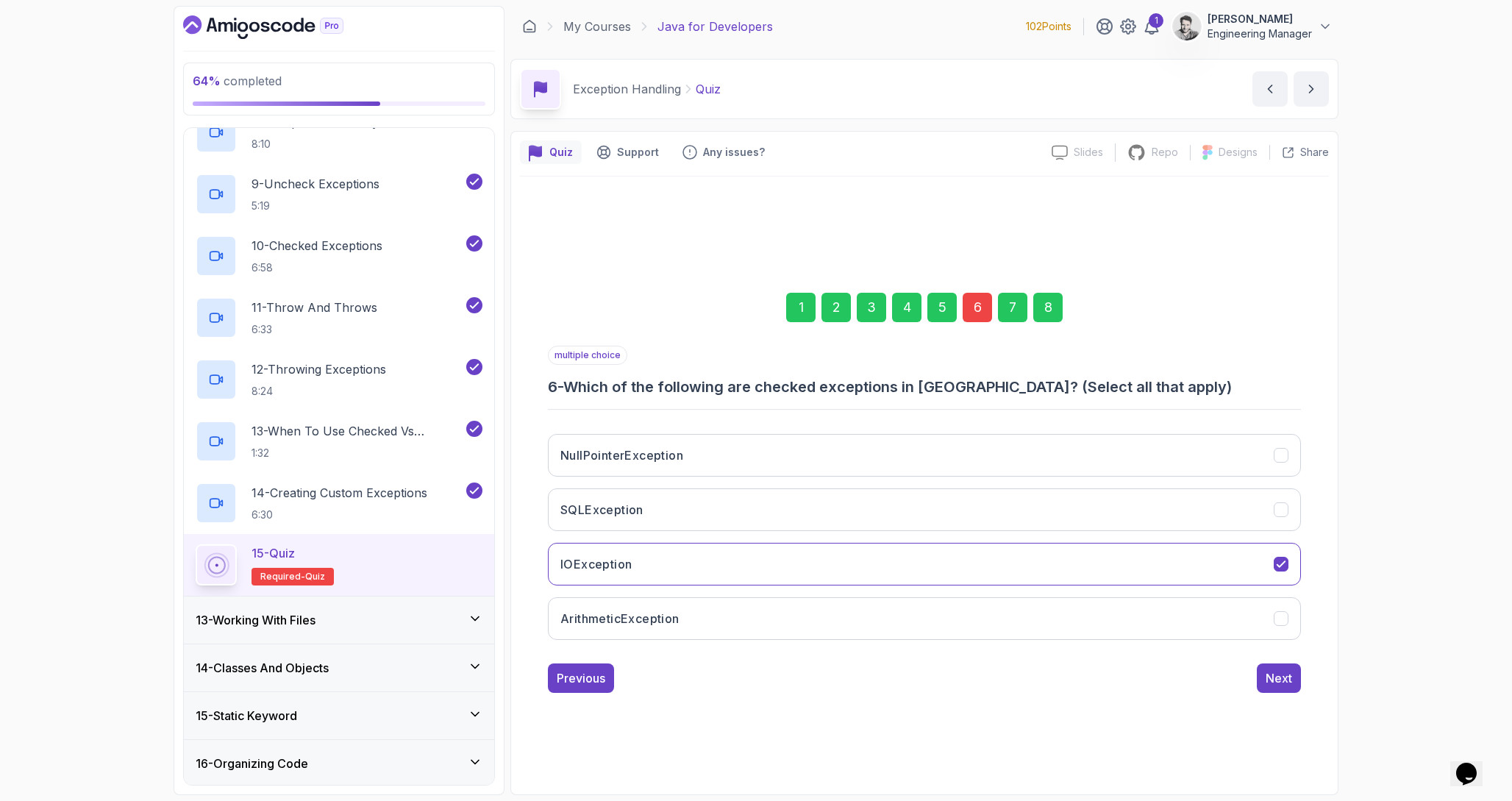
click at [968, 301] on div "6" at bounding box center [977, 307] width 30 height 30
click at [851, 505] on button "SQLException" at bounding box center [924, 509] width 753 height 43
click at [1283, 677] on div "Next" at bounding box center [1278, 678] width 26 height 18
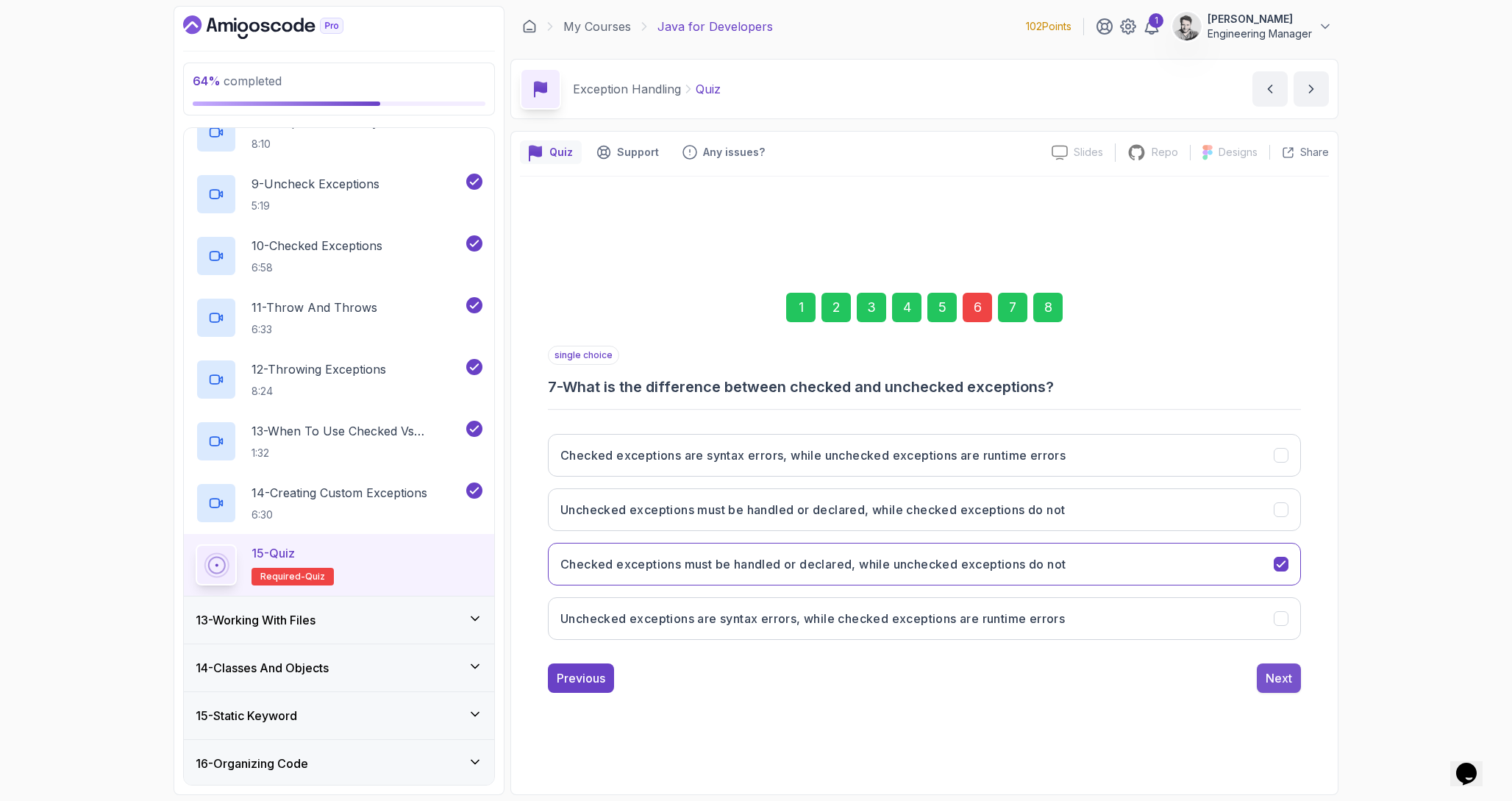
click at [1274, 667] on button "Next" at bounding box center [1278, 677] width 44 height 30
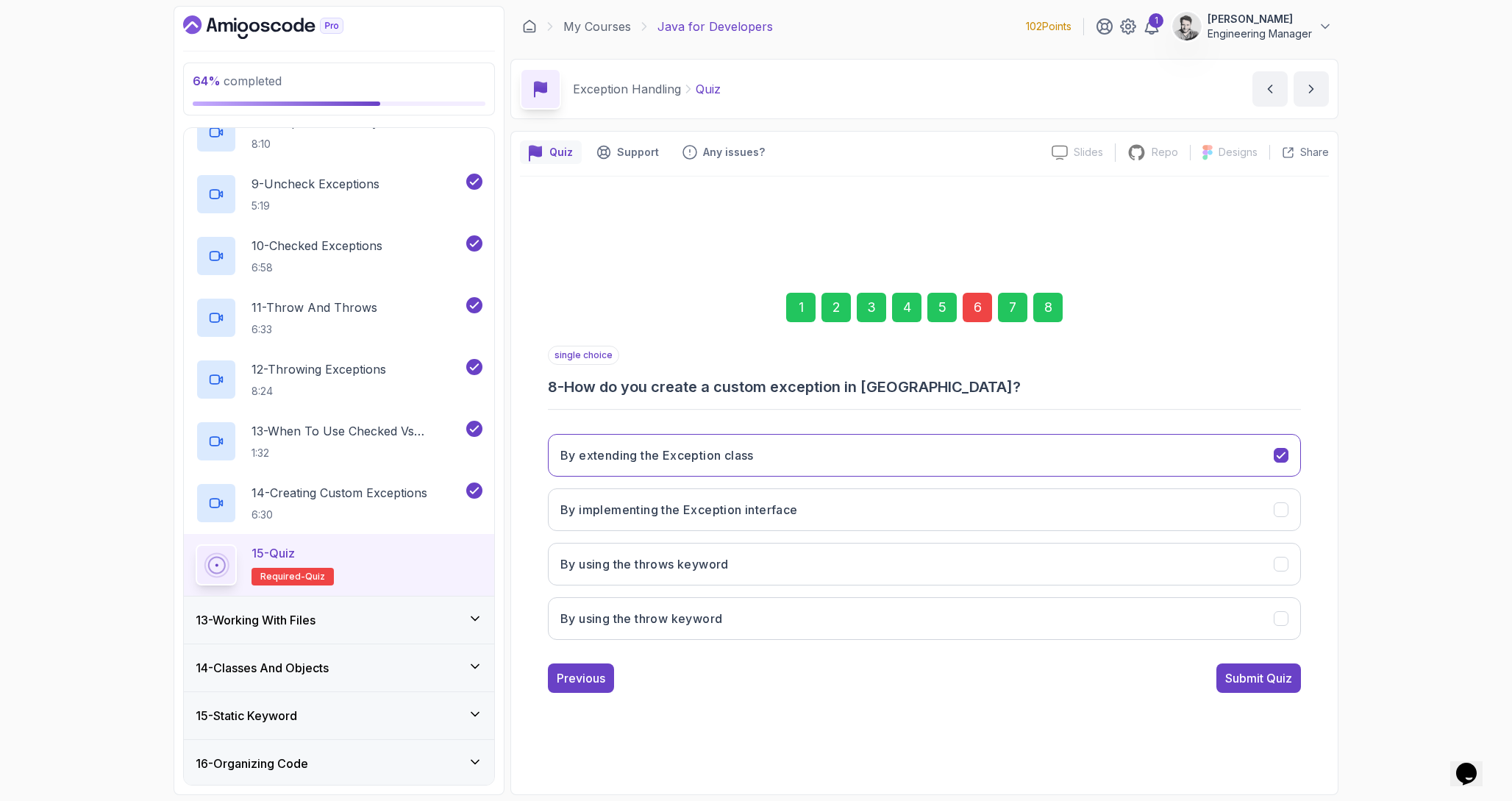
click at [1274, 667] on button "Submit Quiz" at bounding box center [1258, 677] width 84 height 30
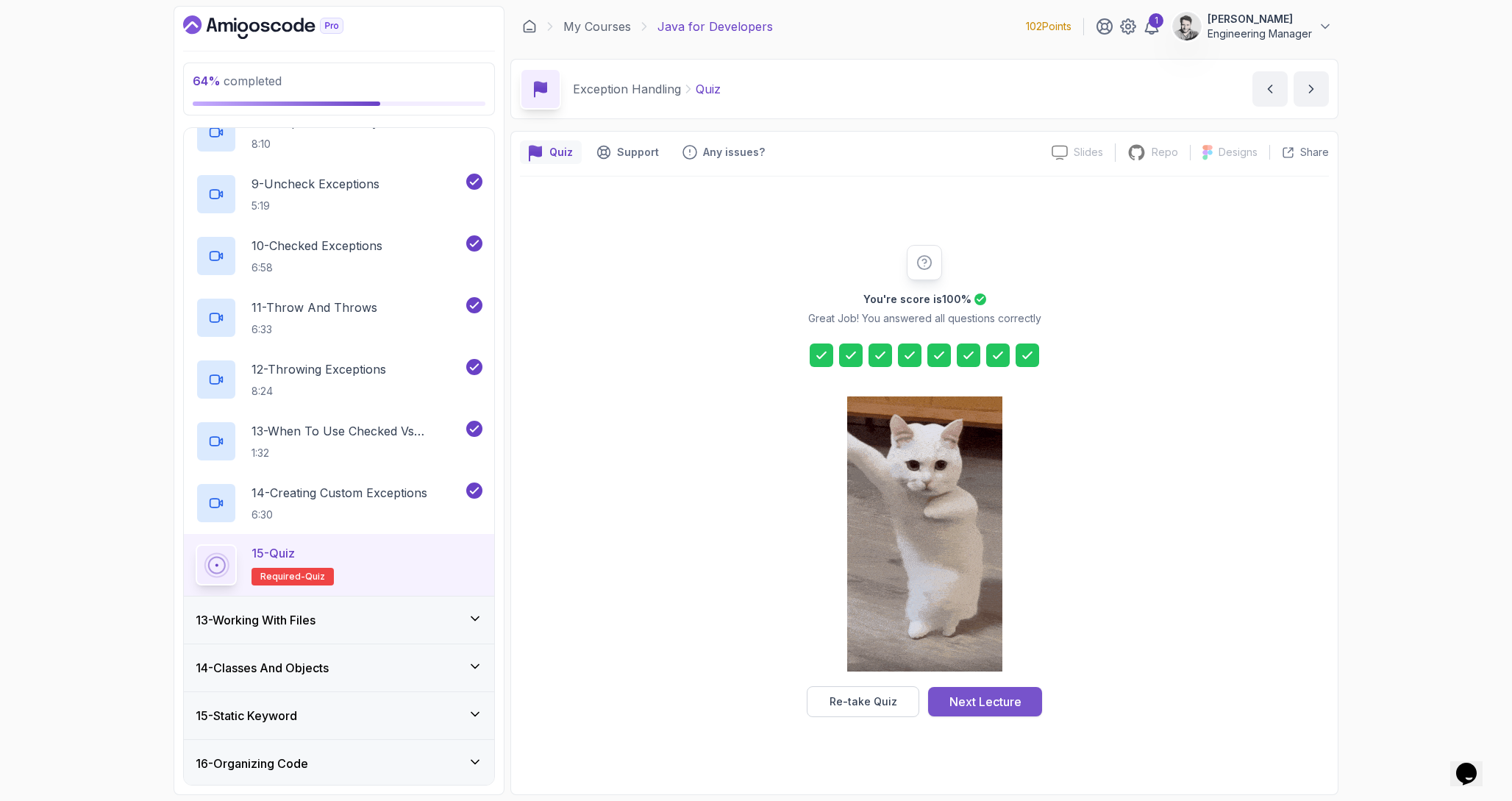
click at [999, 702] on div "Next Lecture" at bounding box center [986, 701] width 72 height 18
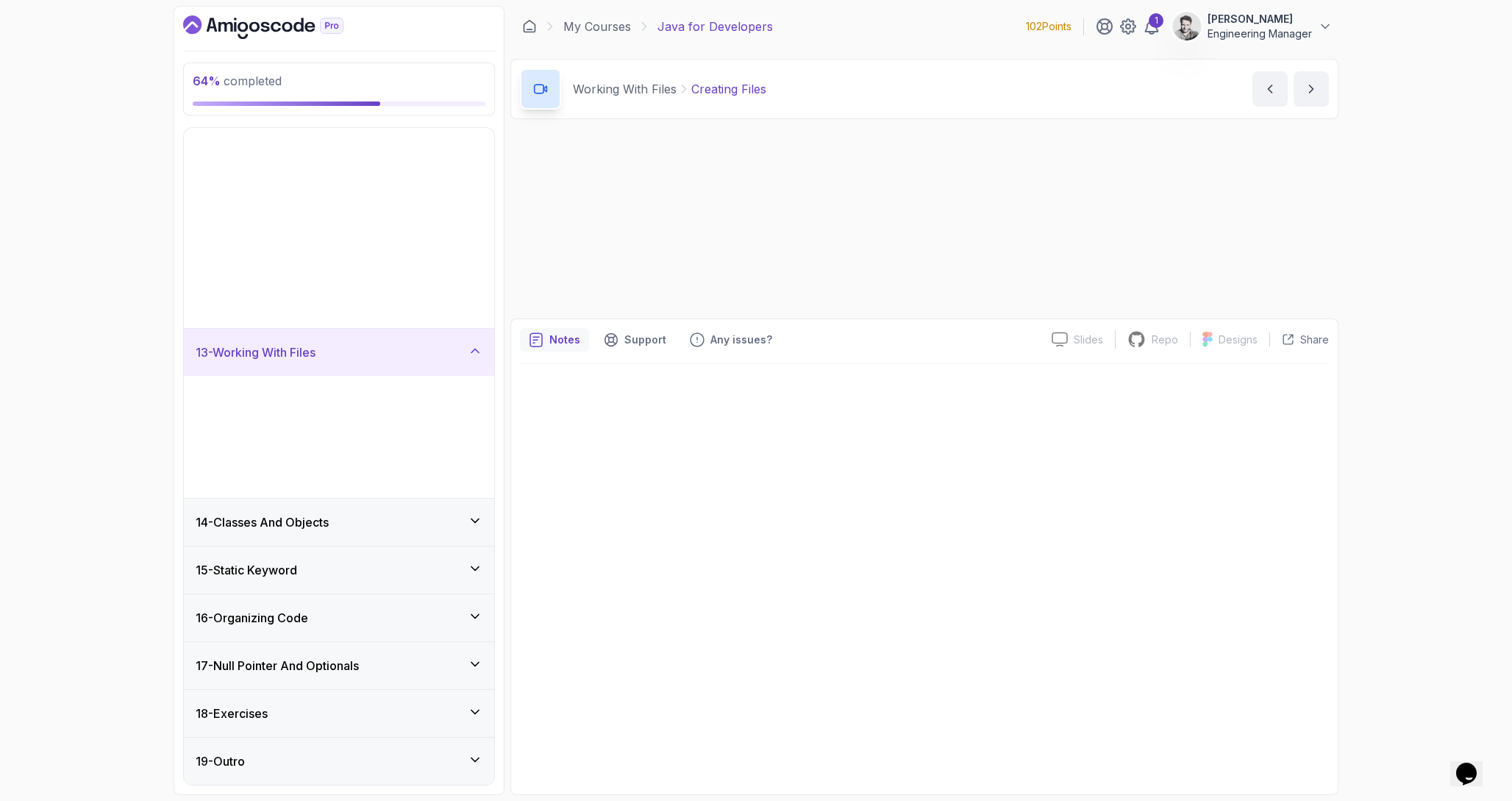
scroll to position [250, 0]
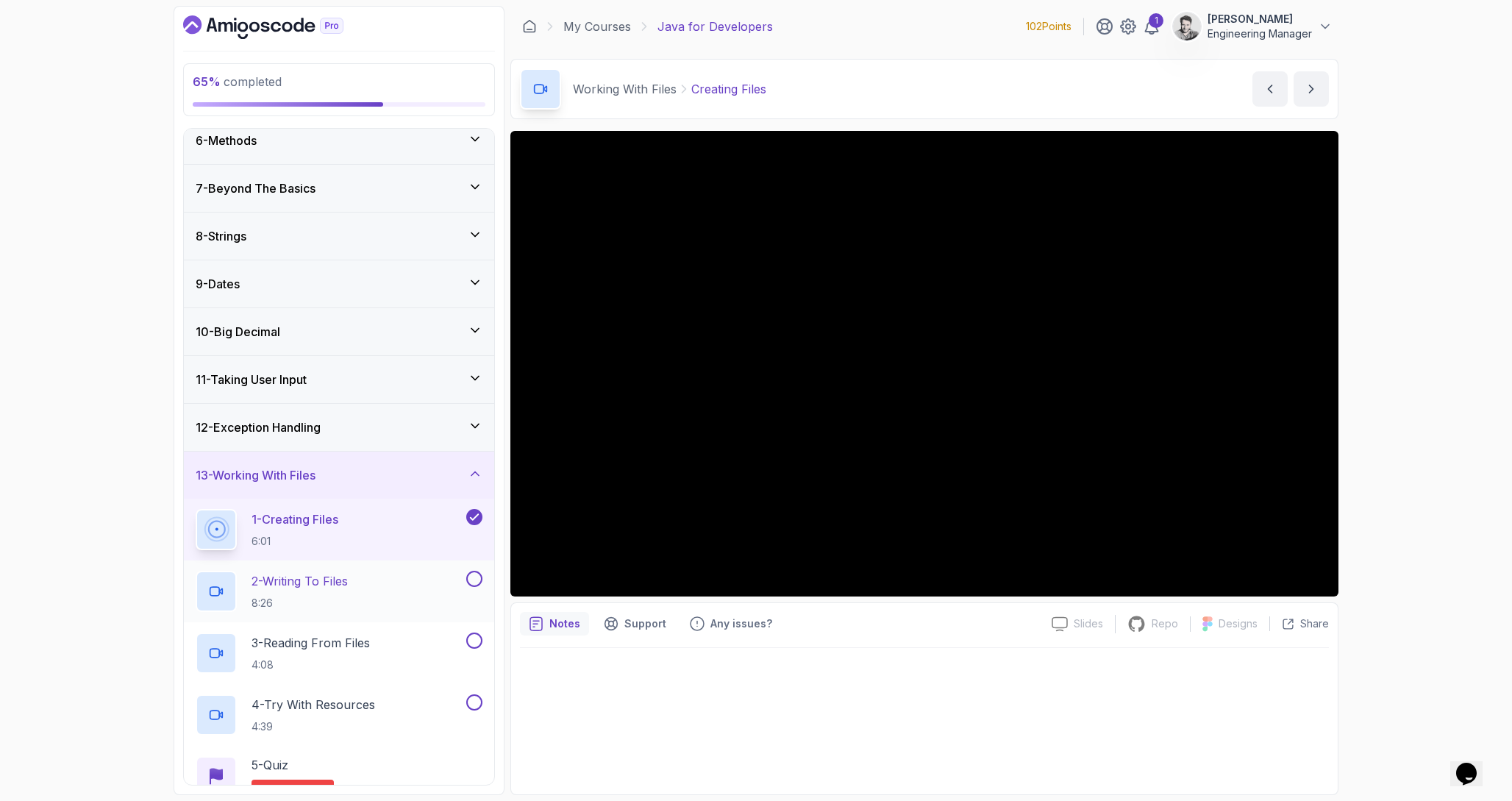
click at [390, 582] on div "2 - Writing To Files 8:26" at bounding box center [329, 591] width 267 height 41
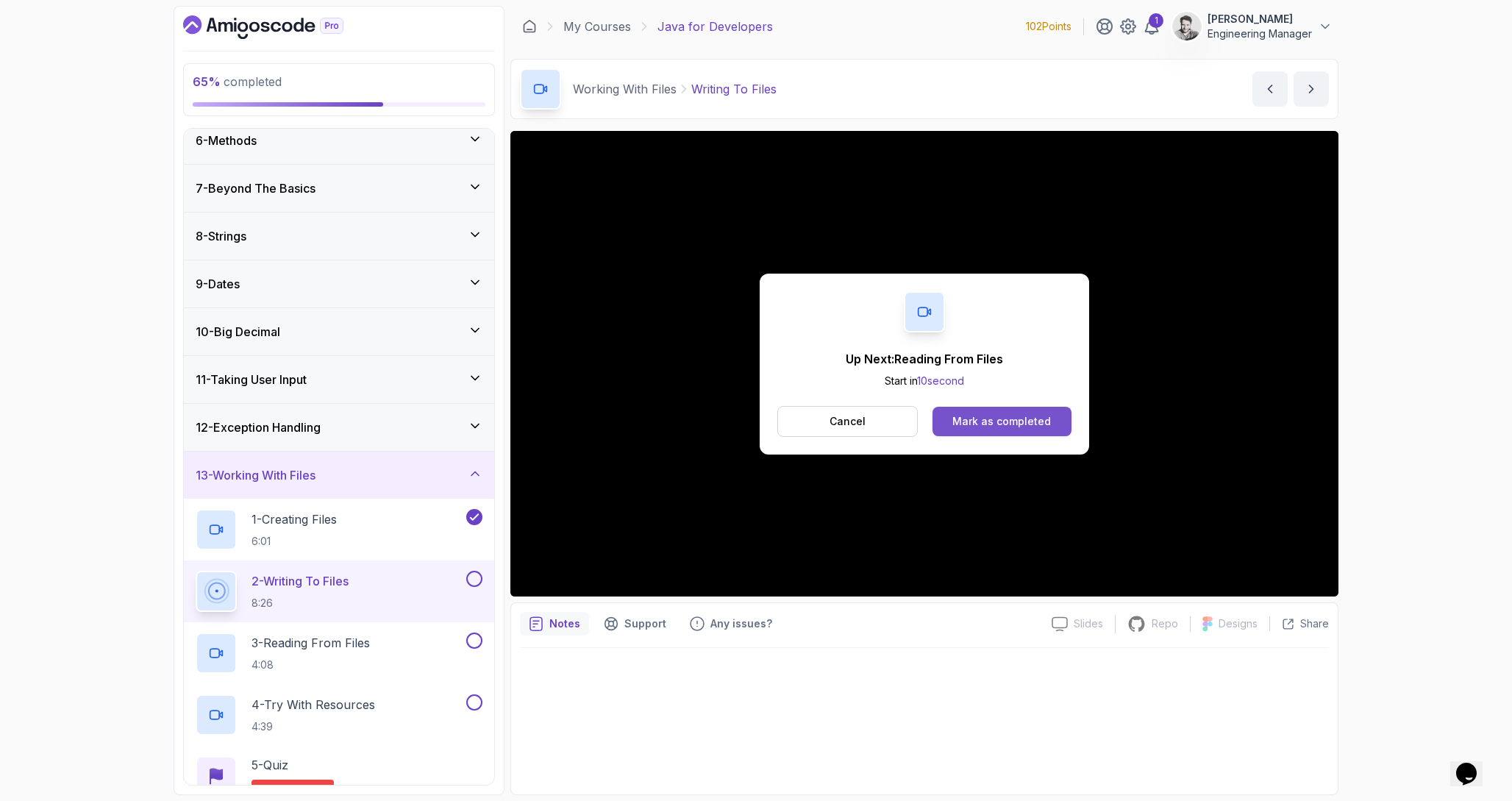
click at [1038, 410] on button "Mark as completed" at bounding box center [1002, 421] width 139 height 30
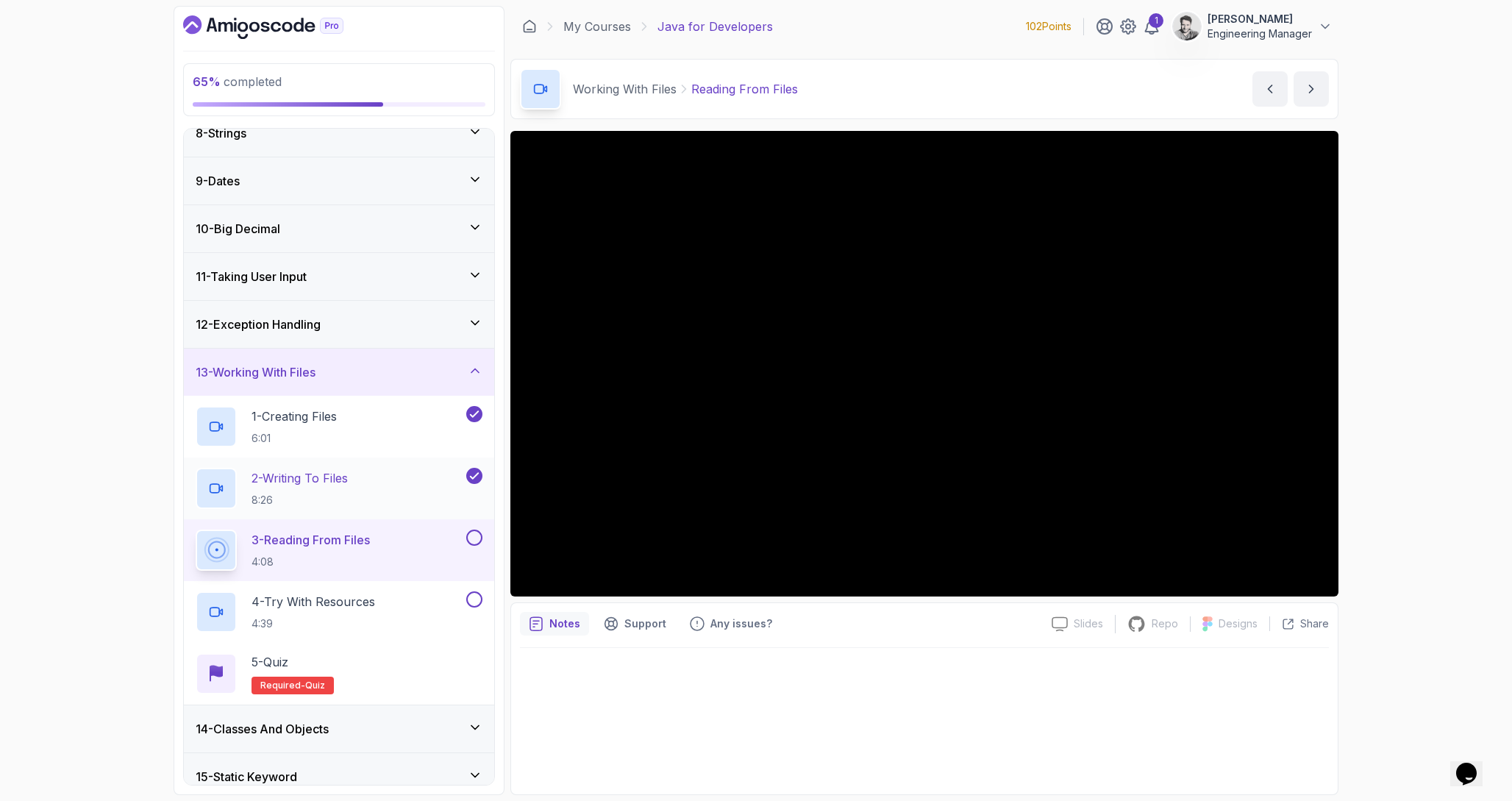
scroll to position [356, 0]
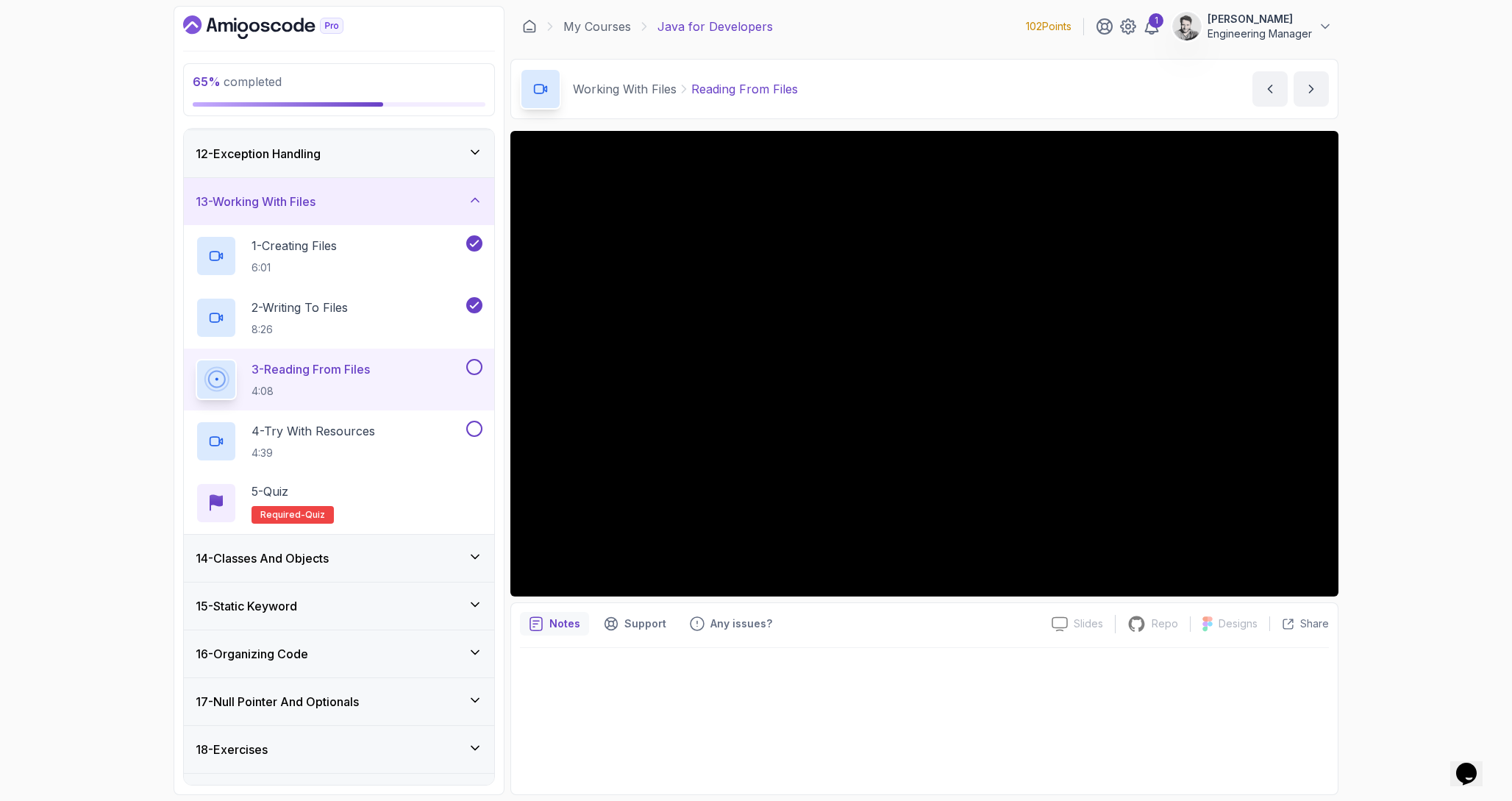
click at [308, 647] on h3 "16 - Organizing Code" at bounding box center [252, 653] width 112 height 18
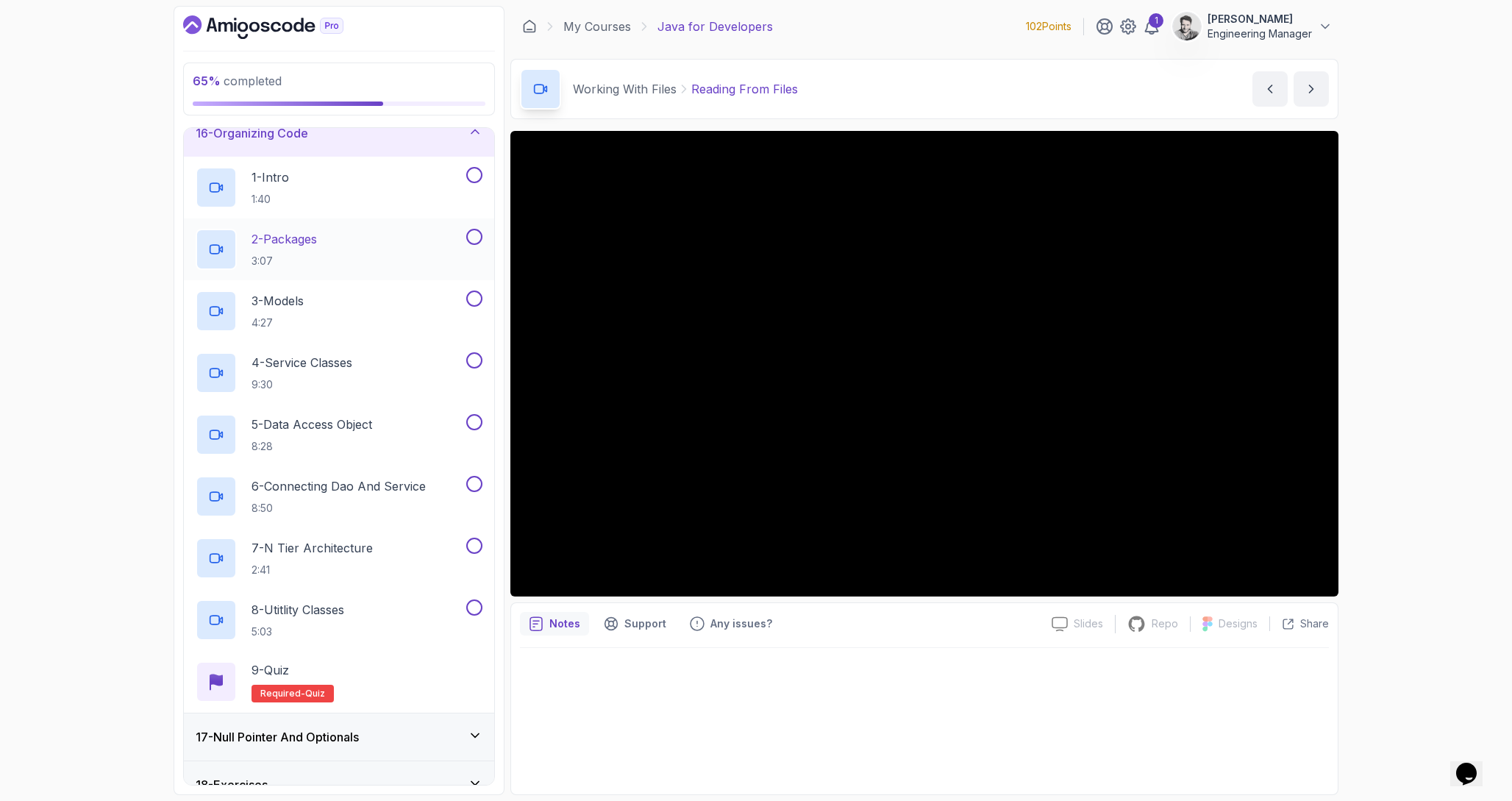
scroll to position [728, 0]
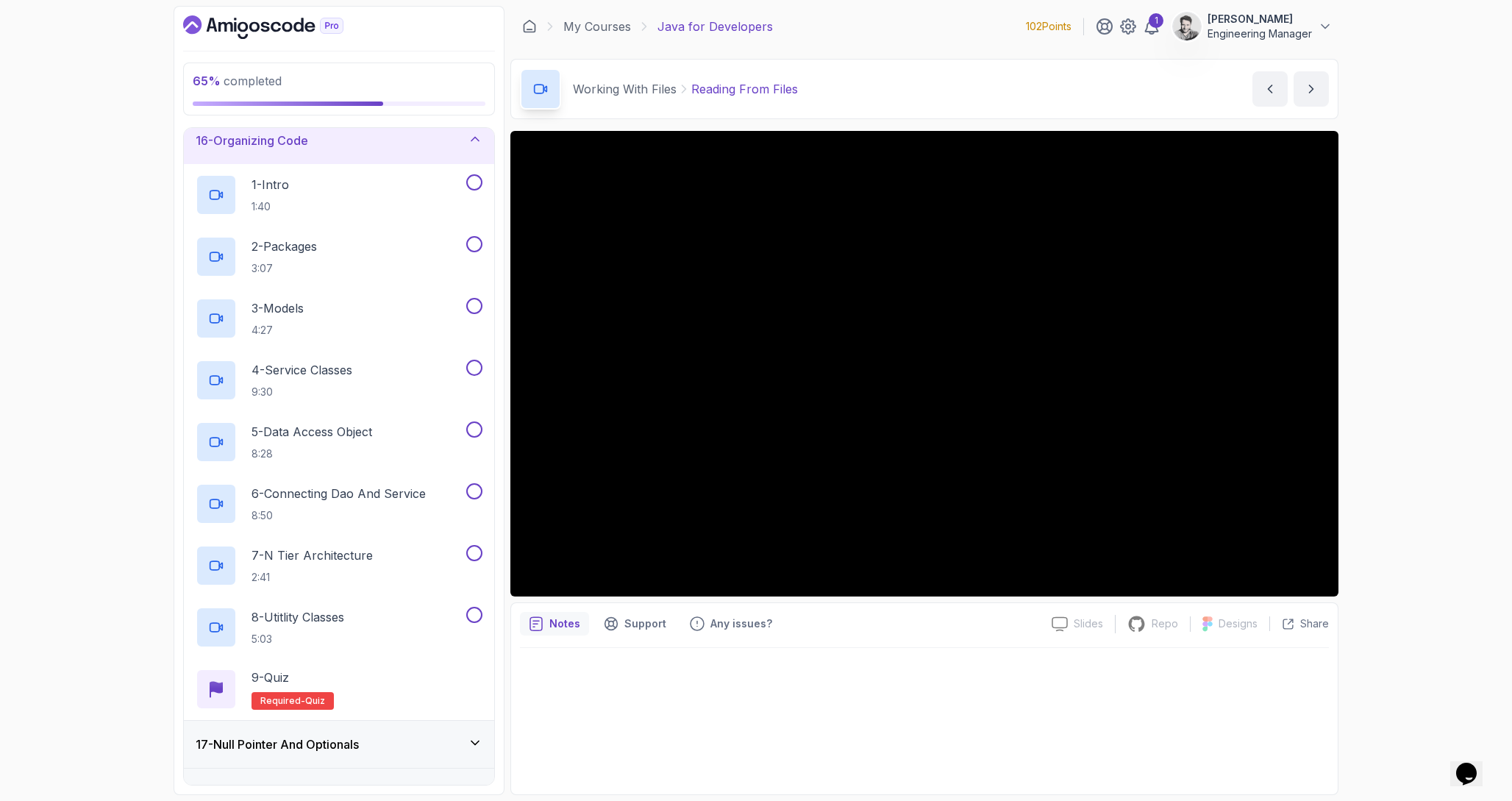
click at [262, 138] on h3 "16 - Organizing Code" at bounding box center [252, 140] width 112 height 18
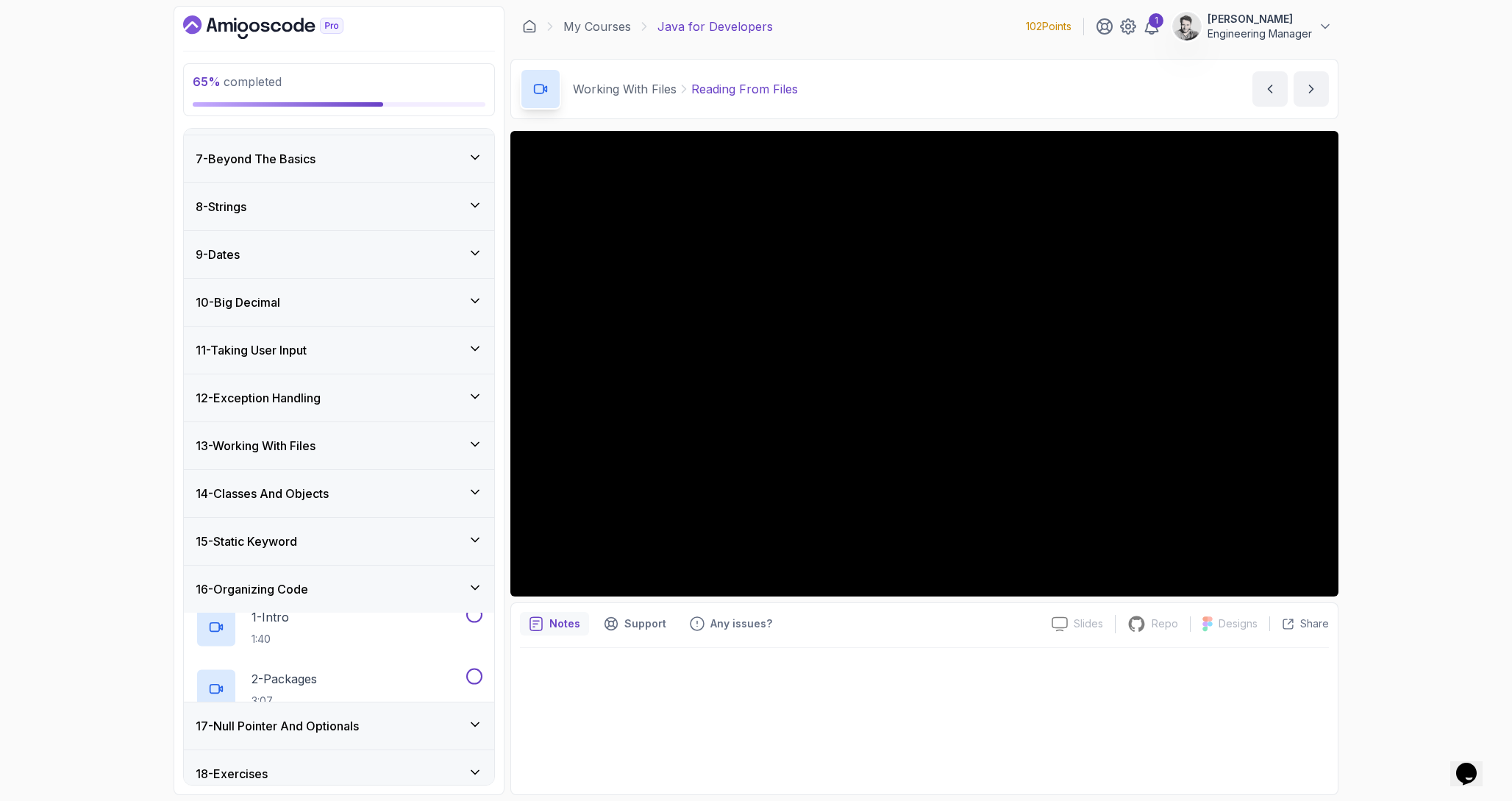
scroll to position [250, 0]
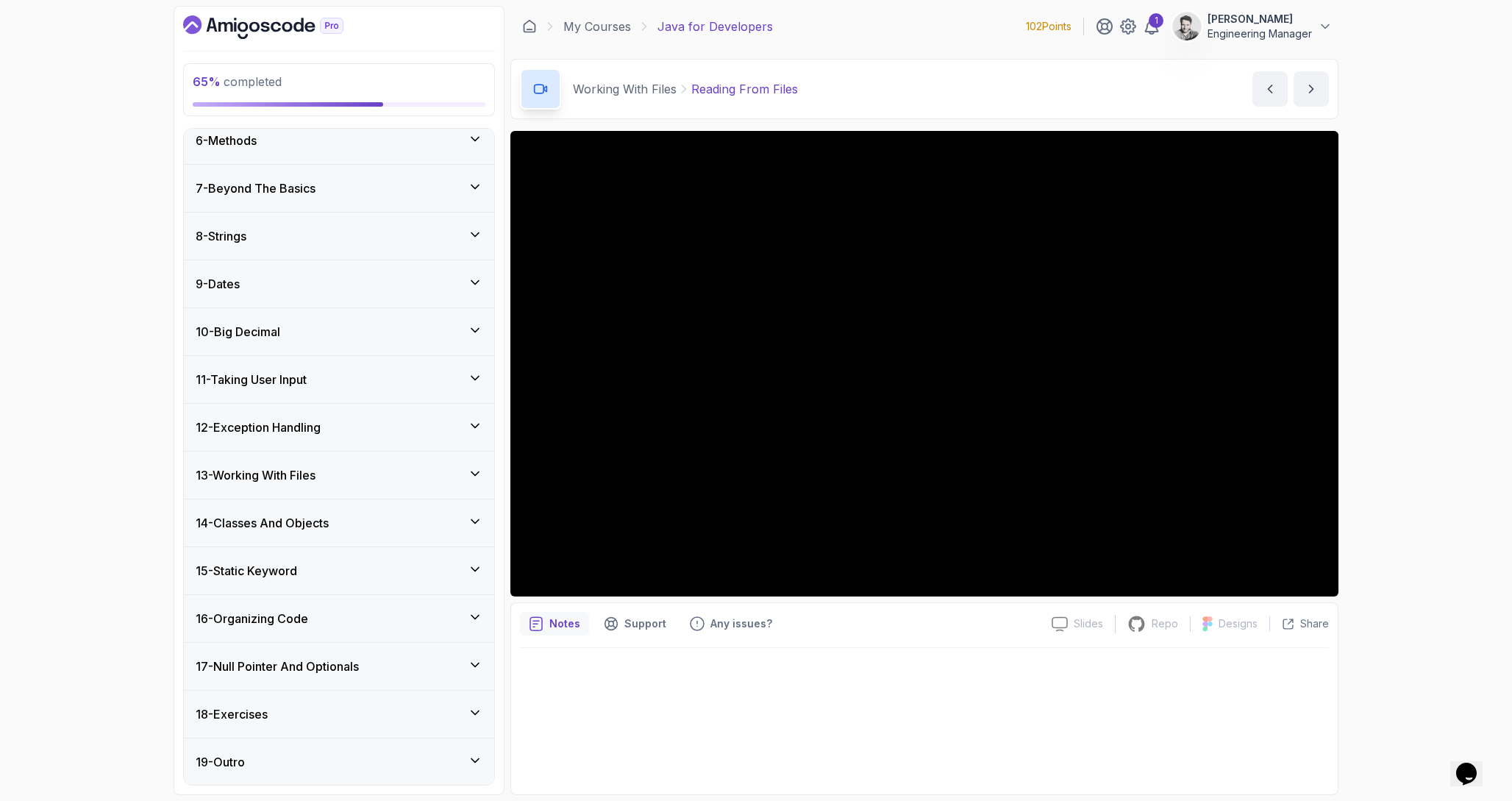
click at [348, 657] on h3 "17 - Null Pointer And Optionals" at bounding box center [277, 666] width 163 height 18
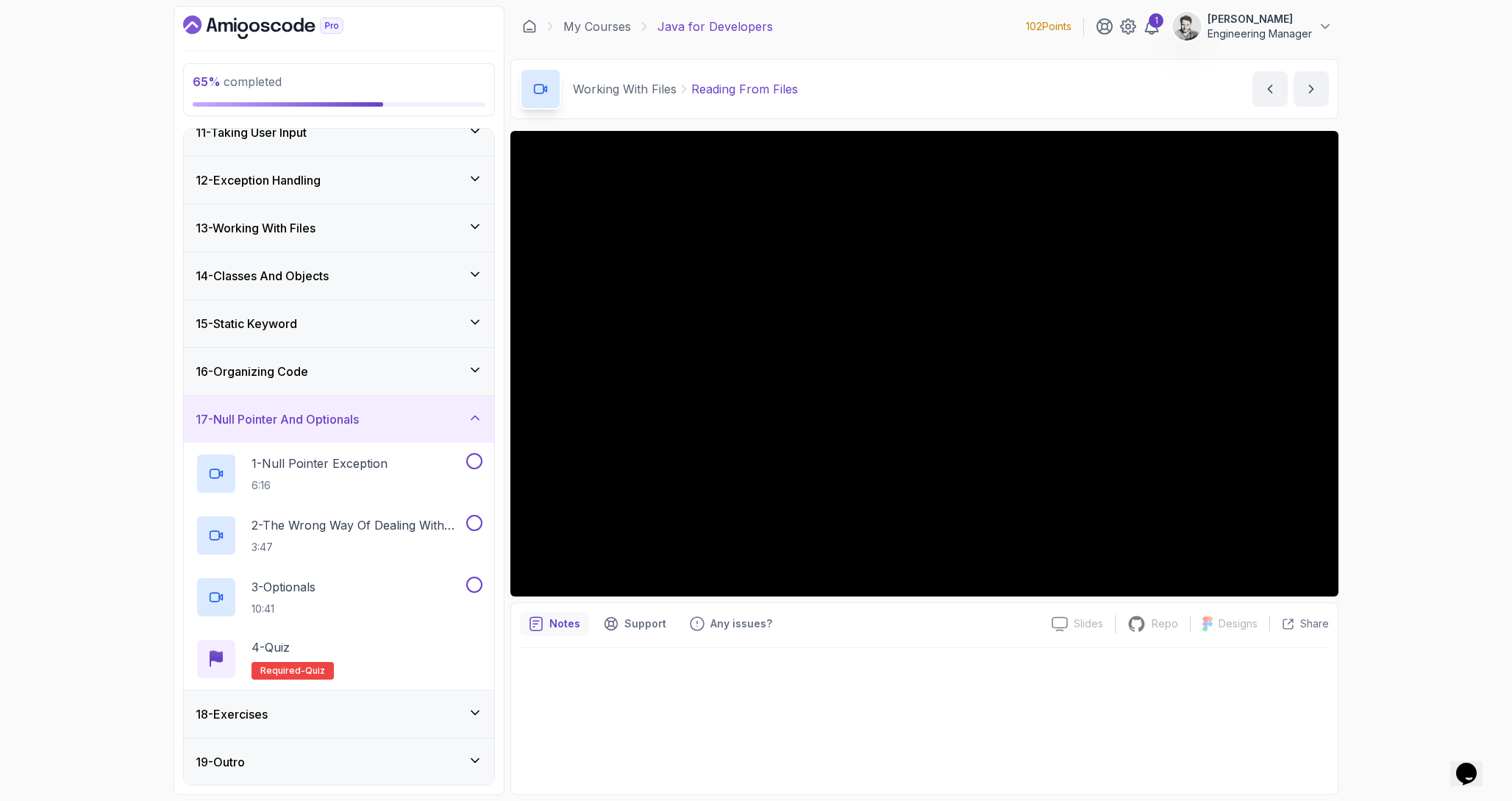
scroll to position [496, 0]
click at [302, 412] on h3 "17 - Null Pointer And Optionals" at bounding box center [277, 421] width 163 height 18
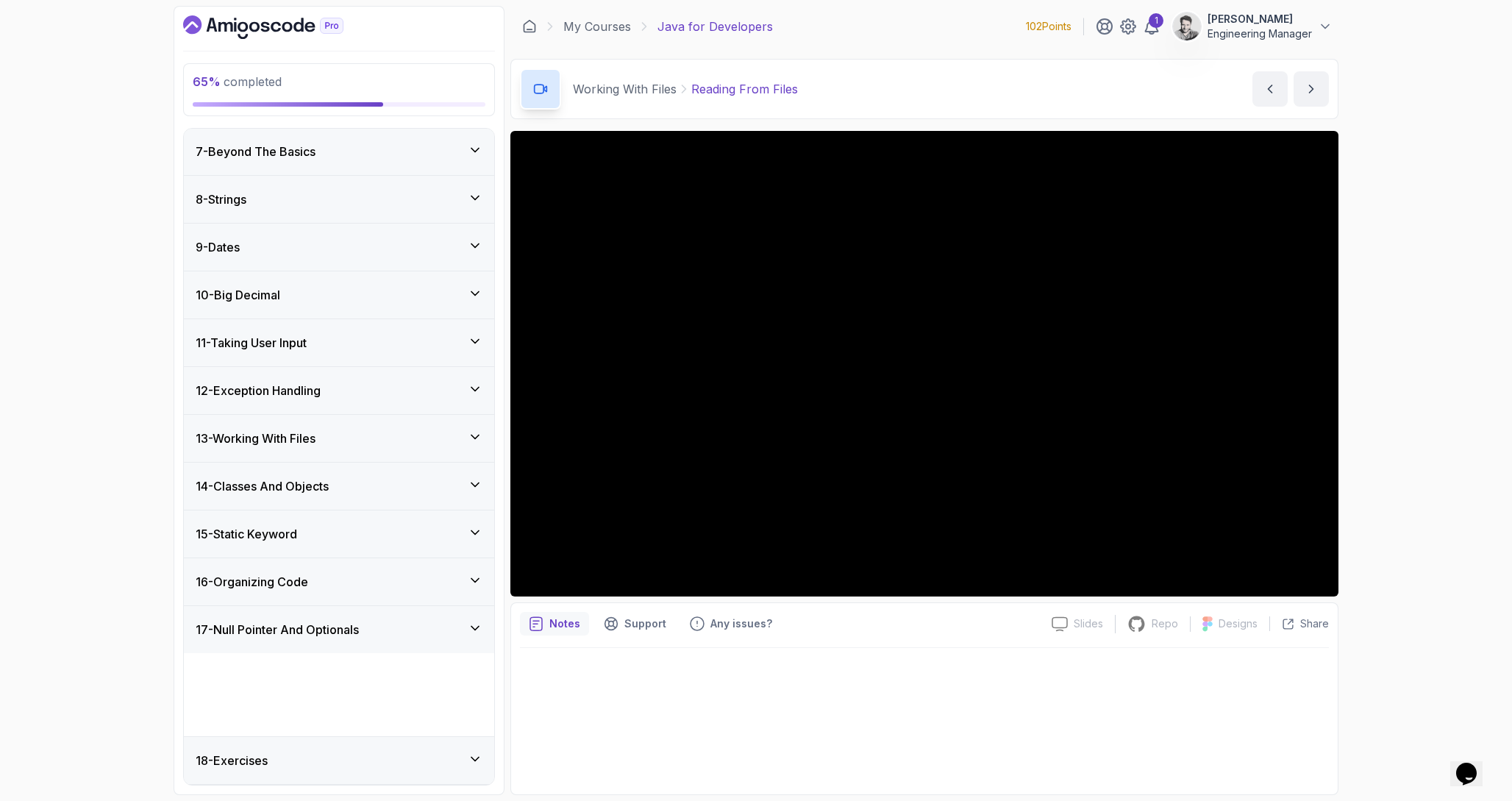
scroll to position [250, 0]
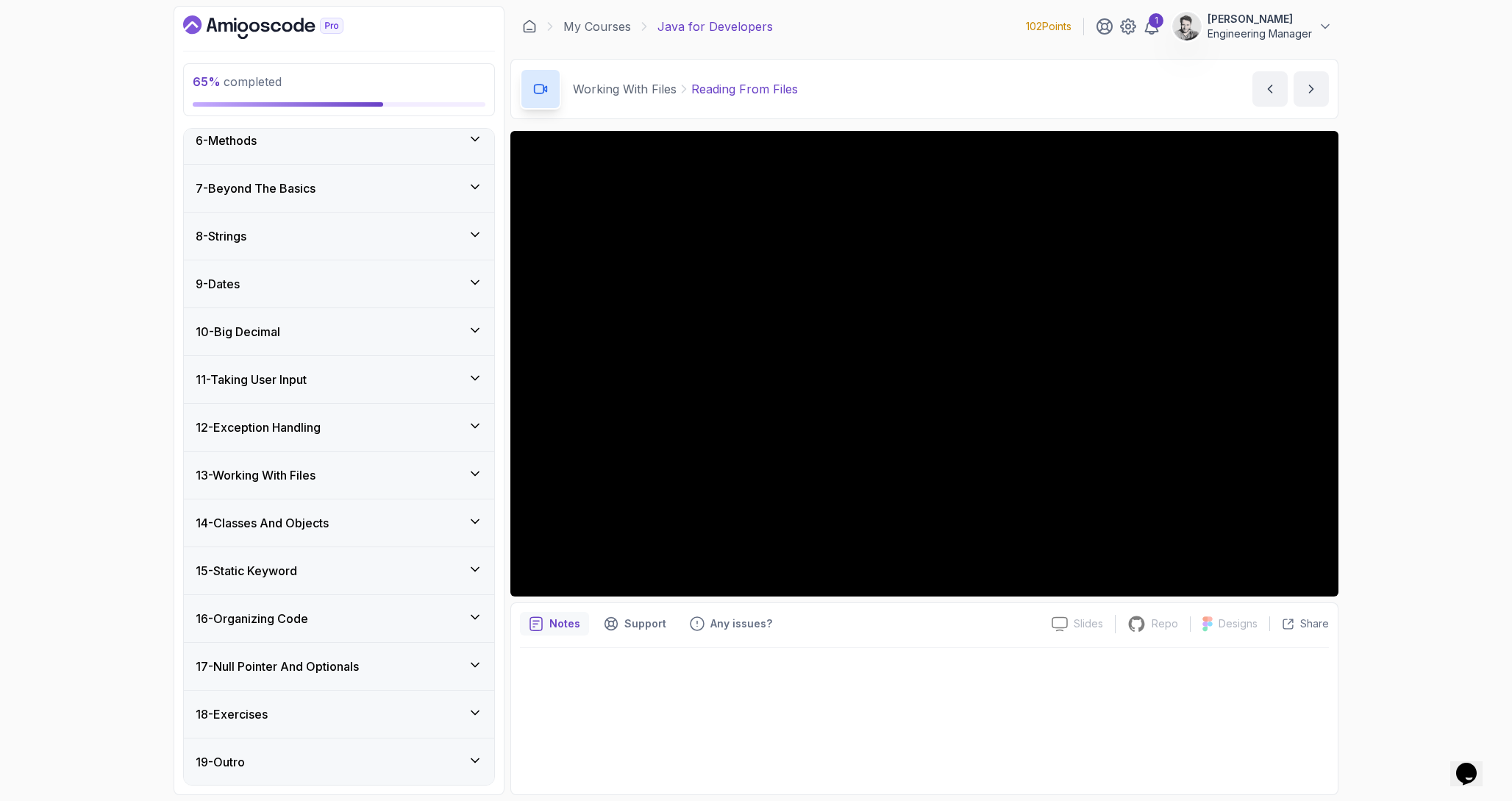
click at [344, 525] on div "14 - Classes And Objects" at bounding box center [339, 522] width 287 height 18
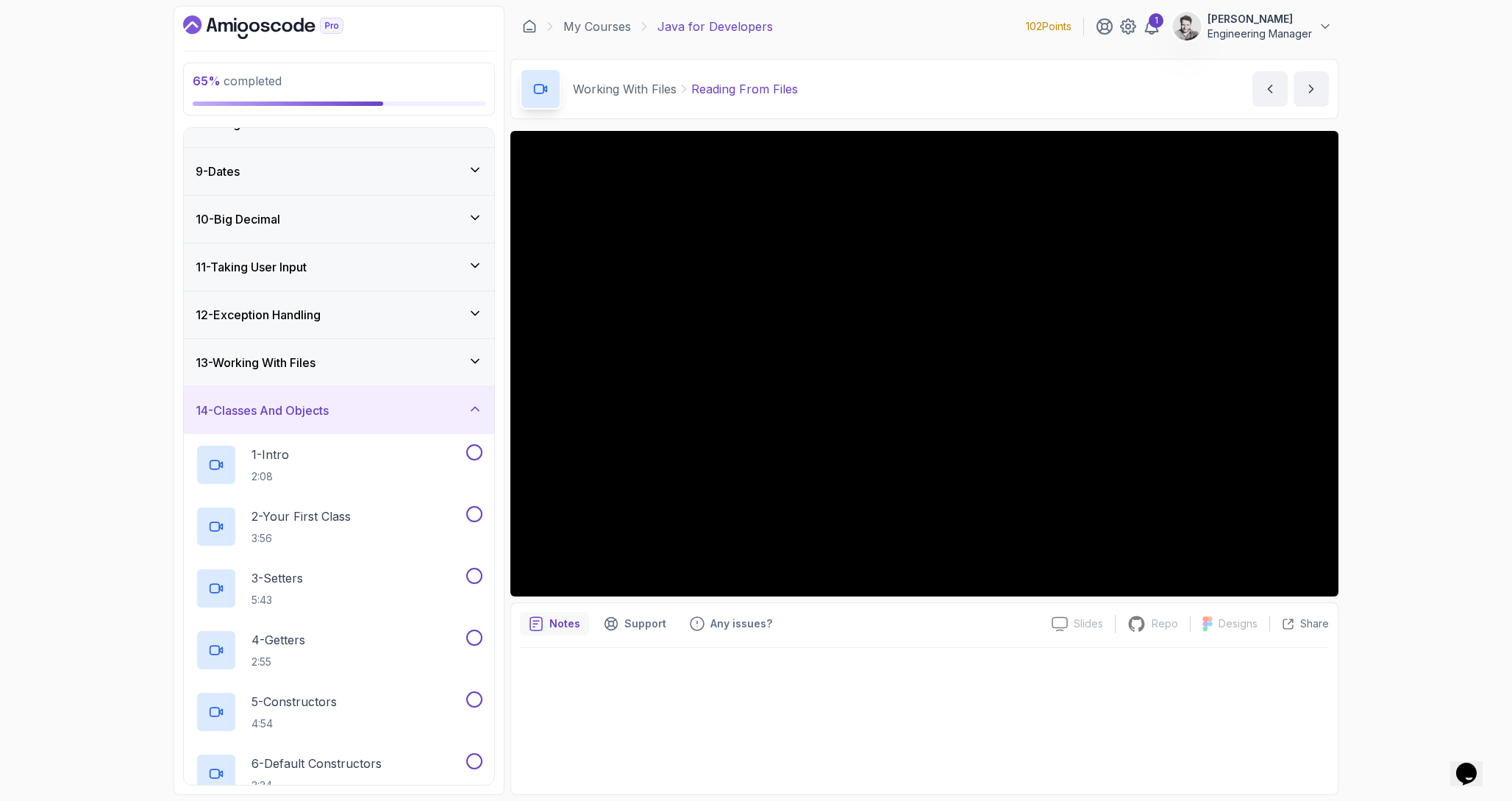
scroll to position [355, 0]
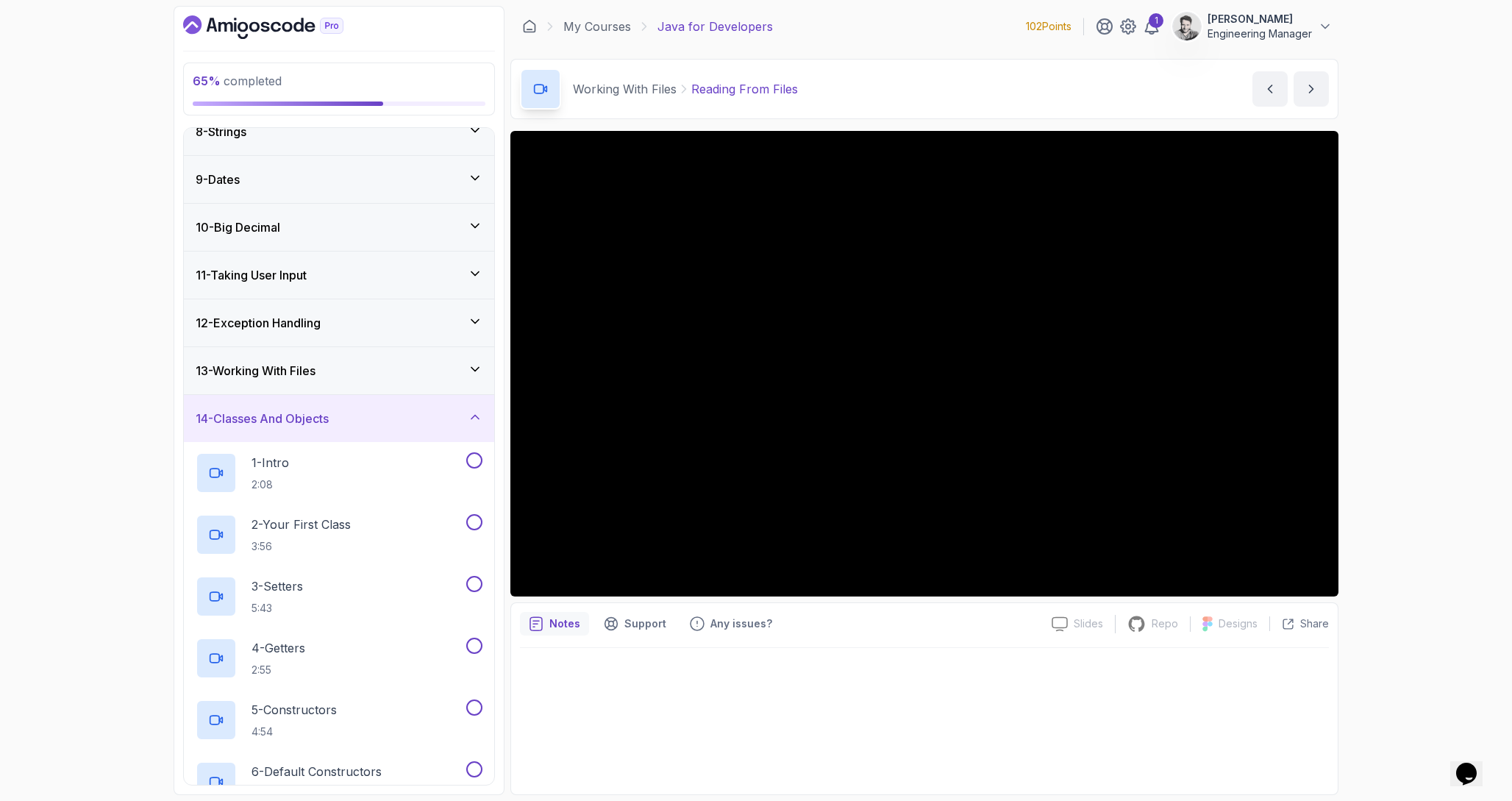
click at [293, 409] on h3 "14 - Classes And Objects" at bounding box center [263, 418] width 133 height 18
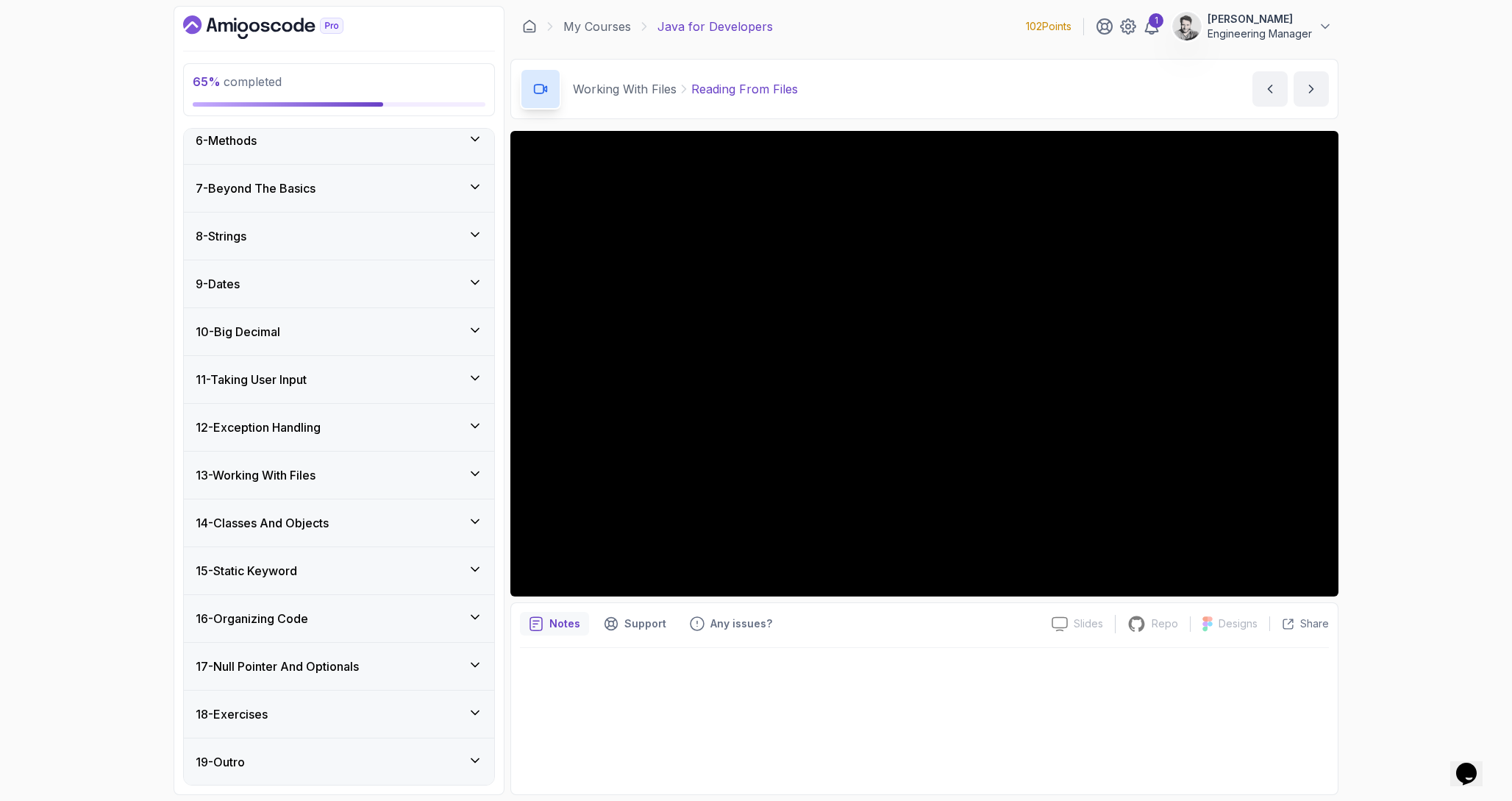
scroll to position [250, 0]
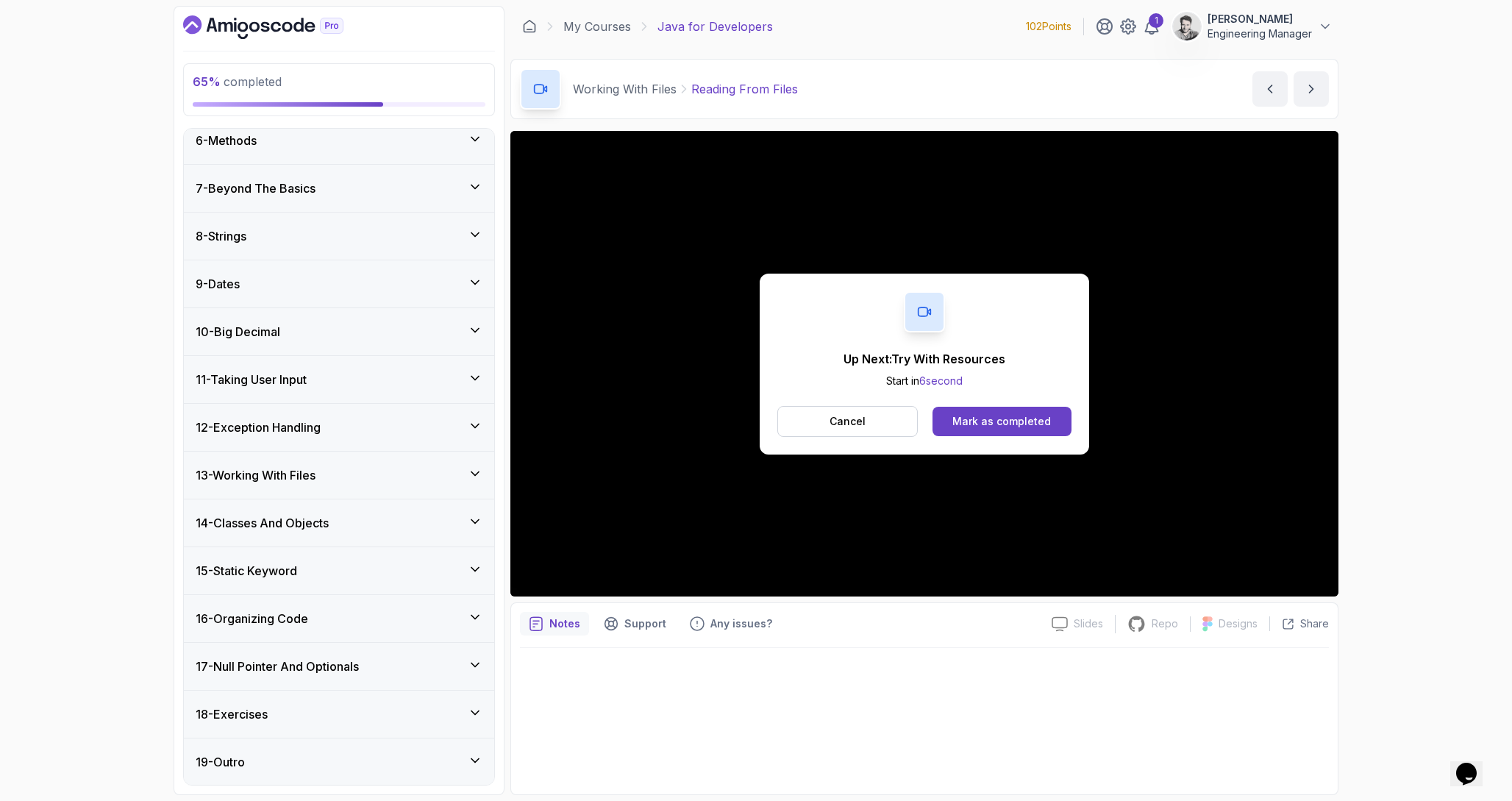
click at [298, 470] on h3 "13 - Working With Files" at bounding box center [255, 475] width 120 height 18
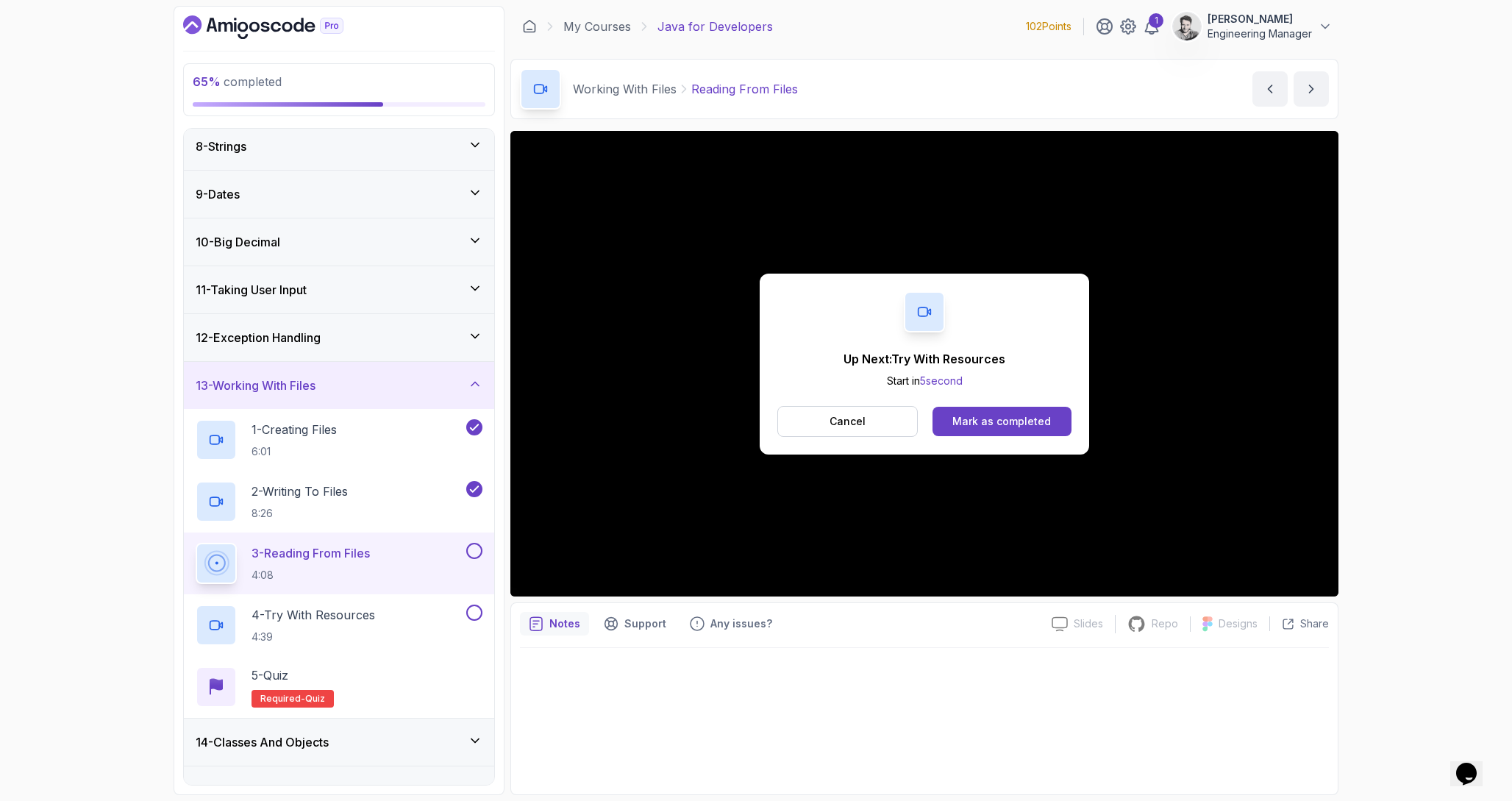
scroll to position [352, 0]
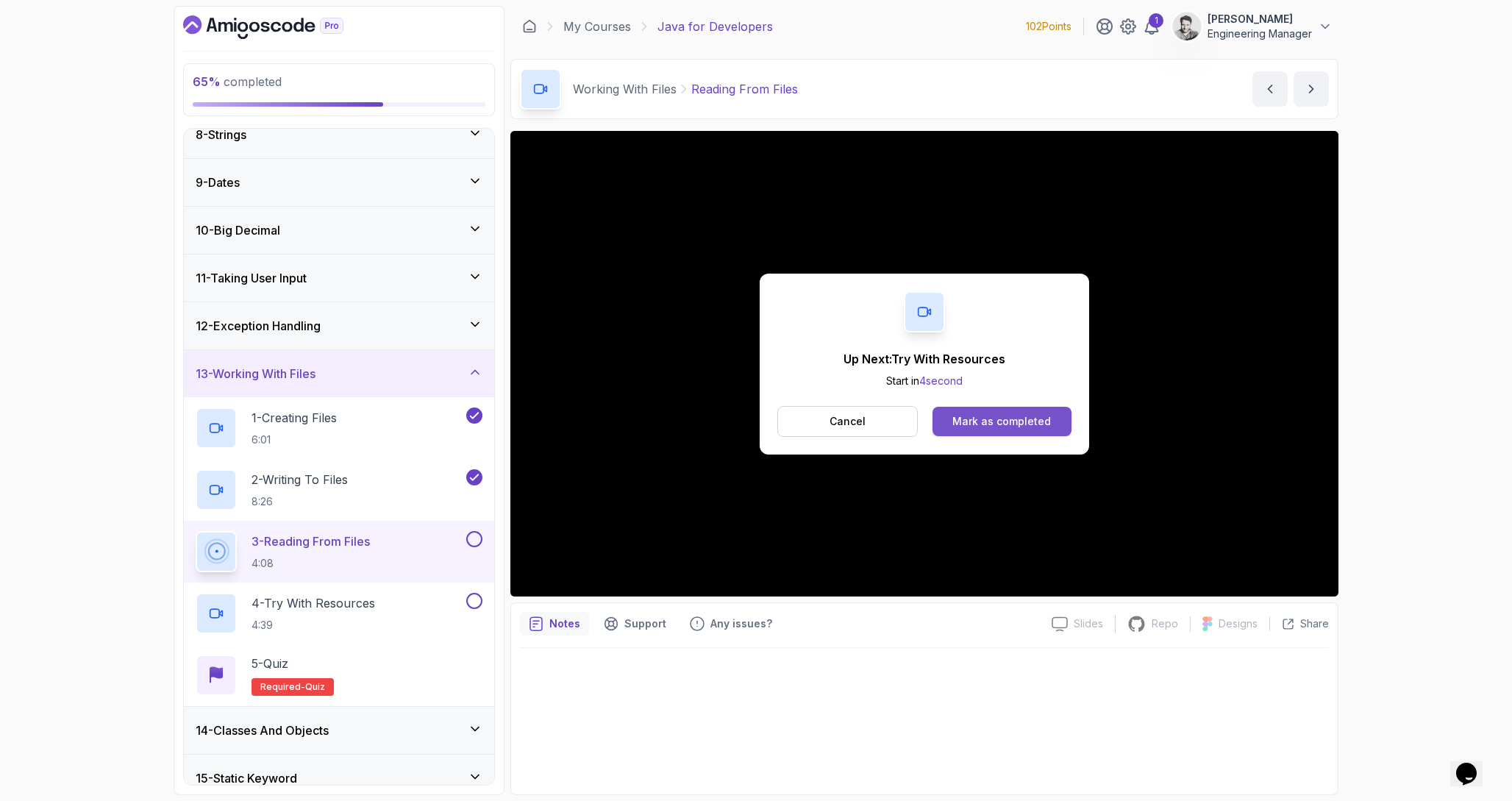
click at [1001, 419] on div "Mark as completed" at bounding box center [1001, 421] width 99 height 14
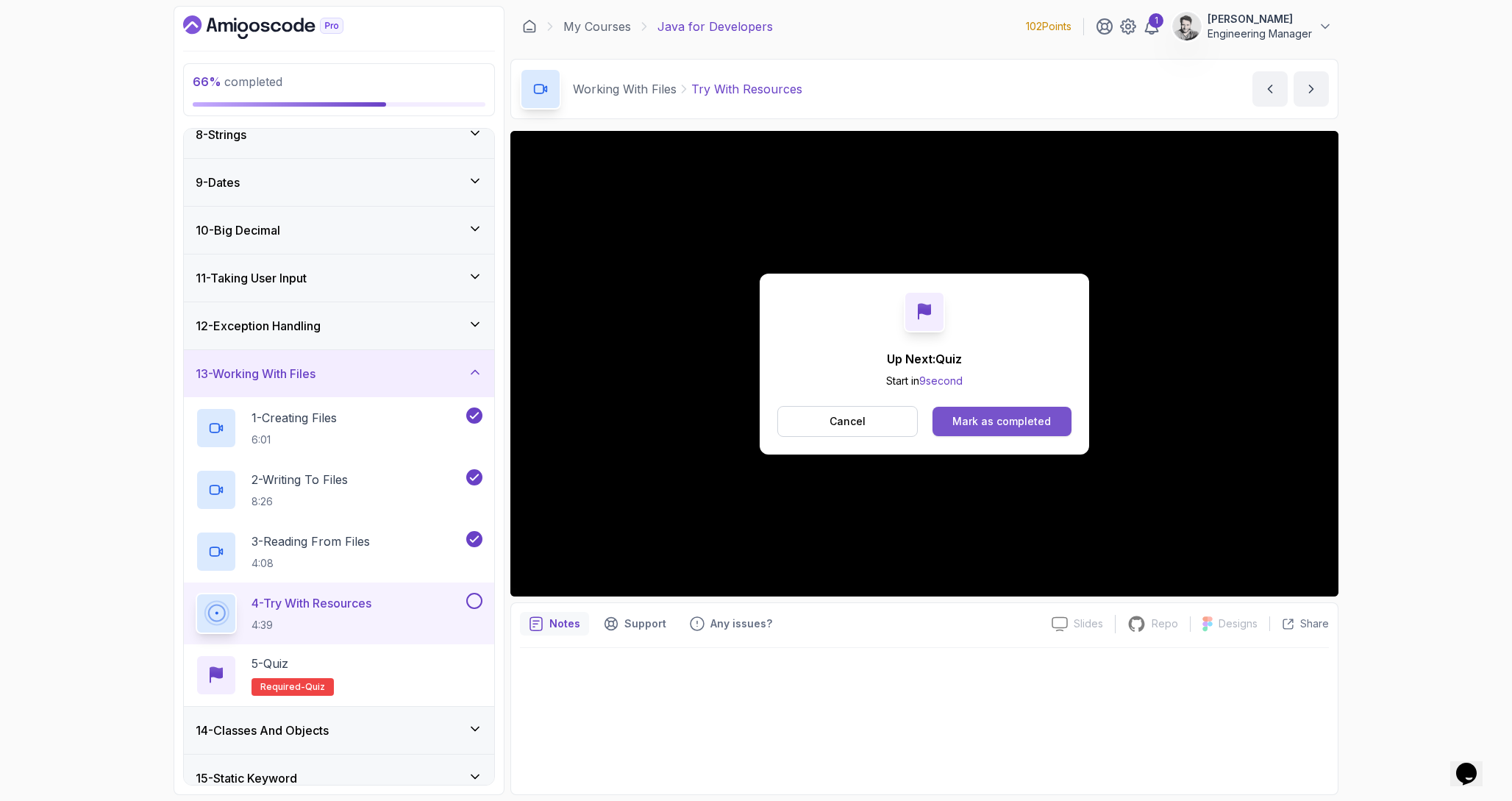
click at [966, 415] on div "Mark as completed" at bounding box center [1001, 421] width 99 height 14
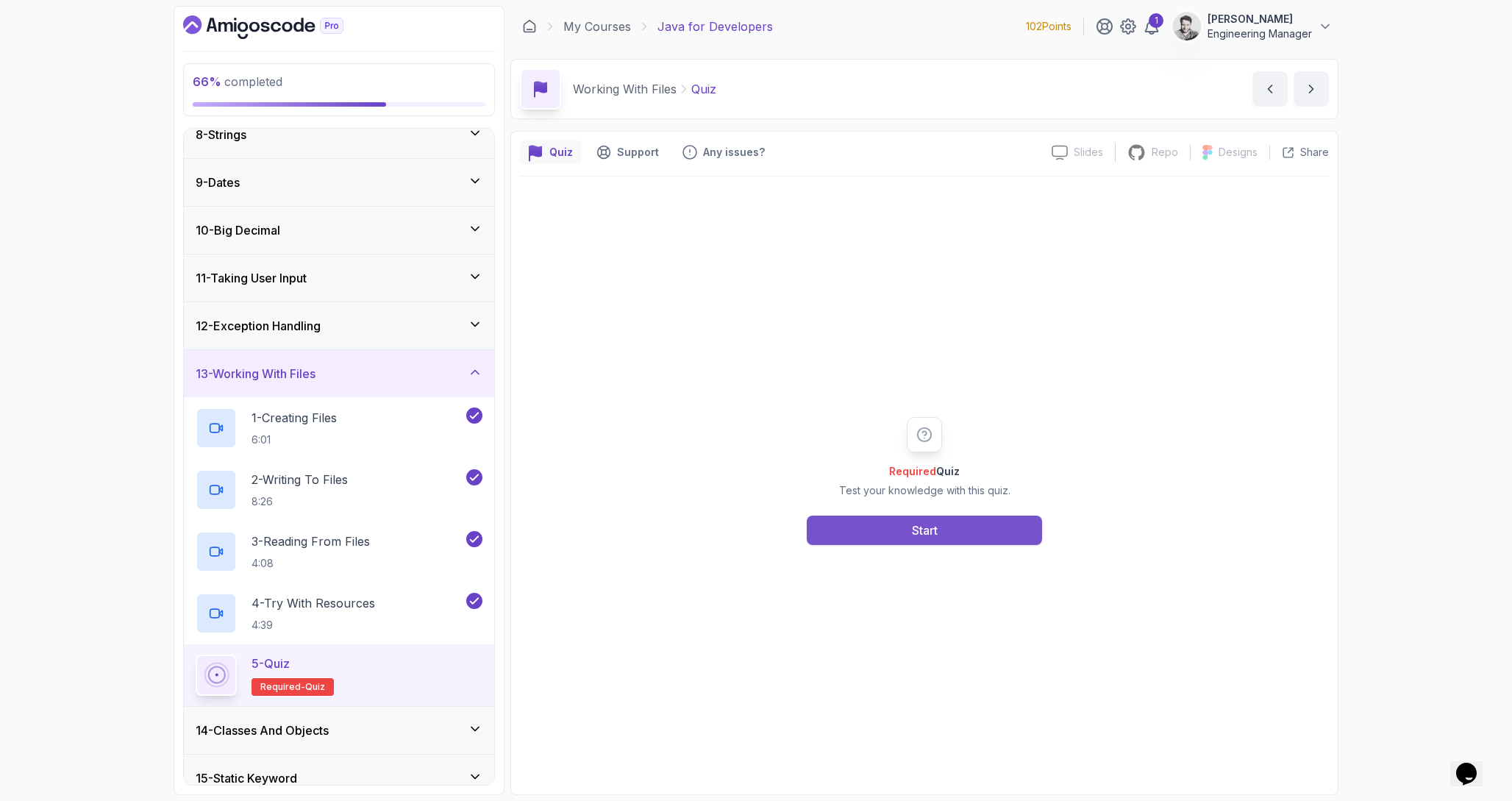
click at [946, 522] on button "Start" at bounding box center [924, 530] width 235 height 30
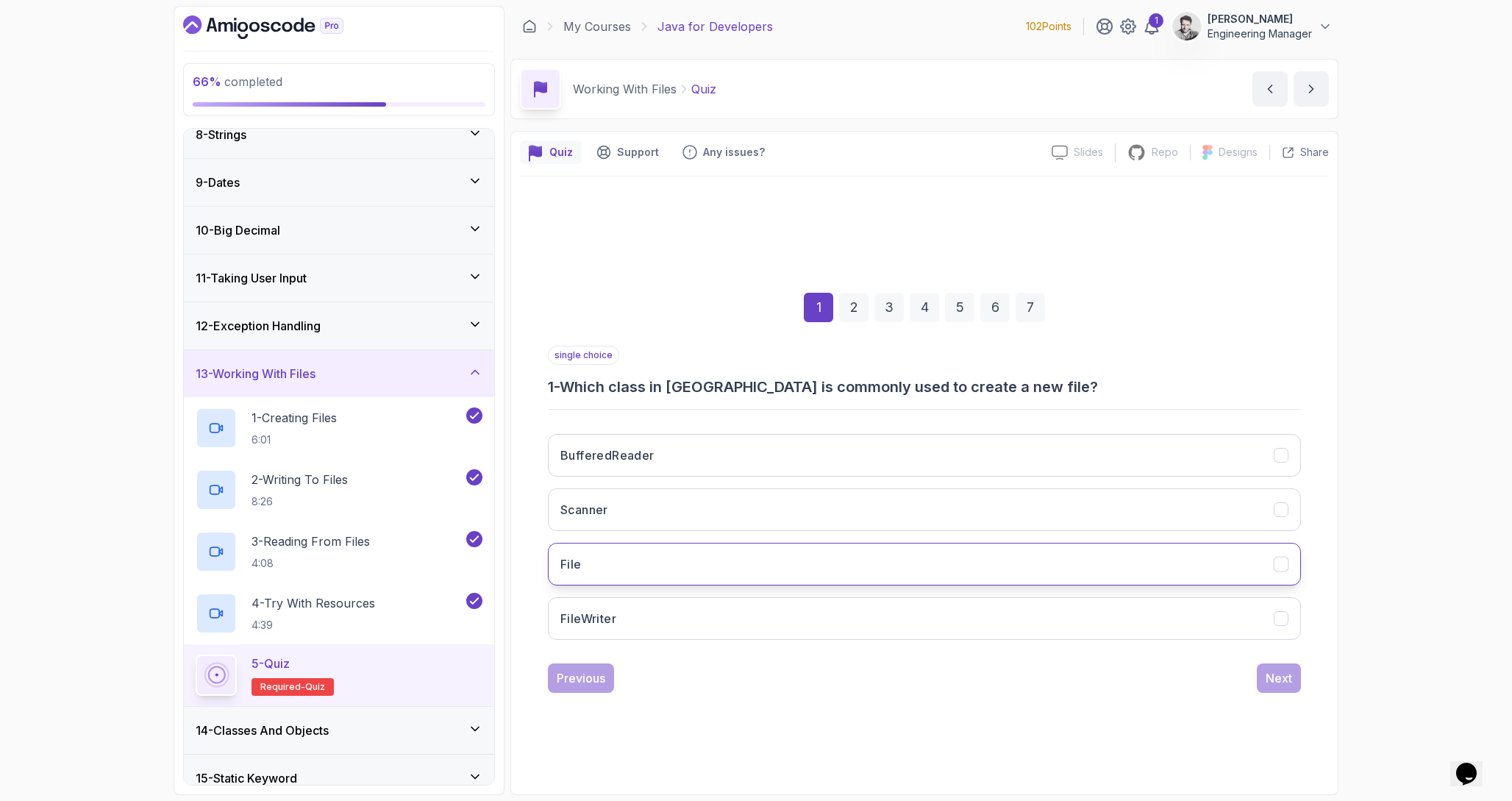
click at [708, 563] on button "File" at bounding box center [924, 563] width 753 height 43
click at [1272, 684] on div "Next" at bounding box center [1278, 678] width 26 height 18
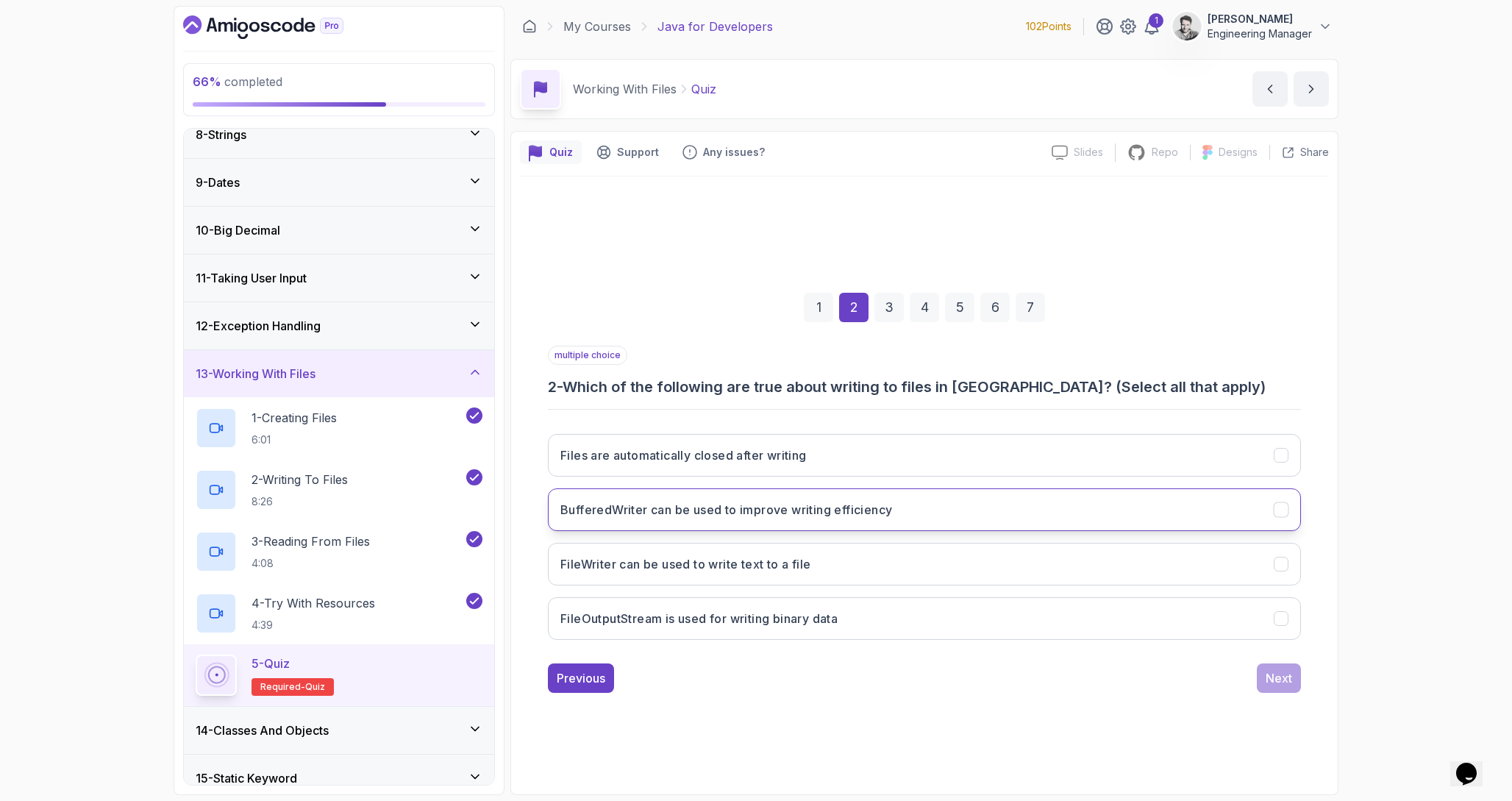
click at [780, 512] on h3 "BufferedWriter can be used to improve writing efficiency" at bounding box center [726, 510] width 332 height 18
click at [801, 574] on button "FileWriter can be used to write text to a file" at bounding box center [924, 563] width 753 height 43
click at [874, 618] on button "FileOutputStream is used for writing binary data" at bounding box center [924, 618] width 753 height 43
click at [1266, 685] on div "Next" at bounding box center [1278, 678] width 26 height 18
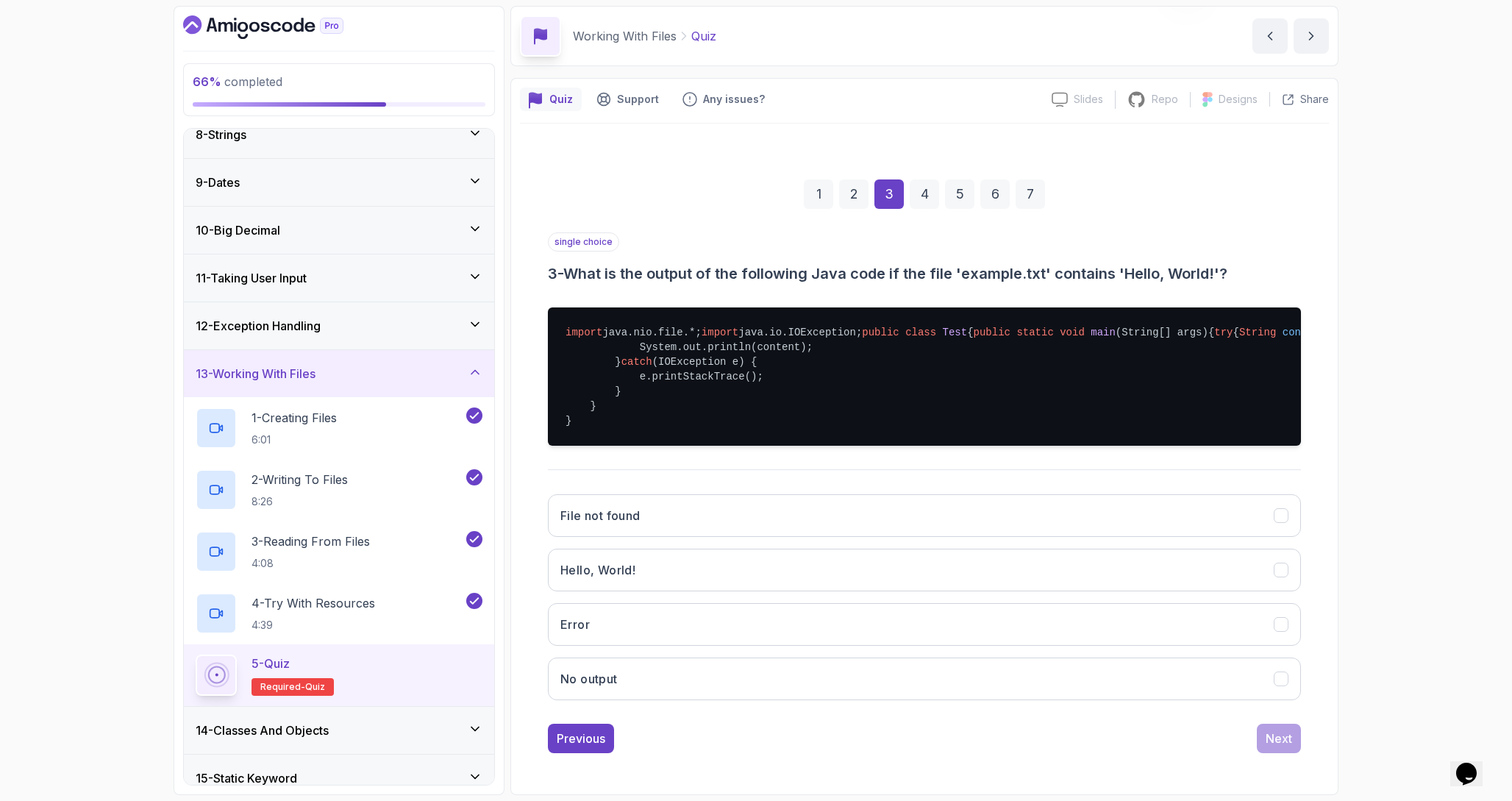
scroll to position [99, 0]
click at [760, 589] on button "Hello, World!" at bounding box center [924, 569] width 753 height 43
click at [1276, 747] on div "Next" at bounding box center [1278, 738] width 26 height 18
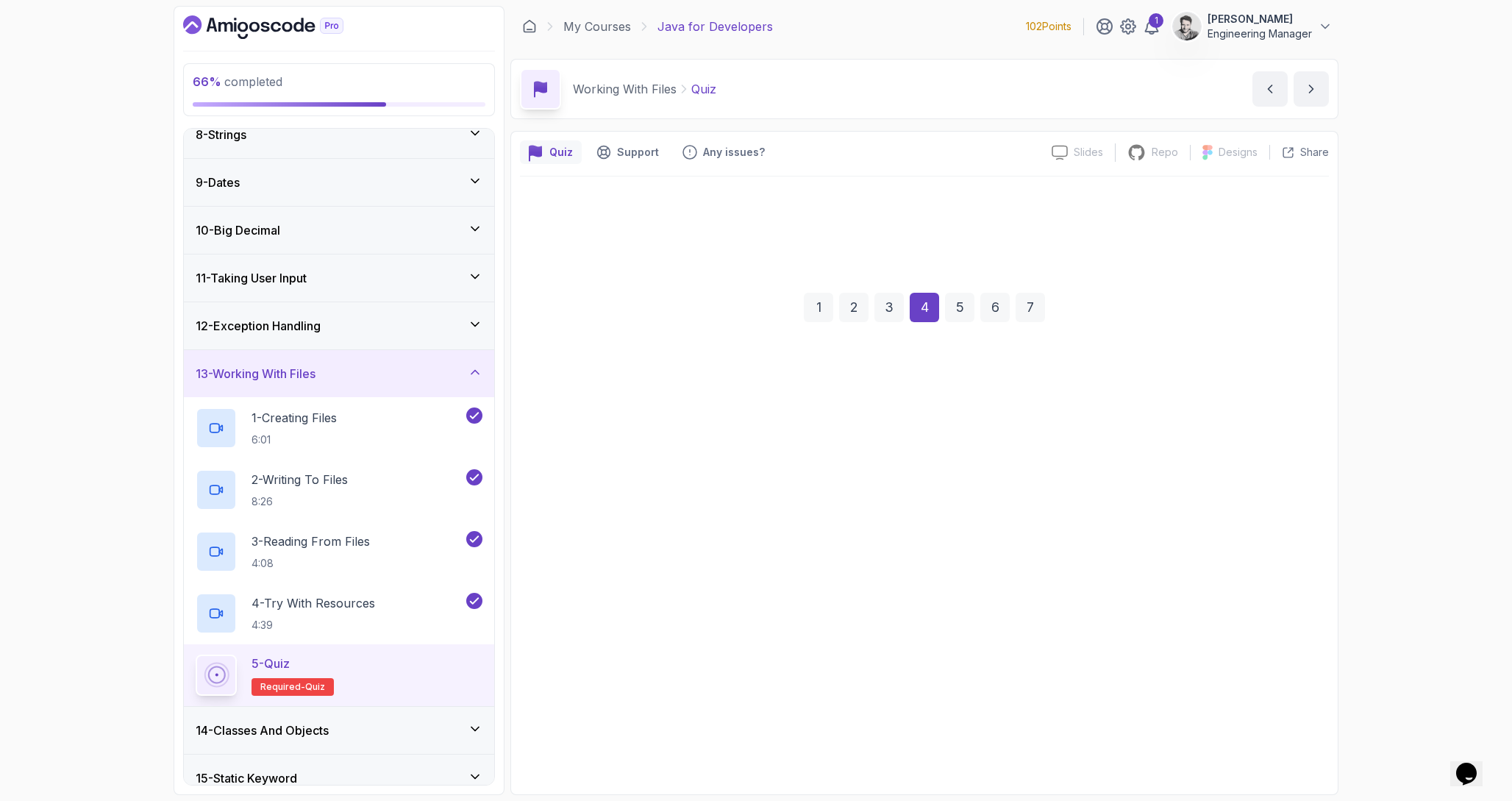
scroll to position [0, 0]
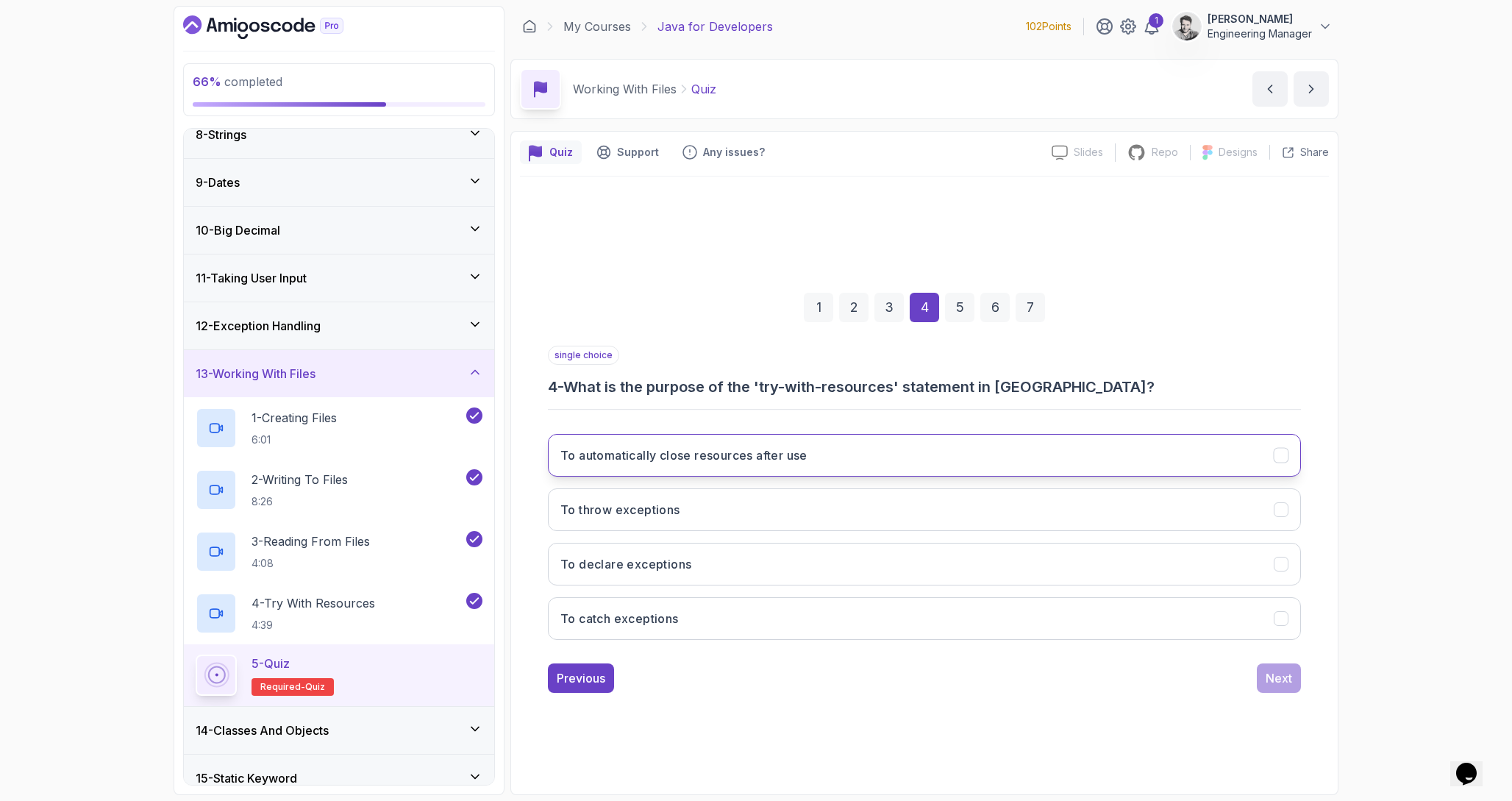
click at [833, 454] on button "To automatically close resources after use" at bounding box center [924, 454] width 753 height 43
click at [1279, 677] on div "Next" at bounding box center [1278, 678] width 26 height 18
click at [775, 445] on button "Files.readLines()" at bounding box center [924, 454] width 753 height 43
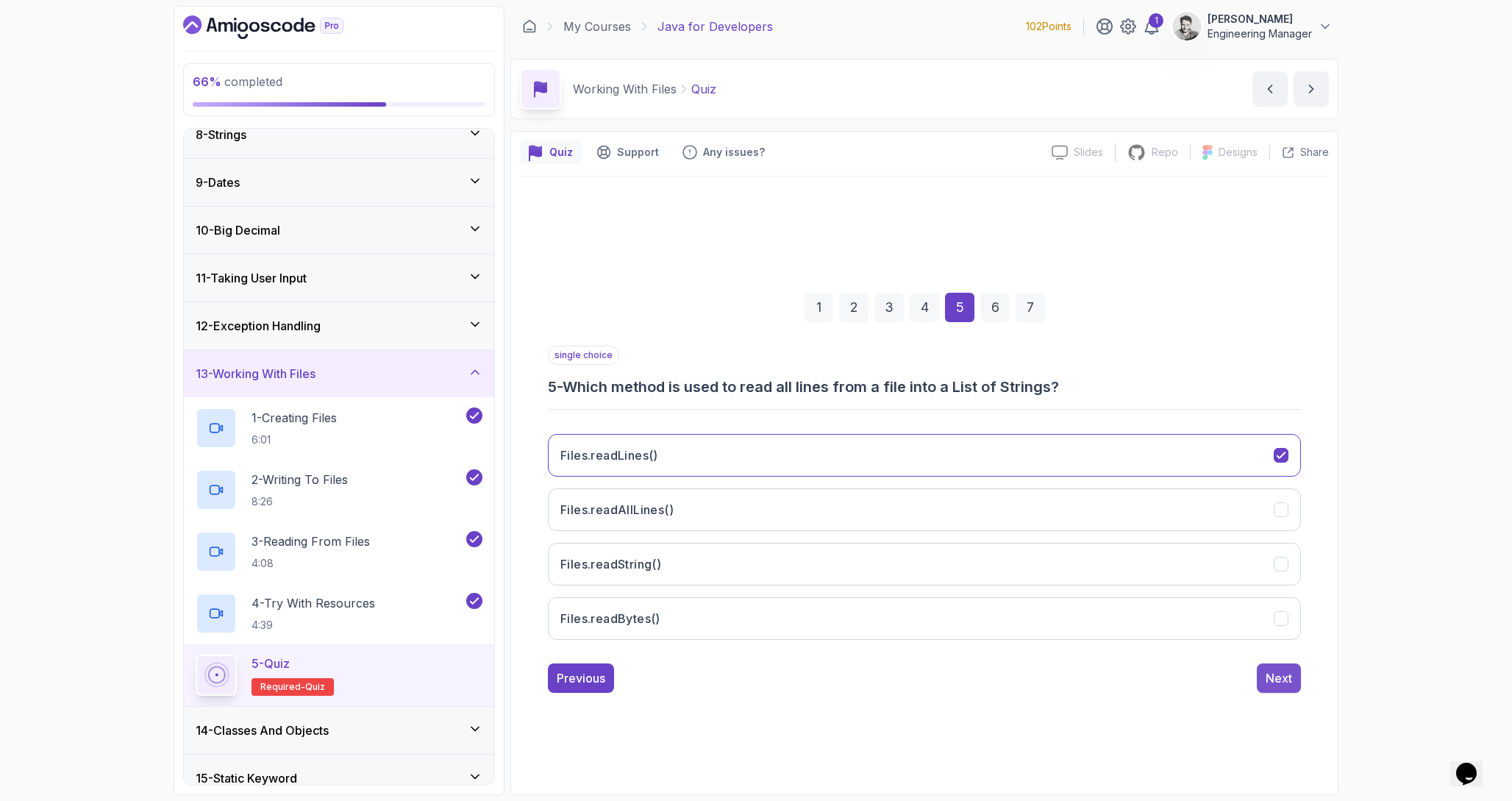
click at [1272, 678] on div "Next" at bounding box center [1278, 678] width 26 height 18
click at [785, 453] on button "file.createNewFile()" at bounding box center [924, 454] width 753 height 43
click at [1288, 679] on div "Next" at bounding box center [1278, 678] width 26 height 18
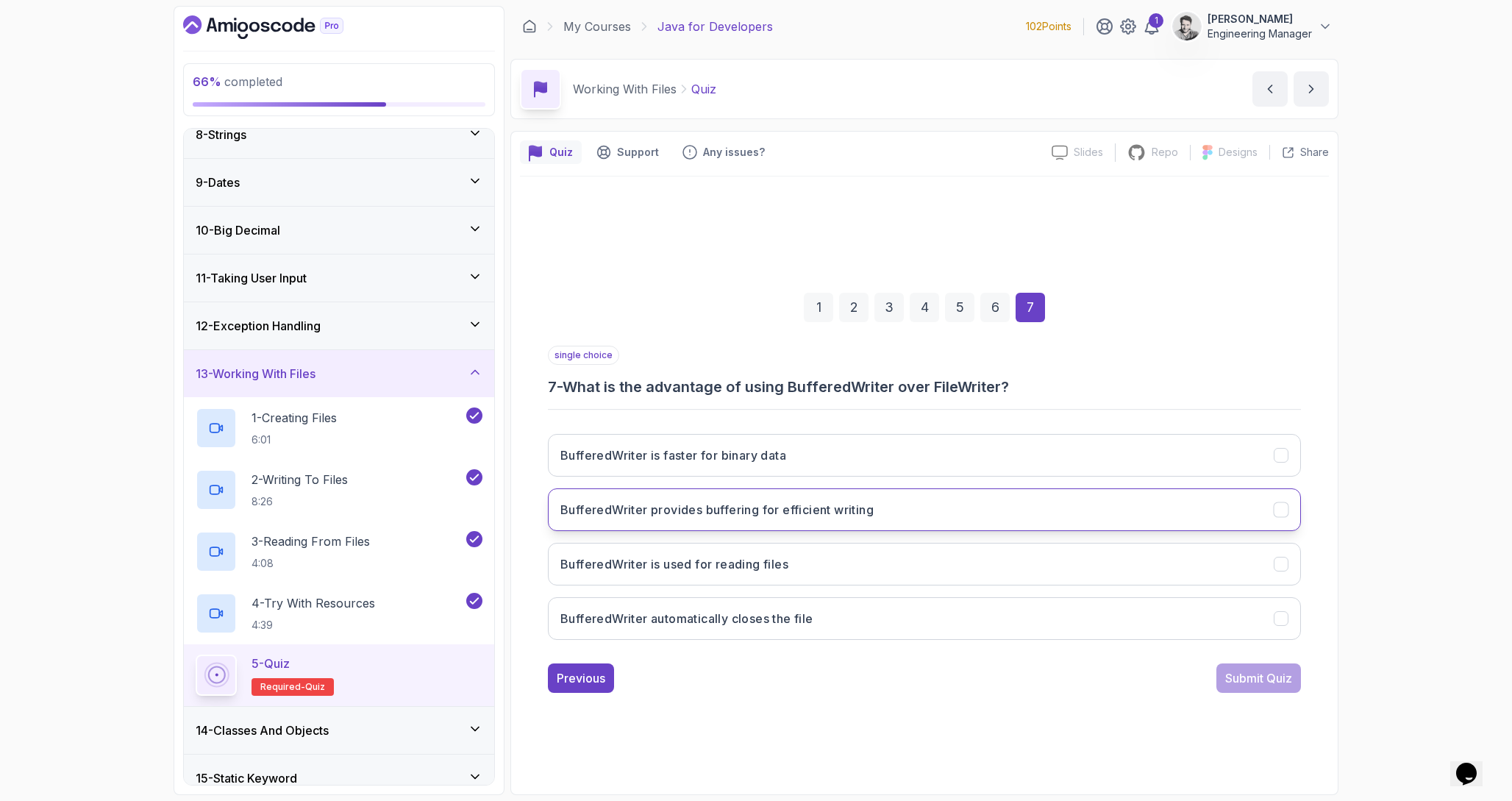
click at [939, 512] on button "BufferedWriter provides buffering for efficient writing" at bounding box center [924, 509] width 753 height 43
click at [1259, 673] on div "Submit Quiz" at bounding box center [1258, 678] width 67 height 18
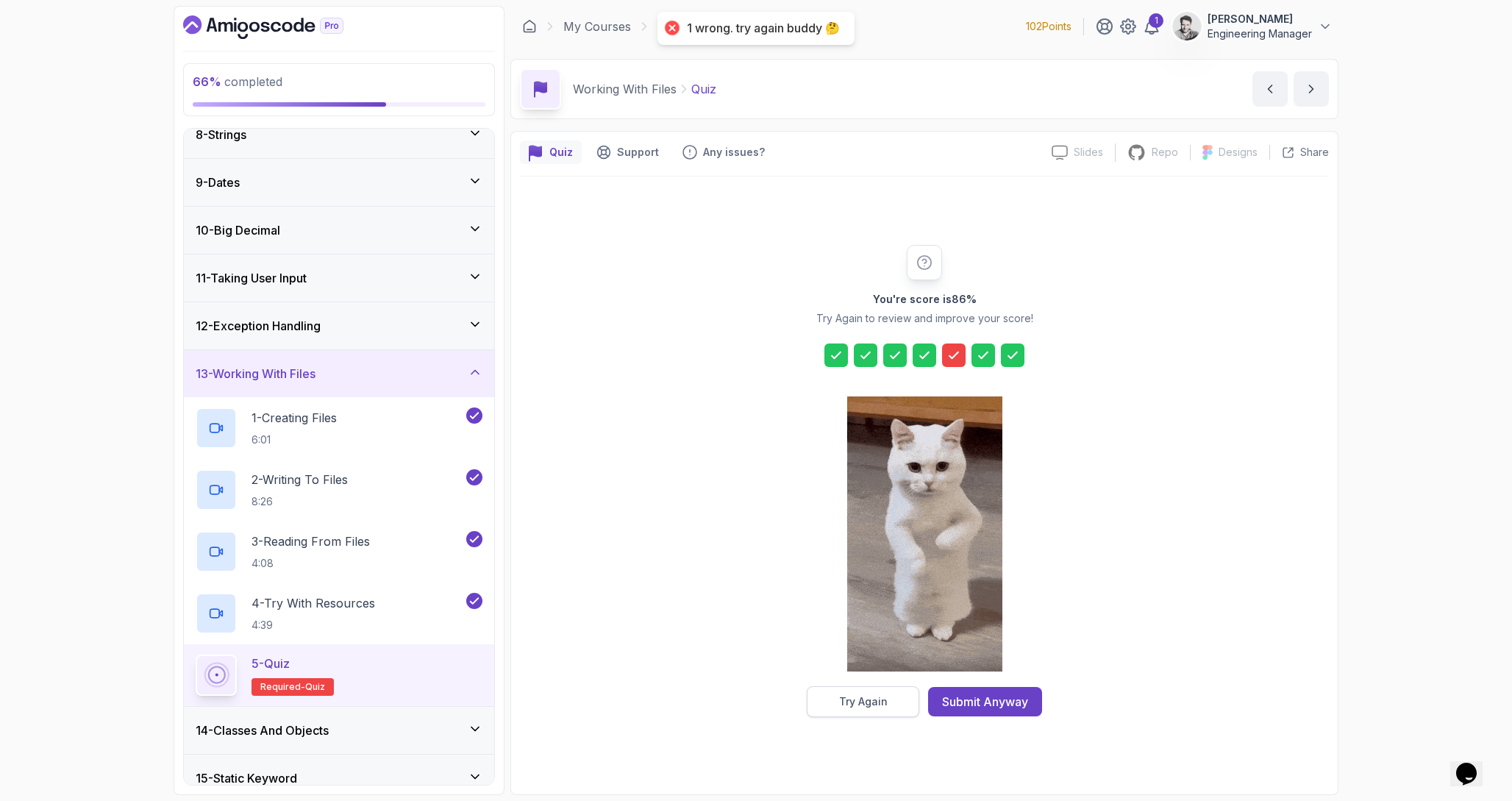
click at [876, 696] on div "Try Again" at bounding box center [863, 701] width 48 height 14
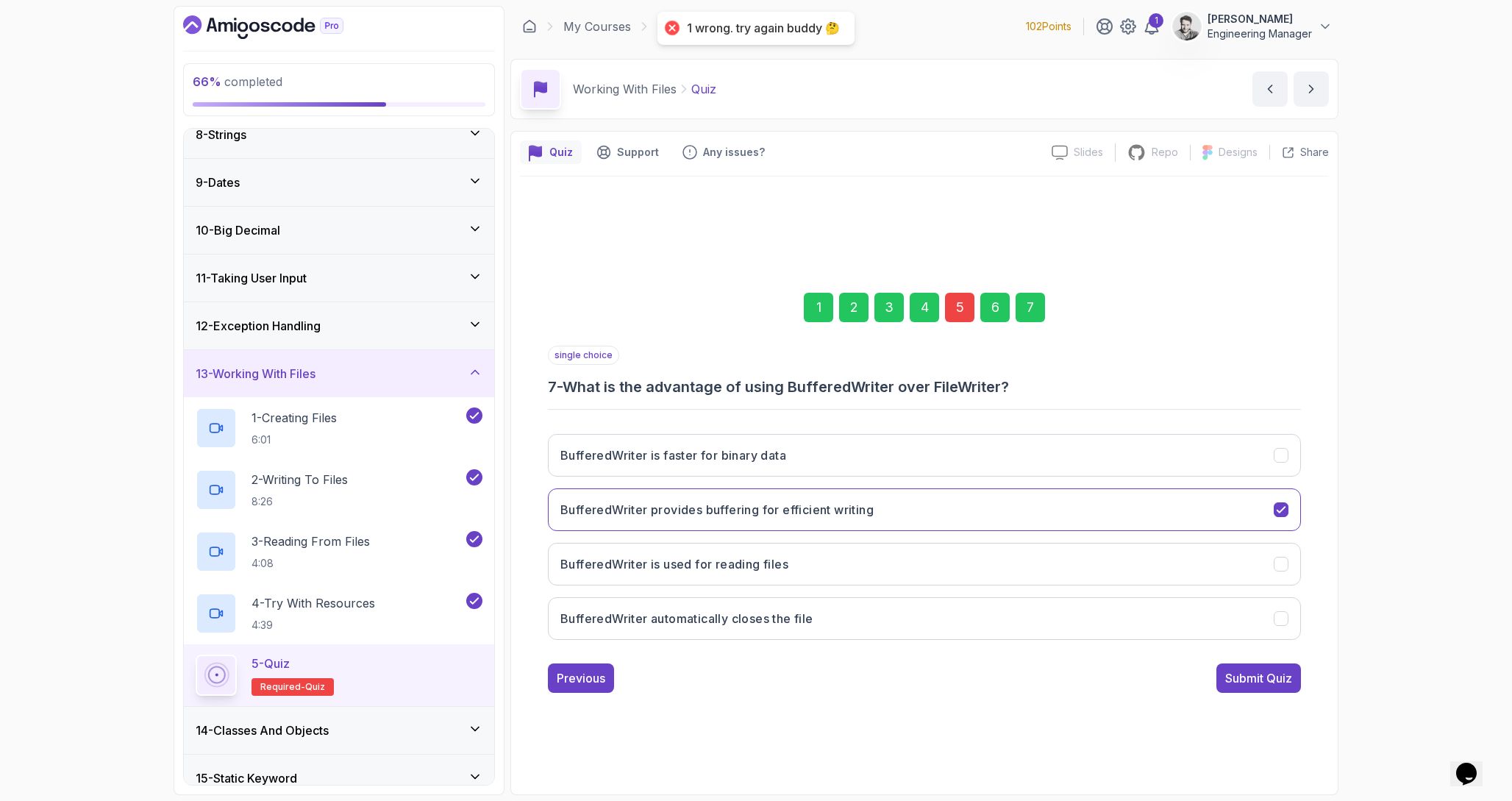
click at [955, 307] on div "5" at bounding box center [960, 307] width 30 height 30
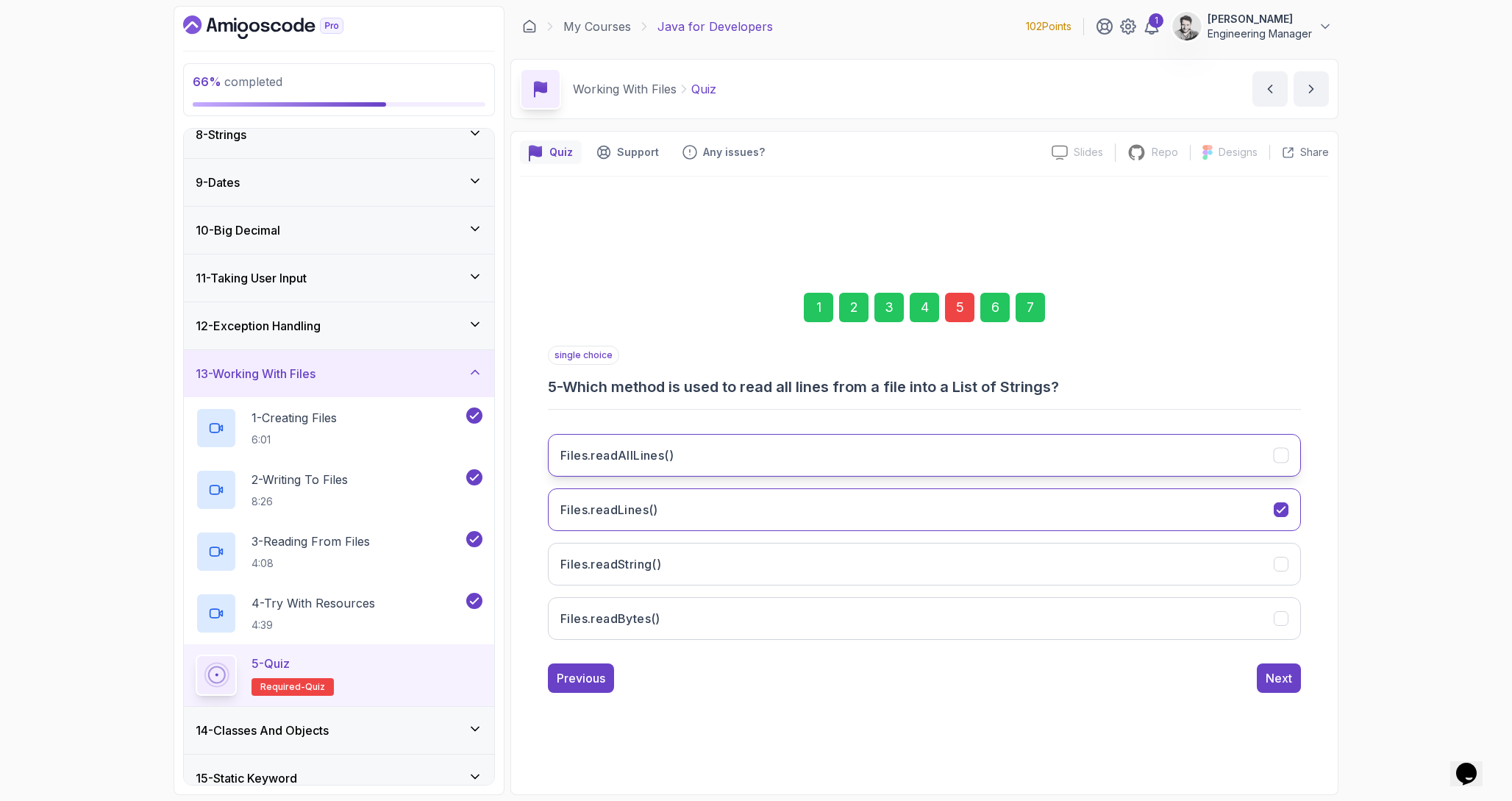
click at [1055, 470] on button "Files.readAllLines()" at bounding box center [924, 454] width 753 height 43
click at [1265, 696] on div "1 2 3 4 5 6 7 single choice 5 - Which method is used to read all lines from a f…" at bounding box center [925, 481] width 809 height 447
click at [1270, 693] on div "1 2 3 4 5 6 7 single choice 5 - Which method is used to read all lines from a f…" at bounding box center [925, 481] width 809 height 447
click at [1272, 691] on button "Next" at bounding box center [1278, 677] width 44 height 30
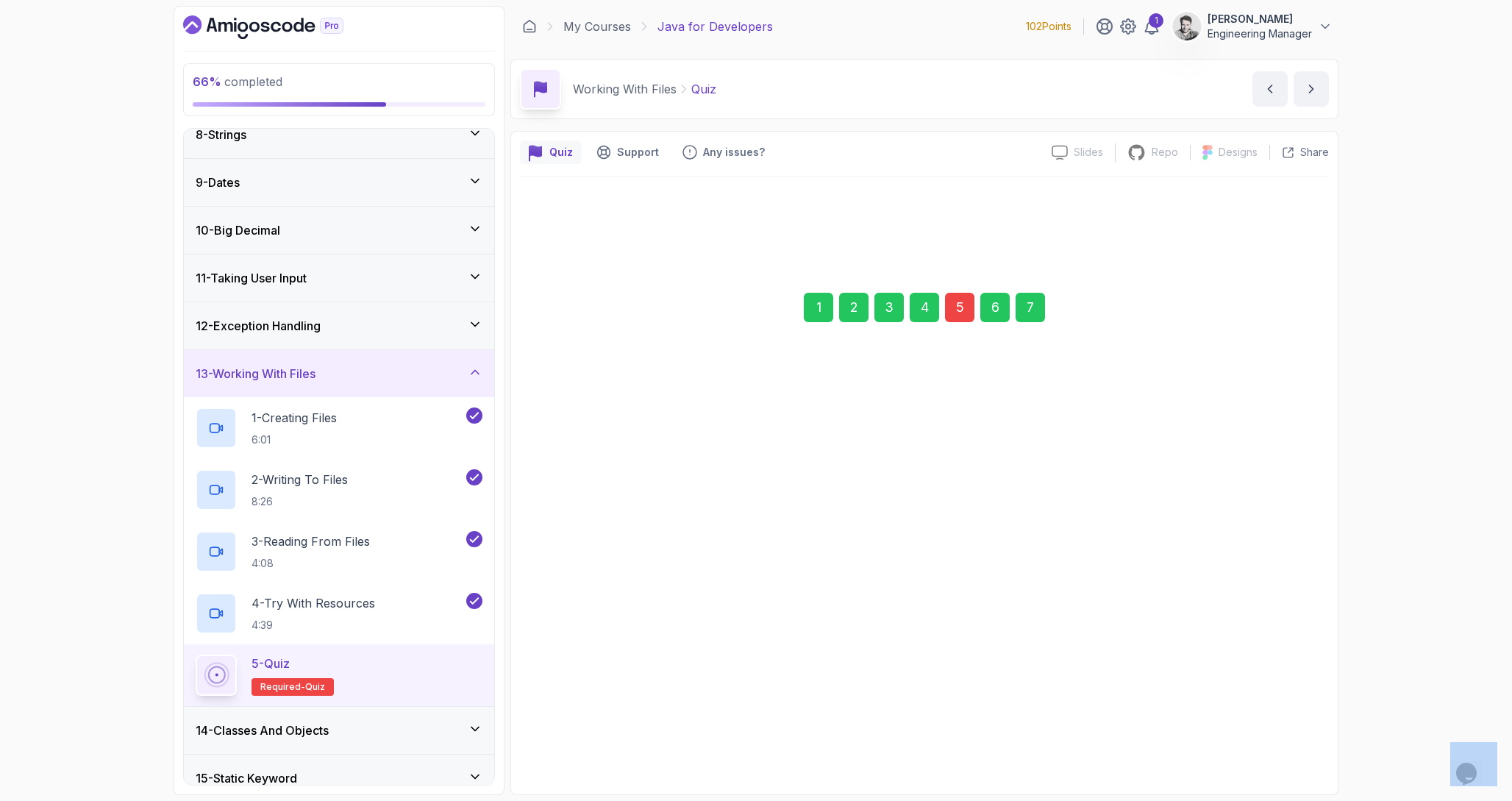
click at [1272, 691] on div "1 2 3 4 5 6 7 single choice 5 - Which method is used to read all lines from a f…" at bounding box center [924, 481] width 753 height 424
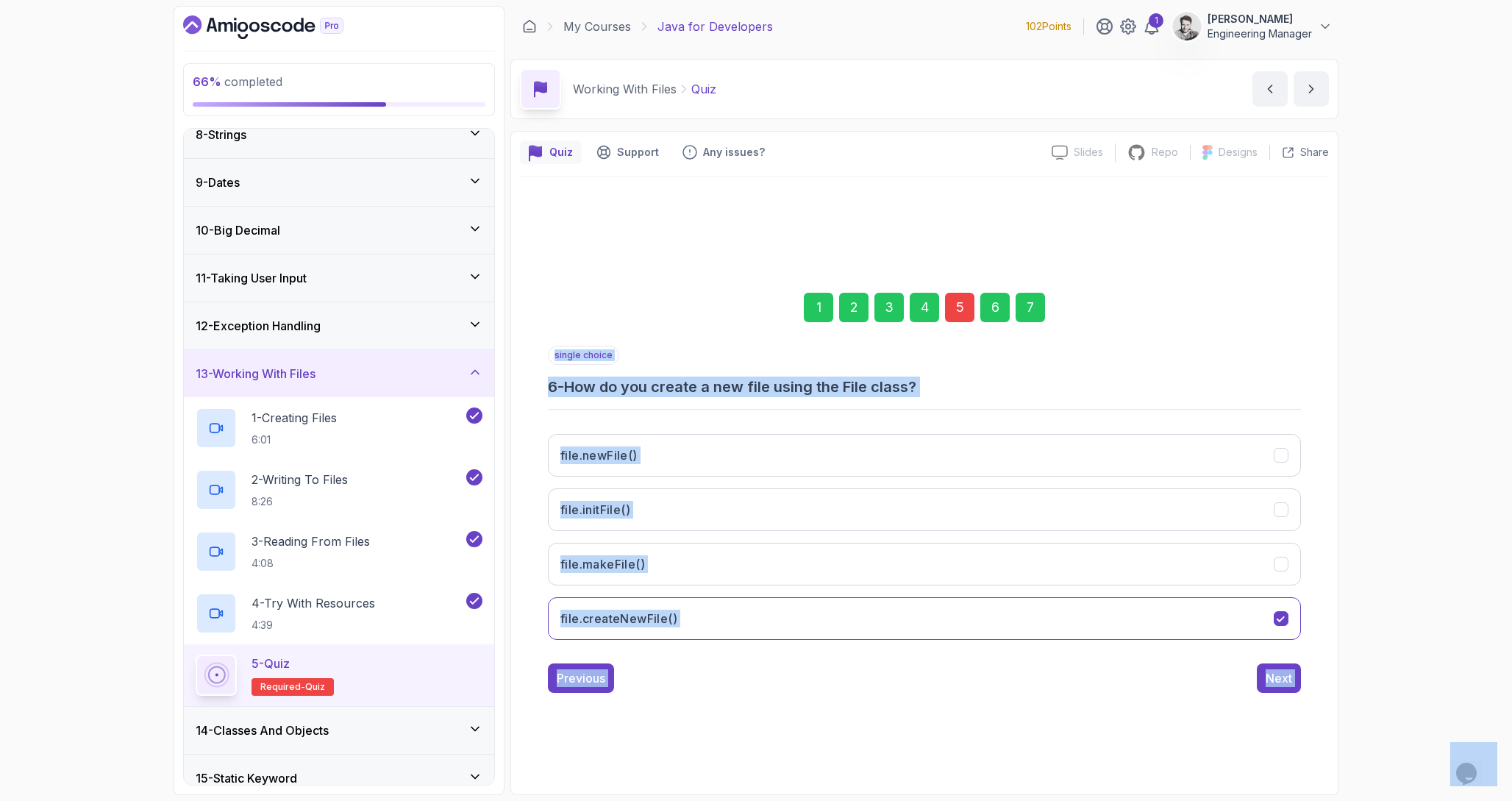
click at [1272, 691] on button "Next" at bounding box center [1278, 677] width 44 height 30
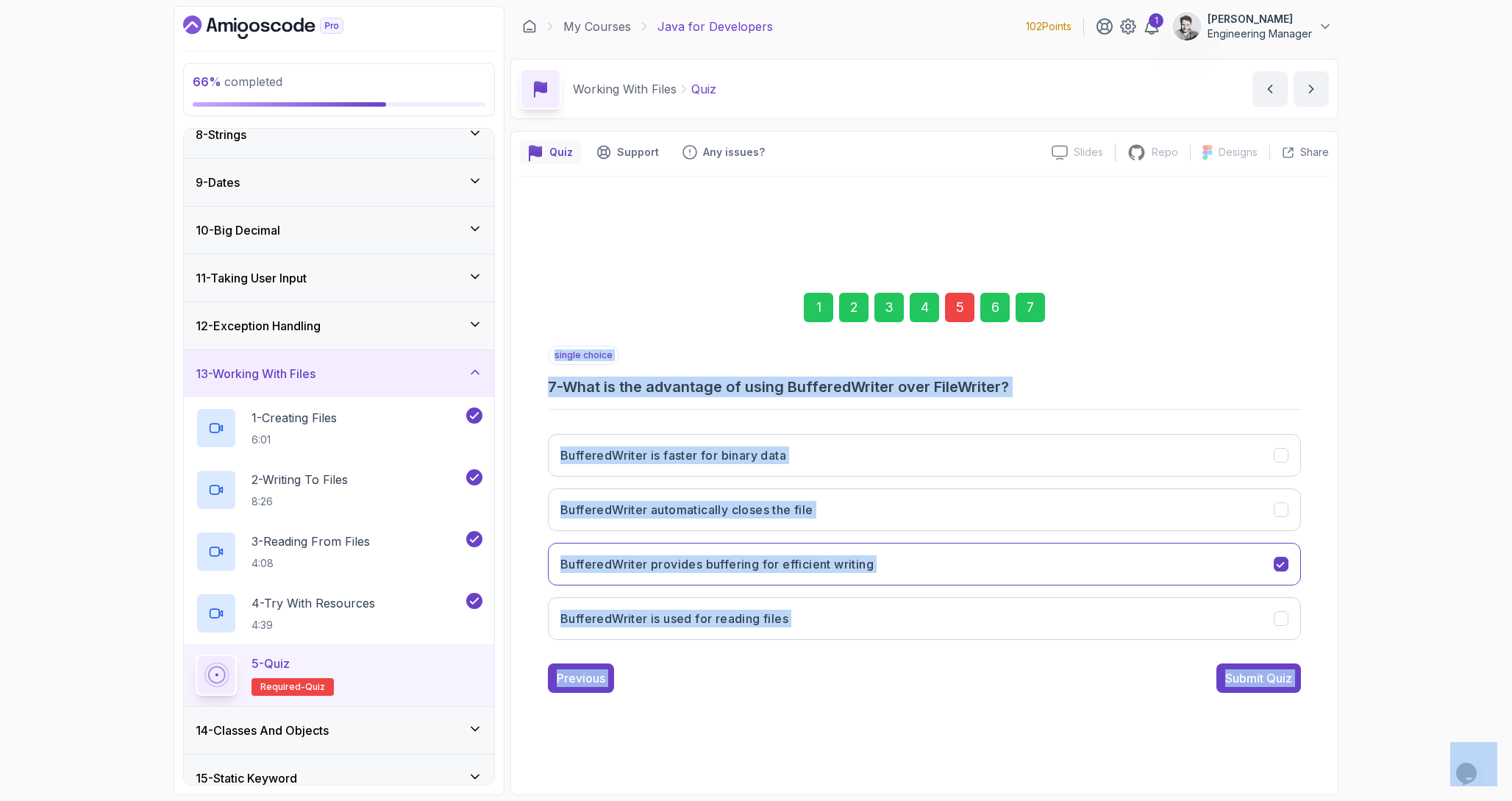
click at [1272, 691] on button "Submit Quiz" at bounding box center [1258, 677] width 84 height 30
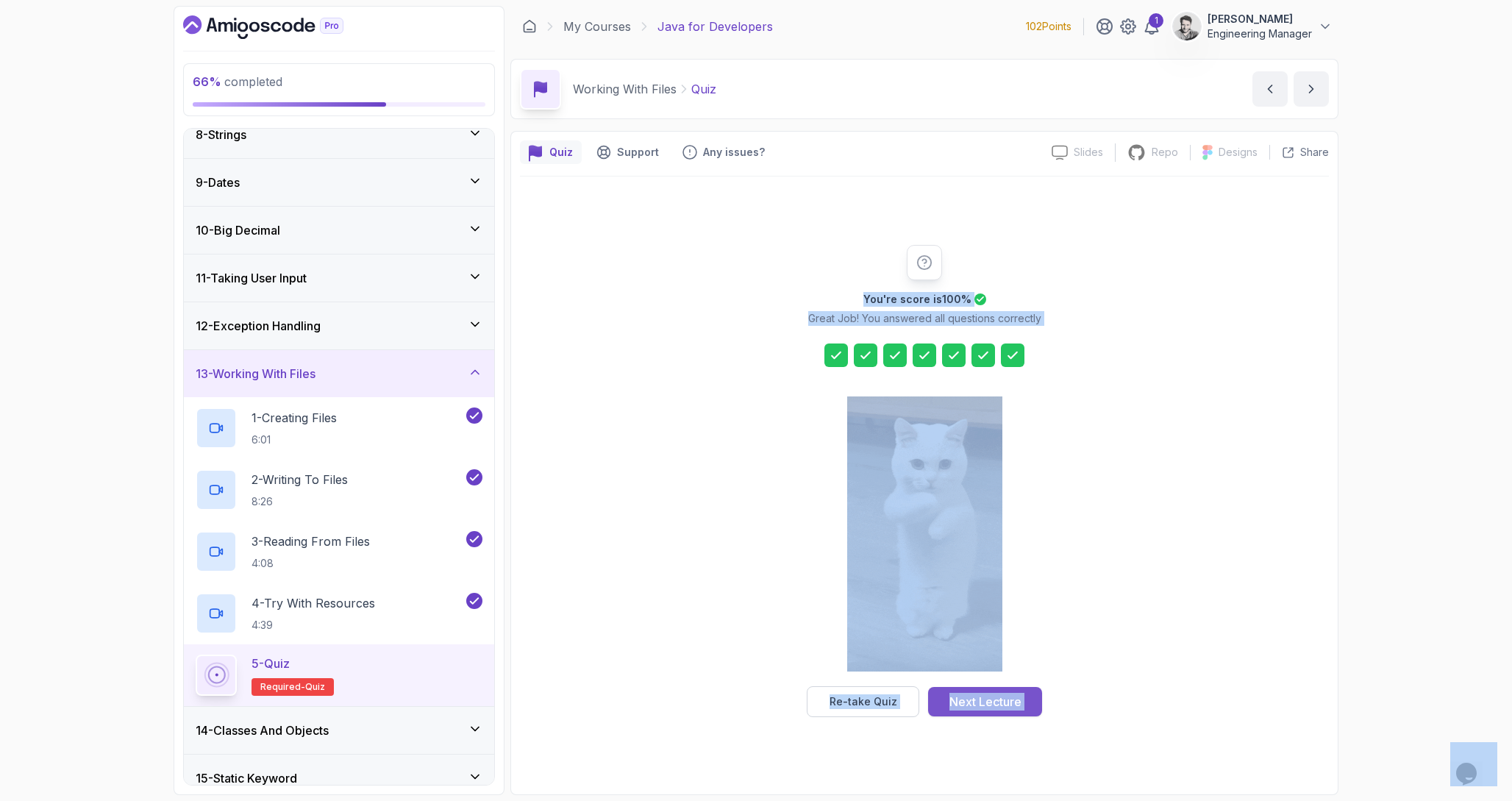
click at [994, 695] on div "Next Lecture" at bounding box center [986, 701] width 72 height 18
